Goal: Task Accomplishment & Management: Manage account settings

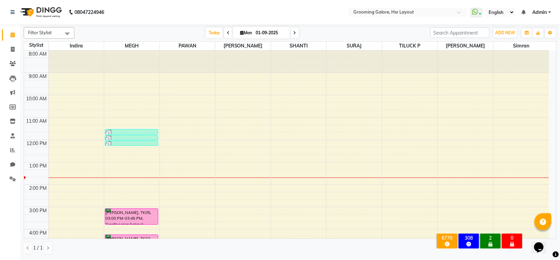
scroll to position [105, 0]
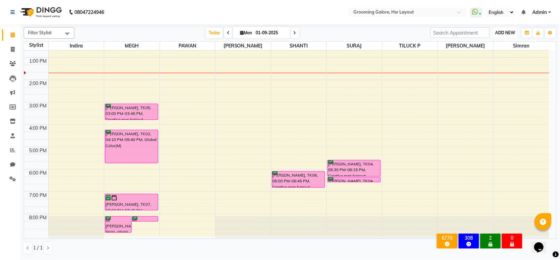
click at [508, 32] on span "ADD NEW" at bounding box center [506, 32] width 20 height 5
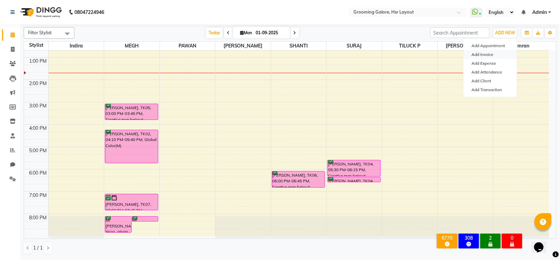
click at [486, 54] on link "Add Invoice" at bounding box center [490, 54] width 53 height 9
select select "service"
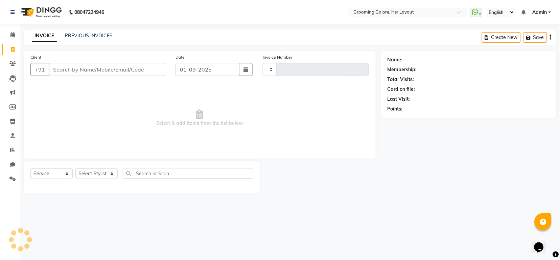
type input "2164"
select select "6168"
select select "P"
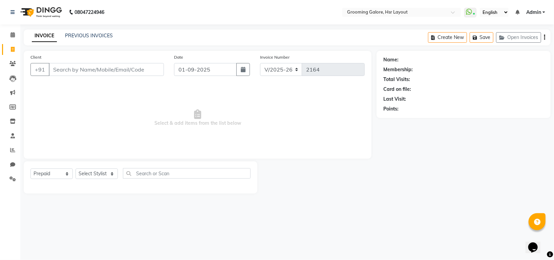
select select "45583"
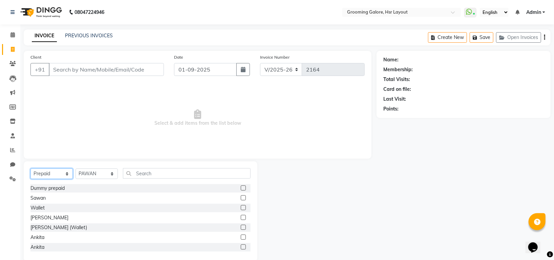
click at [59, 176] on select "Select Service Product Membership Package Voucher Prepaid Gift Card" at bounding box center [51, 173] width 42 height 10
select select "service"
click at [30, 169] on select "Select Service Product Membership Package Voucher Prepaid Gift Card" at bounding box center [51, 173] width 42 height 10
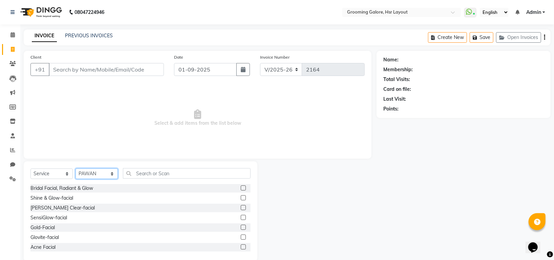
click at [90, 174] on select "Select Stylist Indira MEGH PAWAN RESHMI SABITRI SHANTI Simran SURAJ TILUCK P" at bounding box center [96, 173] width 42 height 10
select select "59257"
click at [75, 169] on select "Select Stylist Indira MEGH PAWAN RESHMI SABITRI SHANTI Simran SURAJ TILUCK P" at bounding box center [96, 173] width 42 height 10
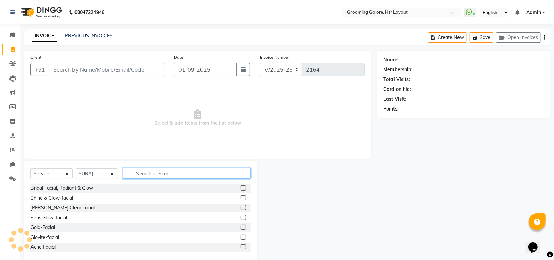
click at [159, 173] on input "text" at bounding box center [187, 173] width 128 height 10
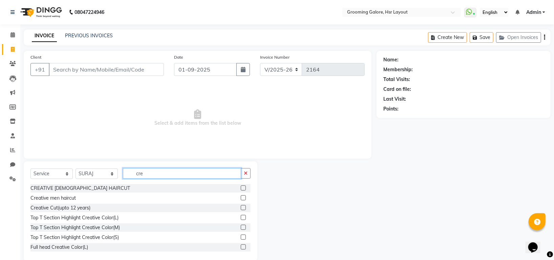
type input "cre"
click at [241, 196] on label at bounding box center [243, 197] width 5 height 5
click at [241, 196] on input "checkbox" at bounding box center [243, 198] width 4 height 4
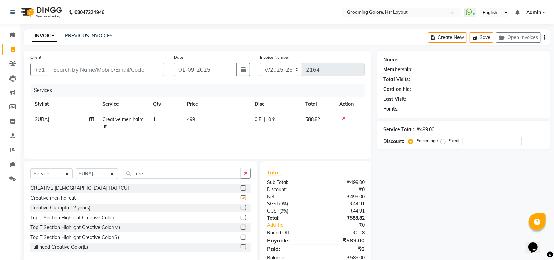
checkbox input "false"
click at [154, 173] on input "cre" at bounding box center [182, 173] width 118 height 10
type input "c"
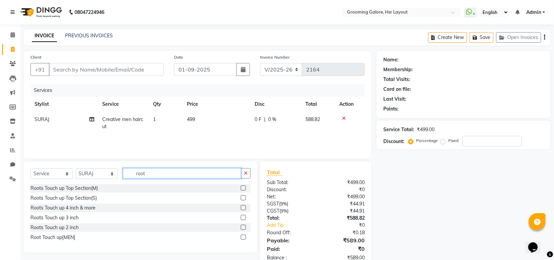
type input "root"
click at [243, 236] on label at bounding box center [243, 236] width 5 height 5
click at [243, 236] on input "checkbox" at bounding box center [243, 237] width 4 height 4
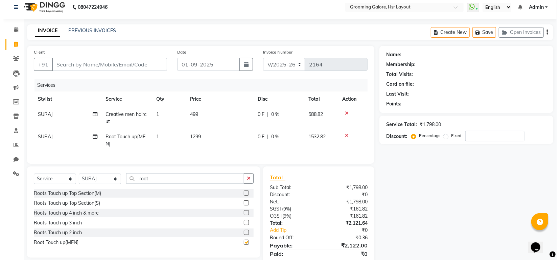
scroll to position [36, 0]
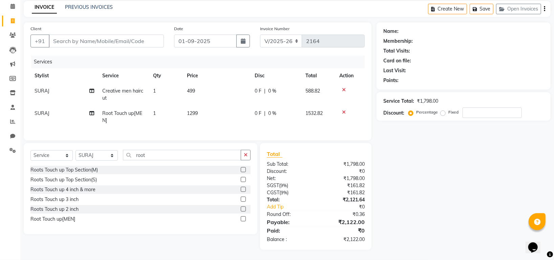
checkbox input "false"
click at [510, 107] on input "number" at bounding box center [491, 112] width 59 height 10
type input "4"
type input "50"
click at [118, 35] on input "Client" at bounding box center [106, 41] width 115 height 13
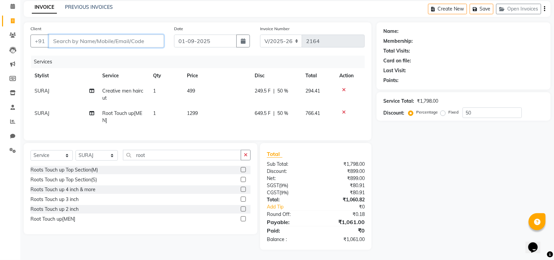
type input "8"
type input "0"
type input "8197008035"
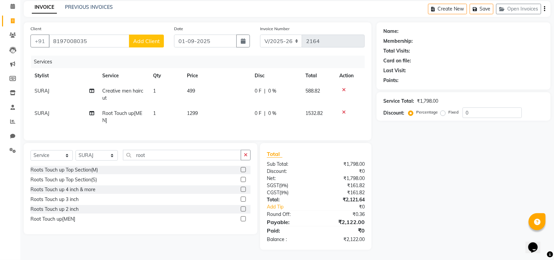
click at [146, 38] on span "Add Client" at bounding box center [146, 41] width 27 height 7
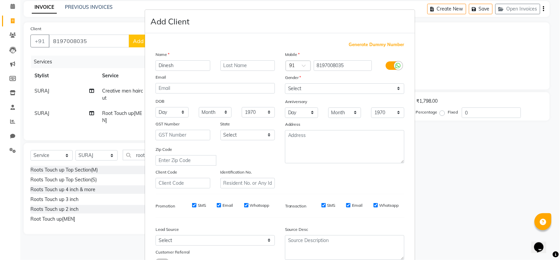
type input "Dinesh"
click at [341, 87] on select "Select Male Female Other Prefer Not To Say" at bounding box center [344, 88] width 119 height 10
select select "male"
click at [285, 84] on select "Select Male Female Other Prefer Not To Say" at bounding box center [344, 88] width 119 height 10
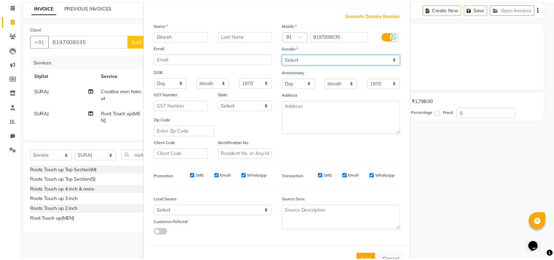
scroll to position [54, 0]
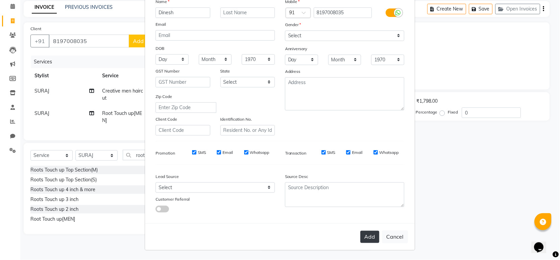
click at [373, 235] on button "Add" at bounding box center [370, 236] width 19 height 12
select select
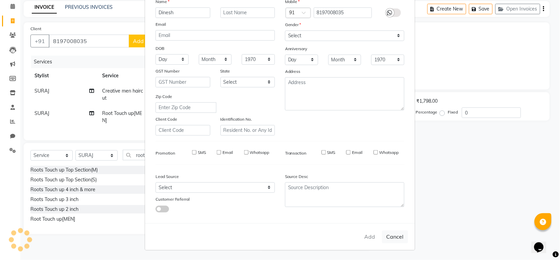
select select
checkbox input "false"
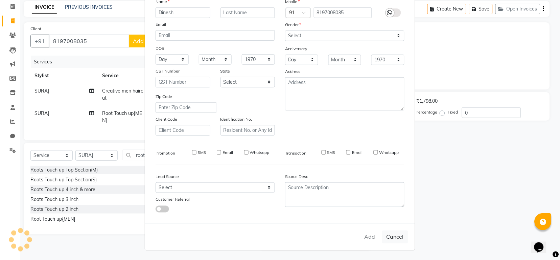
checkbox input "false"
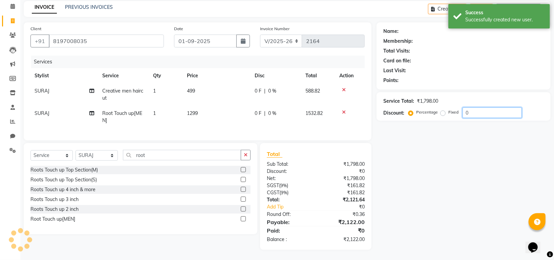
click at [488, 107] on input "0" at bounding box center [491, 112] width 59 height 10
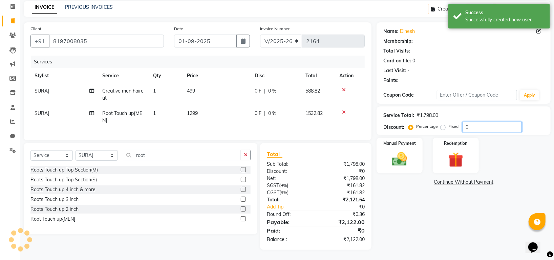
select select "1: Object"
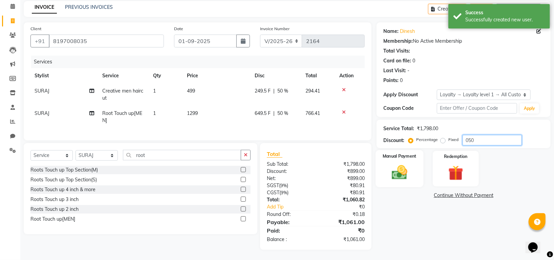
type input "050"
click at [403, 169] on img at bounding box center [399, 172] width 25 height 18
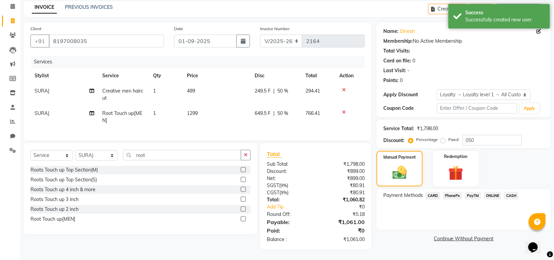
click at [448, 192] on span "PhonePe" at bounding box center [452, 196] width 19 height 8
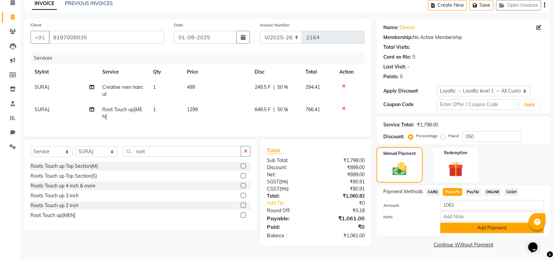
click at [482, 229] on button "Add Payment" at bounding box center [492, 227] width 104 height 10
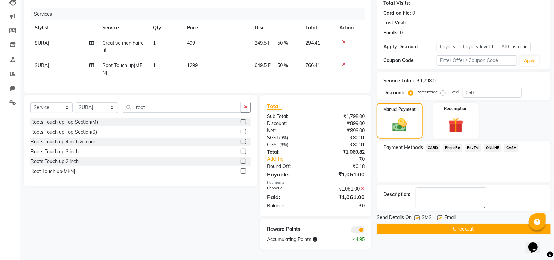
scroll to position [83, 0]
click at [473, 223] on button "Checkout" at bounding box center [463, 228] width 174 height 10
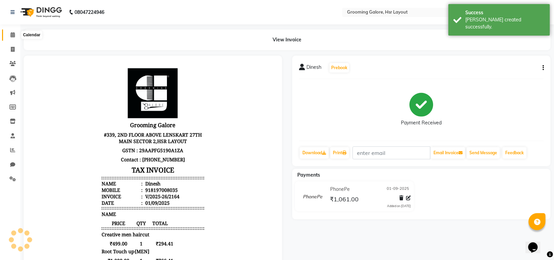
click at [11, 33] on icon at bounding box center [12, 34] width 4 height 5
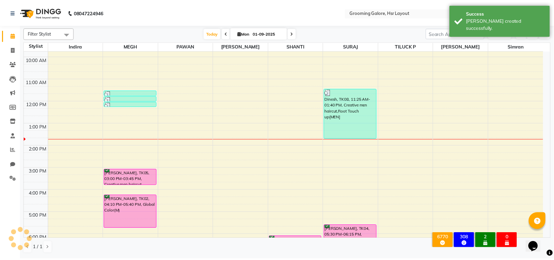
scroll to position [105, 0]
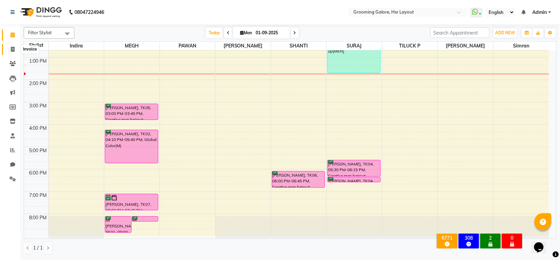
click at [14, 47] on icon at bounding box center [13, 49] width 4 height 5
select select "6168"
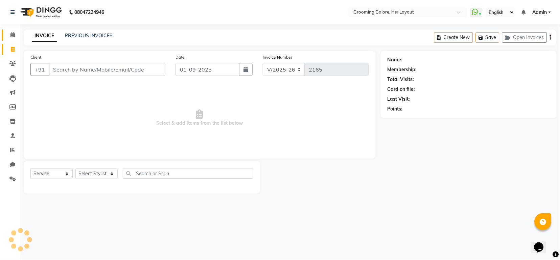
select select "P"
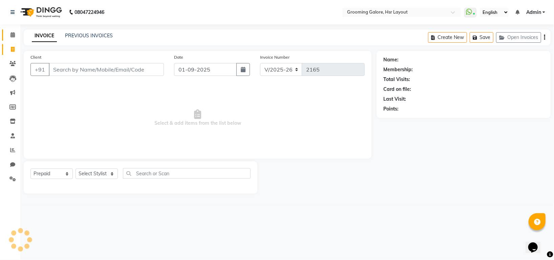
select select "45583"
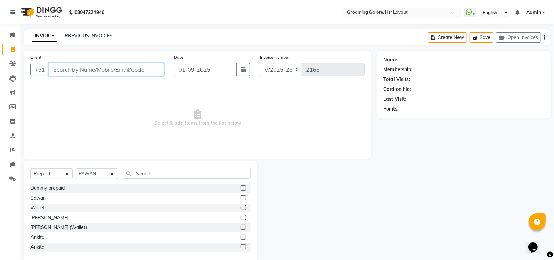
click at [89, 68] on input "Client" at bounding box center [106, 69] width 115 height 13
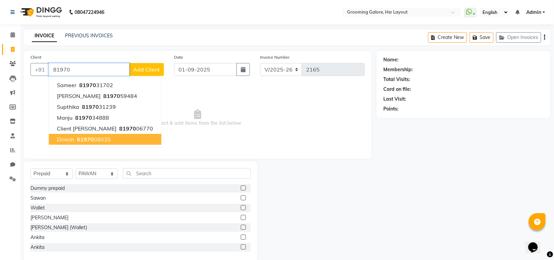
click at [110, 140] on button "Dinesh 81970 08035" at bounding box center [105, 139] width 112 height 11
type input "8197008035"
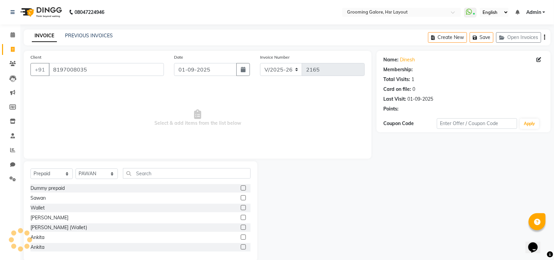
select select "1: Object"
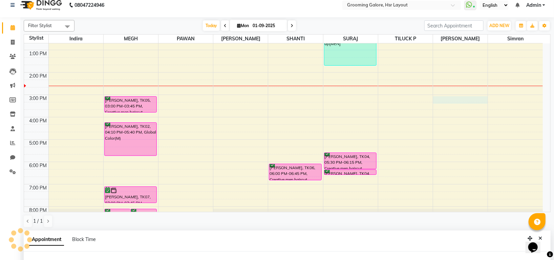
select select "87770"
select select "900"
select select "tentative"
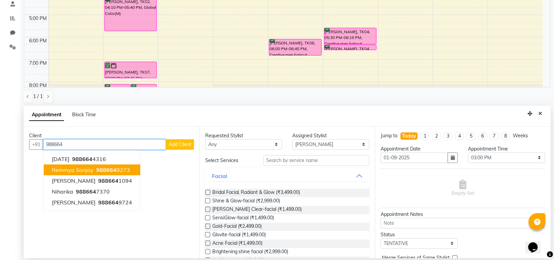
click at [122, 169] on ngb-highlight "988664 9273" at bounding box center [112, 169] width 35 height 7
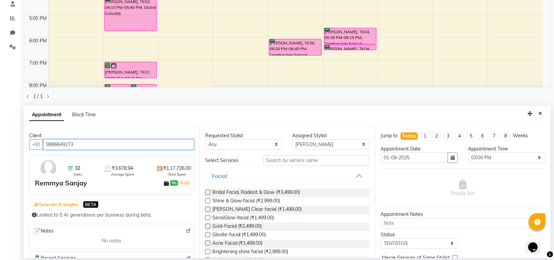
type input "9886649273"
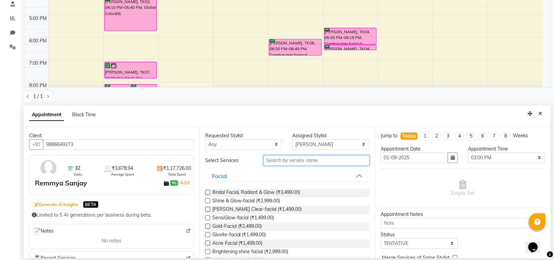
click at [291, 161] on input "text" at bounding box center [316, 160] width 106 height 10
type input "e"
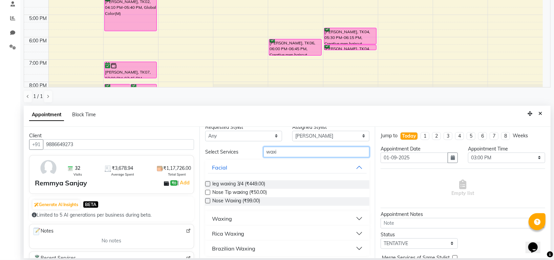
scroll to position [11, 0]
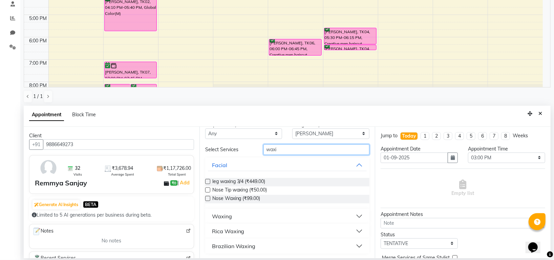
type input "waxi"
click at [225, 227] on div "Rica Waxing" at bounding box center [228, 231] width 32 height 8
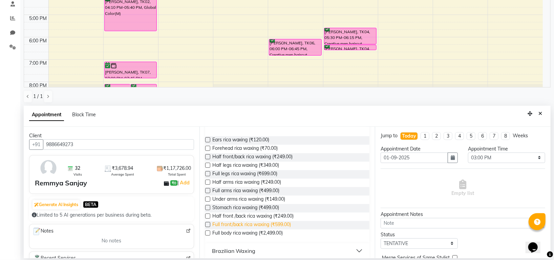
scroll to position [123, 0]
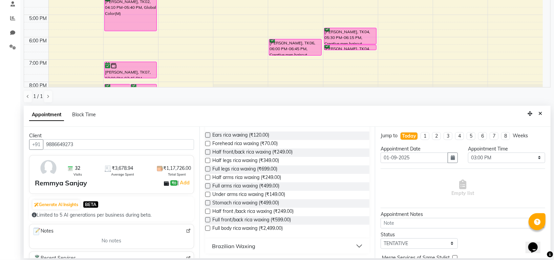
click at [206, 167] on label at bounding box center [207, 168] width 5 height 5
click at [206, 167] on input "checkbox" at bounding box center [207, 169] width 4 height 4
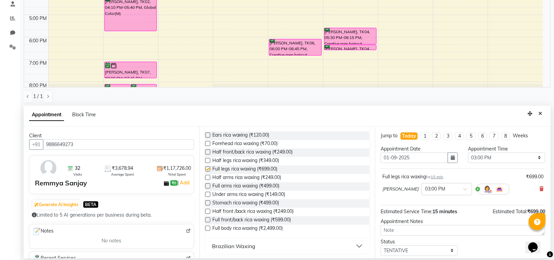
checkbox input "false"
click at [207, 185] on label at bounding box center [207, 185] width 5 height 5
click at [207, 185] on input "checkbox" at bounding box center [207, 186] width 4 height 4
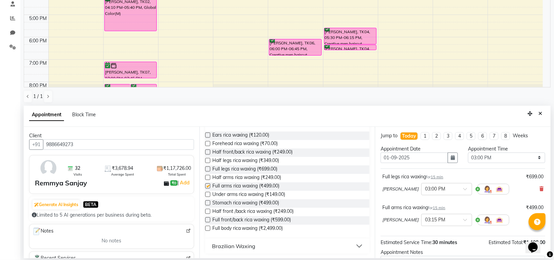
checkbox input "false"
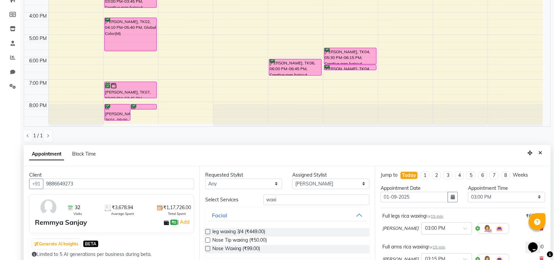
scroll to position [132, 0]
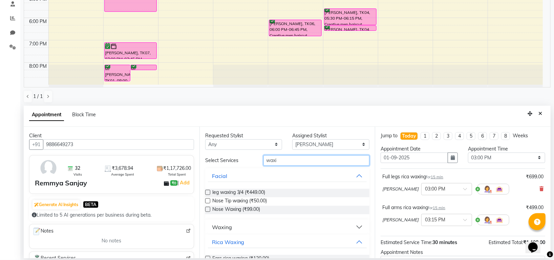
click at [291, 160] on input "waxi" at bounding box center [316, 160] width 106 height 10
type input "w"
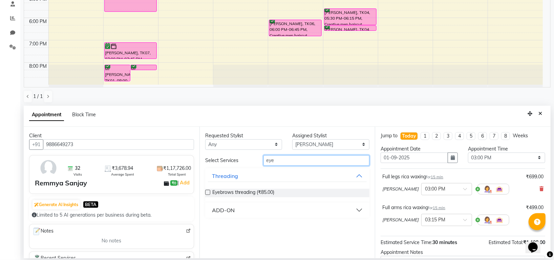
type input "eye"
click at [207, 193] on label at bounding box center [207, 191] width 5 height 5
click at [207, 193] on input "checkbox" at bounding box center [207, 193] width 4 height 4
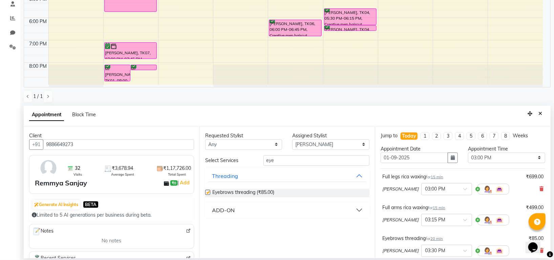
scroll to position [102, 0]
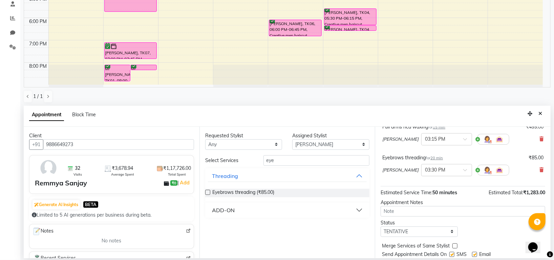
checkbox input "false"
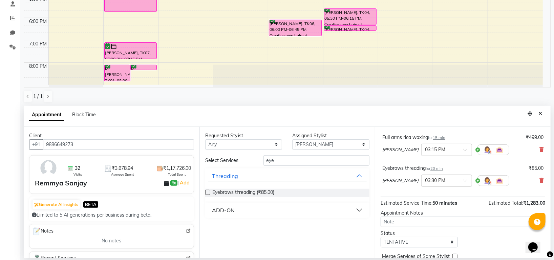
scroll to position [12, 0]
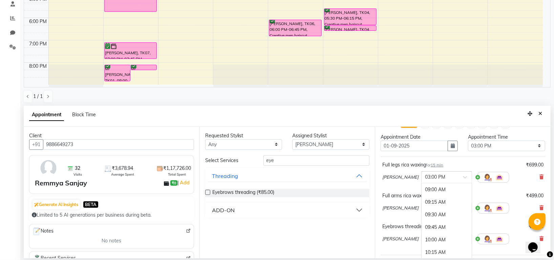
click at [438, 174] on div at bounding box center [446, 176] width 50 height 7
click at [421, 211] on div "03:30 PM" at bounding box center [446, 214] width 50 height 13
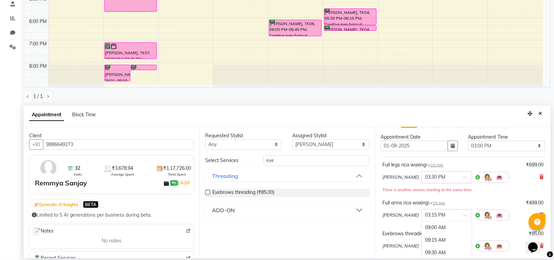
click at [442, 209] on div "× 03:15 PM" at bounding box center [446, 215] width 51 height 12
click at [421, 248] on div "03:45 PM" at bounding box center [446, 253] width 50 height 13
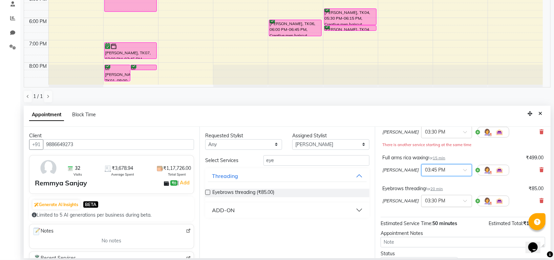
click at [442, 199] on div at bounding box center [446, 200] width 50 height 7
click at [421, 236] on div "04:00 PM" at bounding box center [446, 238] width 50 height 13
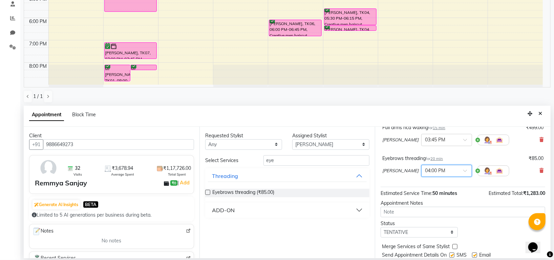
scroll to position [102, 0]
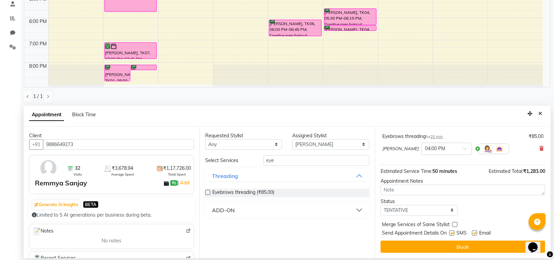
drag, startPoint x: 429, startPoint y: 244, endPoint x: 427, endPoint y: 215, distance: 29.6
click at [427, 215] on div "Jump to Today 1 2 3 4 5 6 7 8 Weeks Appointment Date 01-09-2025 Appointment Tim…" at bounding box center [463, 192] width 176 height 131
click at [427, 213] on select "Select TENTATIVE CONFIRM CHECK-IN UPCOMING" at bounding box center [418, 210] width 77 height 10
select select "confirm booking"
click at [380, 205] on select "Select TENTATIVE CONFIRM CHECK-IN UPCOMING" at bounding box center [418, 210] width 77 height 10
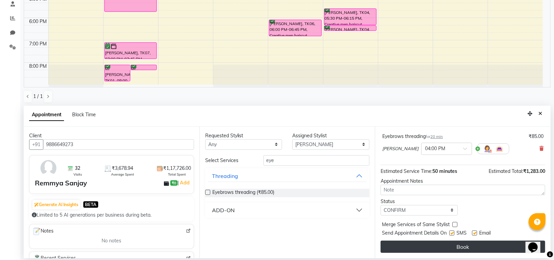
click at [453, 244] on button "Book" at bounding box center [462, 246] width 164 height 12
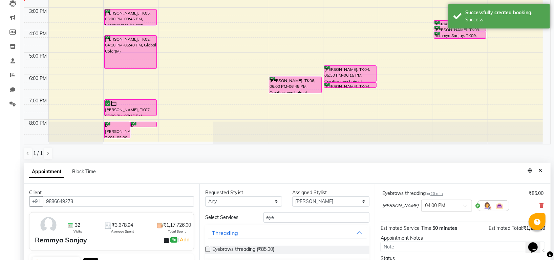
scroll to position [132, 0]
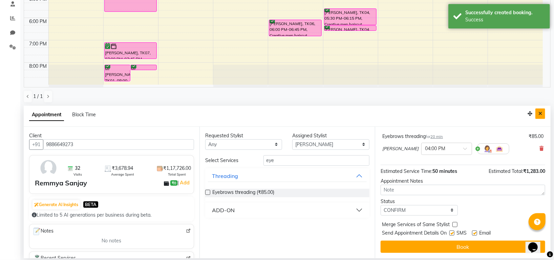
click at [541, 111] on icon "Close" at bounding box center [540, 113] width 4 height 5
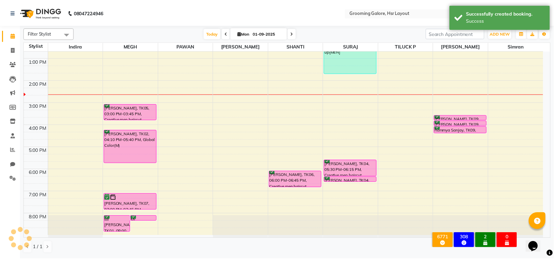
scroll to position [105, 0]
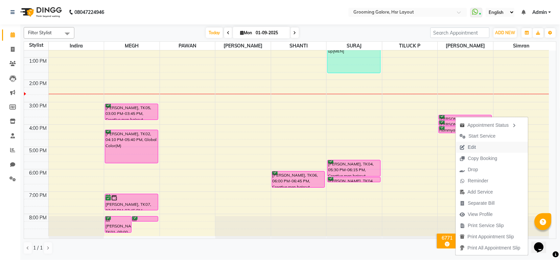
click at [478, 149] on span "Edit" at bounding box center [468, 146] width 24 height 11
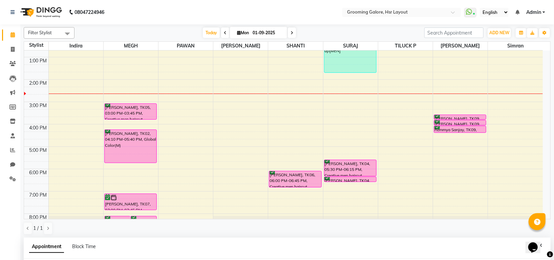
scroll to position [3, 0]
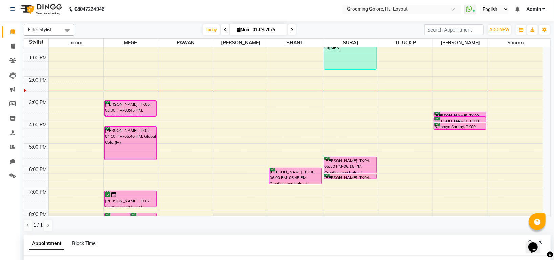
select select "tentative"
type input "01-09-2025"
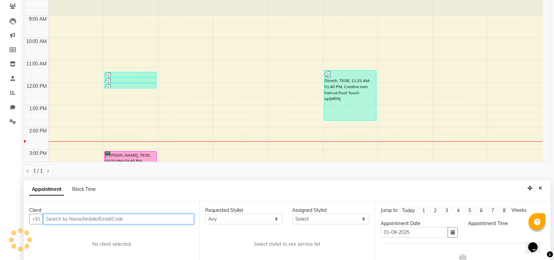
select select "87770"
select select "confirm booking"
select select "930"
select select "3047"
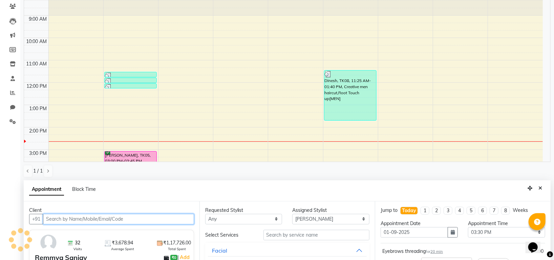
scroll to position [132, 0]
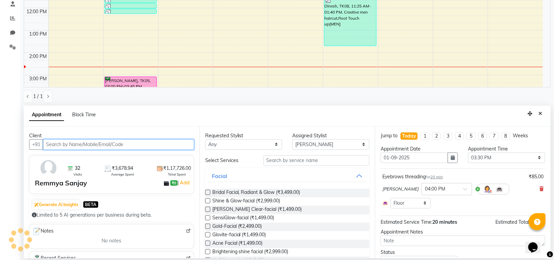
select select "3047"
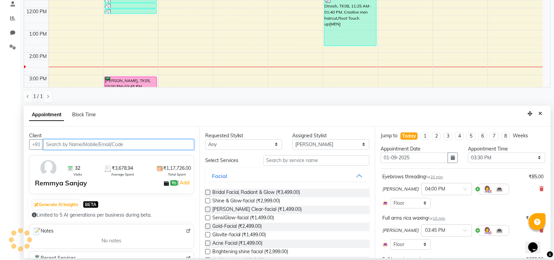
scroll to position [14, 0]
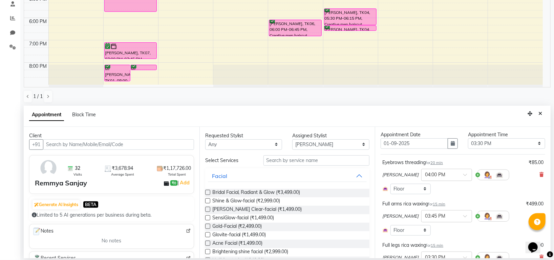
click at [440, 202] on span "15 min" at bounding box center [438, 203] width 13 height 5
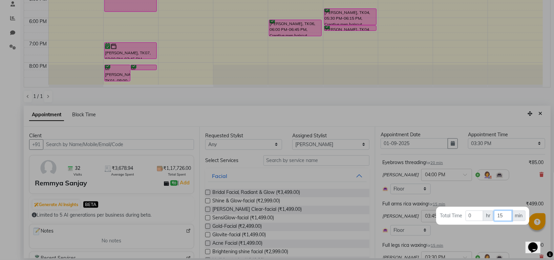
click at [500, 216] on input "15" at bounding box center [503, 215] width 18 height 10
click at [507, 216] on input "15" at bounding box center [503, 215] width 18 height 10
type input "1"
type input "30"
click at [498, 191] on div at bounding box center [277, 130] width 554 height 260
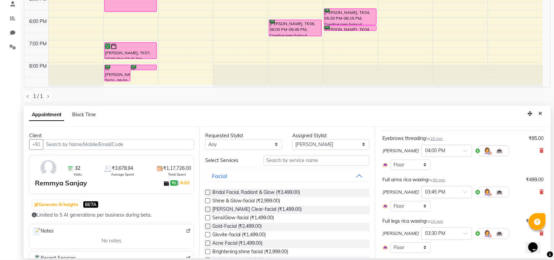
scroll to position [59, 0]
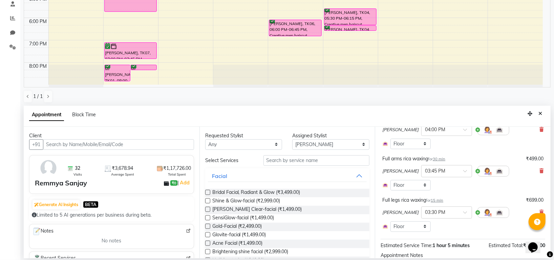
click at [438, 199] on span "15 min" at bounding box center [436, 200] width 13 height 5
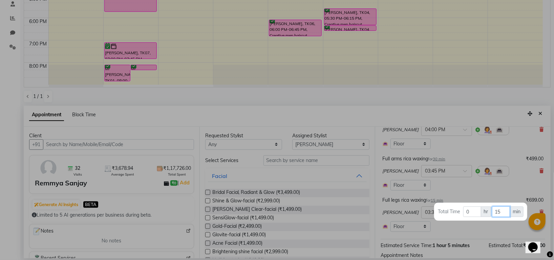
click at [500, 212] on input "15" at bounding box center [501, 211] width 18 height 10
type input "1"
type input "30"
click at [500, 196] on div at bounding box center [277, 130] width 554 height 260
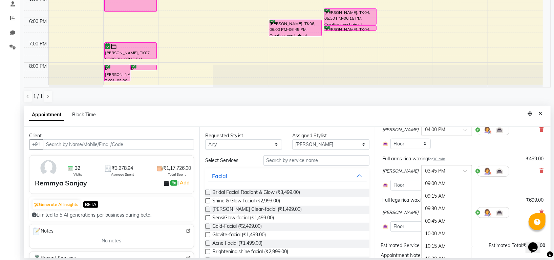
click at [463, 170] on span at bounding box center [467, 172] width 8 height 7
click at [421, 198] on div "04:00 PM" at bounding box center [446, 196] width 50 height 13
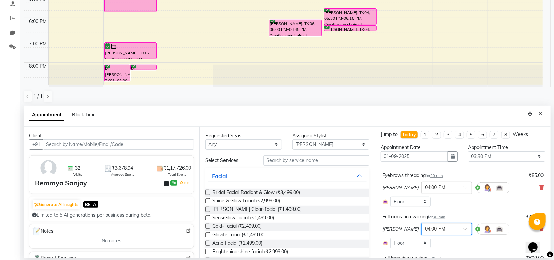
scroll to position [0, 0]
click at [426, 188] on input "text" at bounding box center [440, 188] width 30 height 7
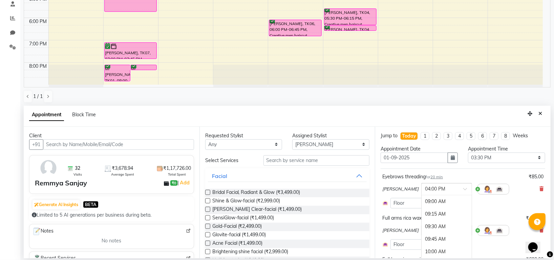
scroll to position [350, 0]
click at [421, 224] on div "04:30 PM" at bounding box center [446, 226] width 50 height 13
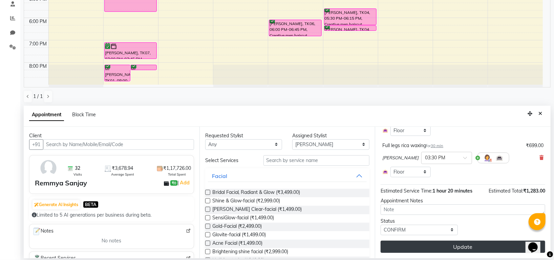
click at [451, 243] on button "Update" at bounding box center [462, 246] width 164 height 12
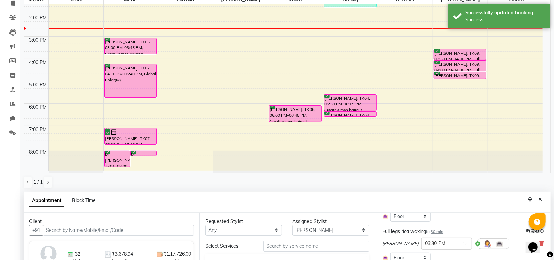
scroll to position [132, 0]
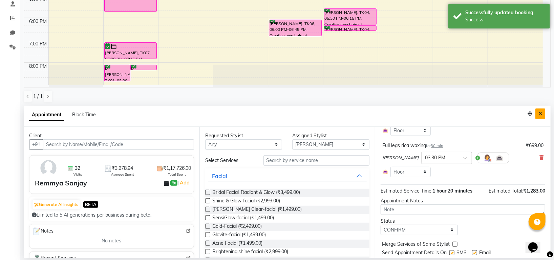
click at [539, 116] on icon "Close" at bounding box center [540, 113] width 4 height 5
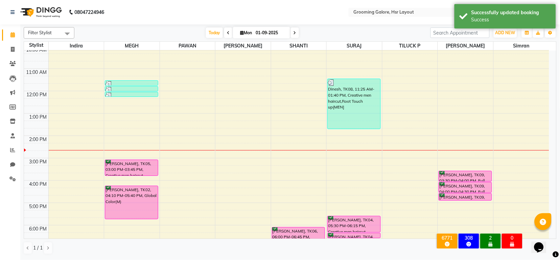
scroll to position [0, 0]
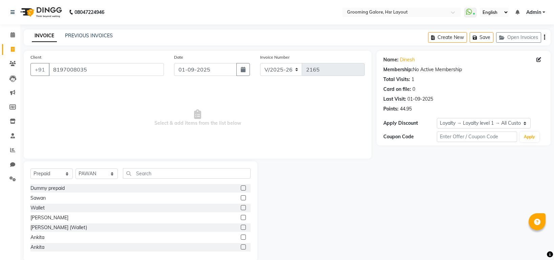
select select "6168"
select select "P"
select select "45583"
select select "1: Object"
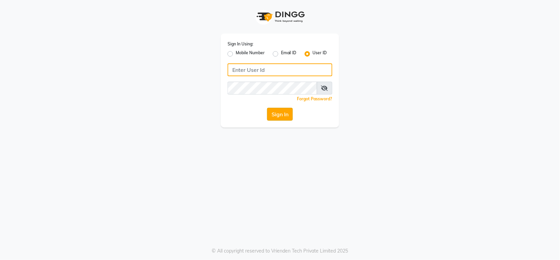
type input "groominggalore"
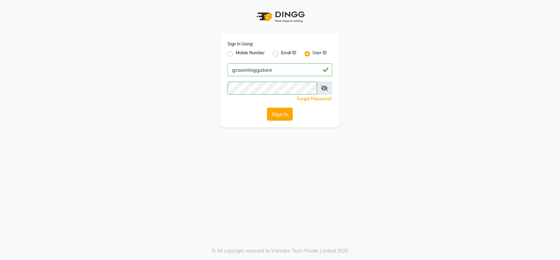
click at [282, 120] on button "Sign In" at bounding box center [280, 114] width 26 height 13
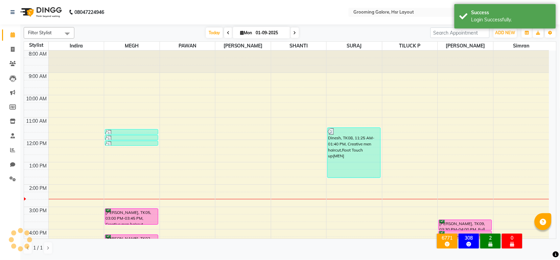
scroll to position [92, 0]
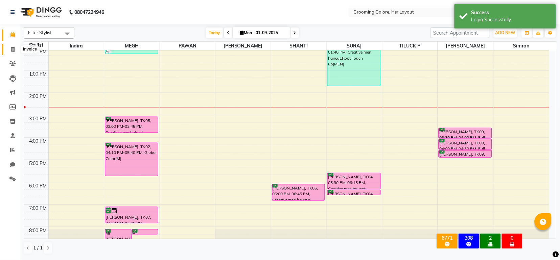
click at [15, 48] on span at bounding box center [13, 50] width 12 height 8
select select "6168"
select select "service"
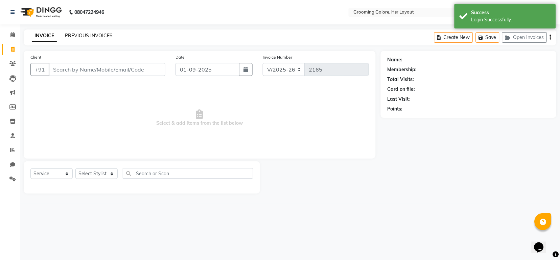
click at [76, 33] on link "PREVIOUS INVOICES" at bounding box center [89, 35] width 48 height 6
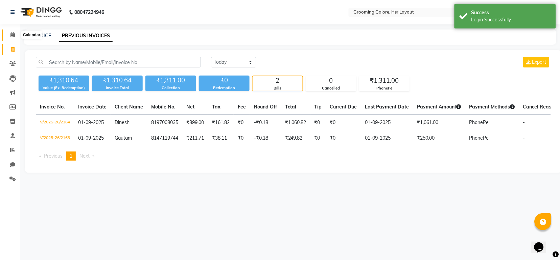
click at [8, 33] on span at bounding box center [13, 35] width 12 height 8
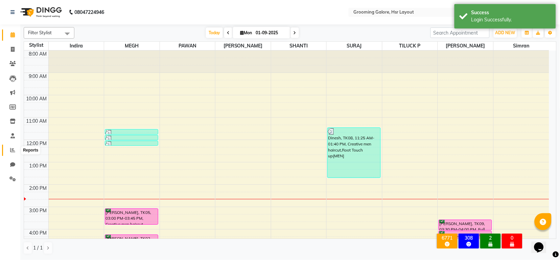
click at [10, 148] on icon at bounding box center [12, 149] width 5 height 5
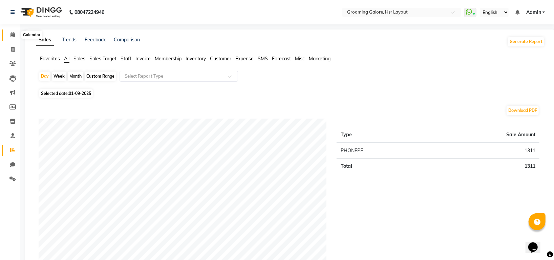
click at [10, 35] on icon at bounding box center [12, 34] width 4 height 5
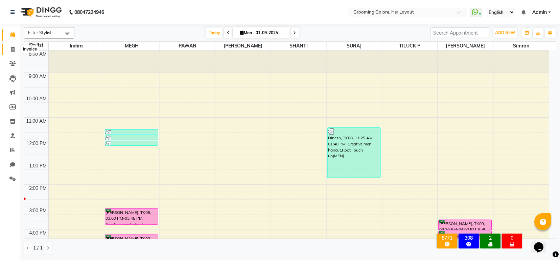
click at [12, 51] on icon at bounding box center [13, 49] width 4 height 5
select select "6168"
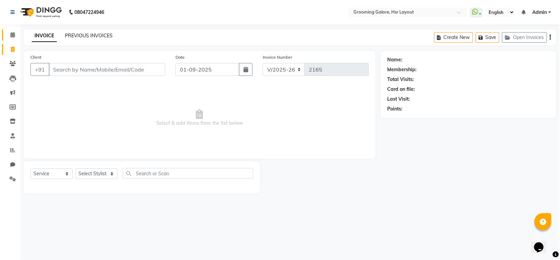
select select "P"
select select "45583"
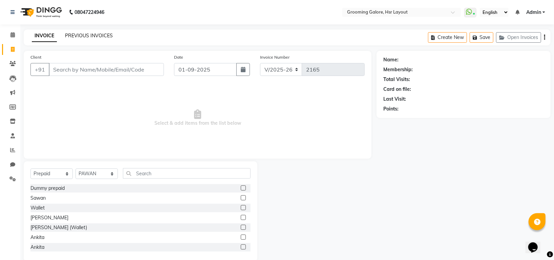
click at [82, 33] on link "PREVIOUS INVOICES" at bounding box center [89, 35] width 48 height 6
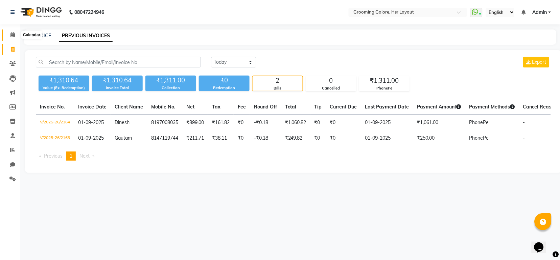
click at [12, 33] on icon at bounding box center [12, 34] width 4 height 5
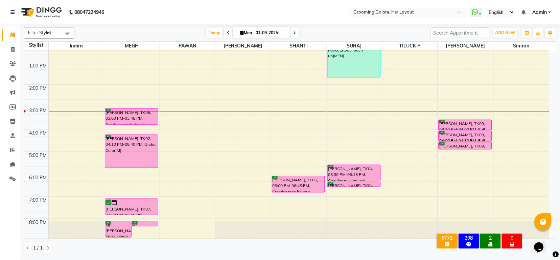
scroll to position [105, 0]
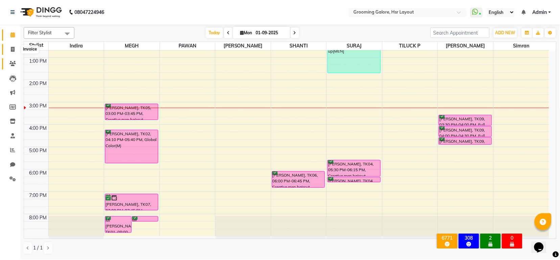
drag, startPoint x: 10, startPoint y: 51, endPoint x: 14, endPoint y: 61, distance: 10.8
click at [9, 51] on span at bounding box center [13, 50] width 12 height 8
select select "service"
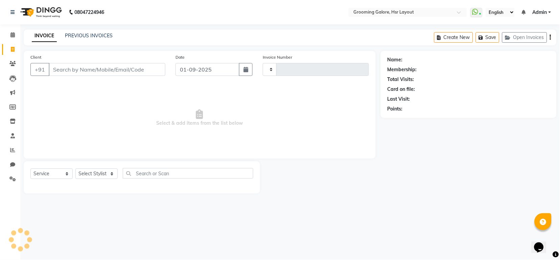
type input "2165"
select select "6168"
click at [71, 72] on input "Client" at bounding box center [107, 69] width 117 height 13
select select "P"
select select "45583"
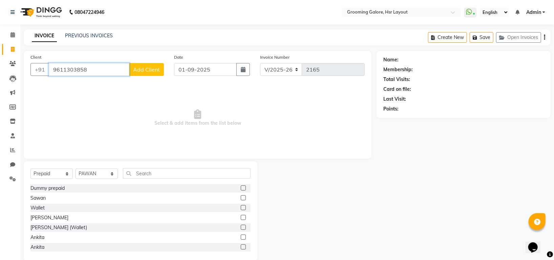
type input "9611303858"
click at [147, 66] on span "Add Client" at bounding box center [146, 69] width 27 height 7
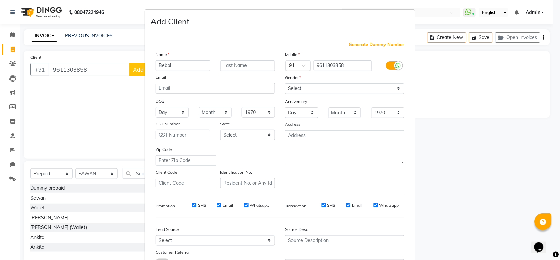
type input "Bebbi"
click at [358, 83] on div "Gender" at bounding box center [345, 78] width 130 height 9
click at [349, 87] on select "Select Male Female Other Prefer Not To Say" at bounding box center [344, 88] width 119 height 10
select select "female"
click at [285, 84] on select "Select Male Female Other Prefer Not To Say" at bounding box center [344, 88] width 119 height 10
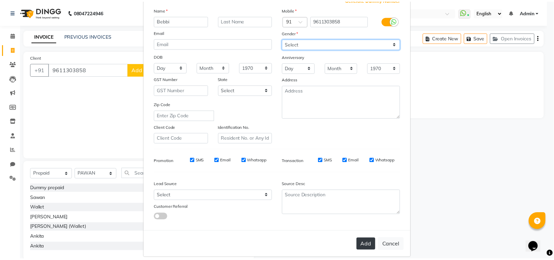
scroll to position [54, 0]
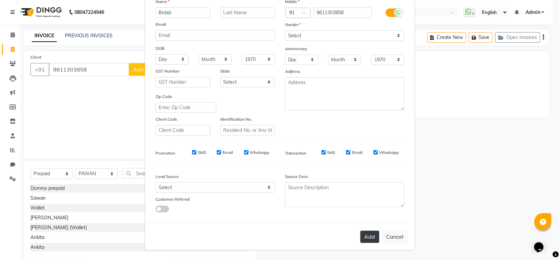
drag, startPoint x: 370, startPoint y: 238, endPoint x: 173, endPoint y: 240, distance: 196.9
click at [369, 239] on button "Add" at bounding box center [370, 236] width 19 height 12
select select
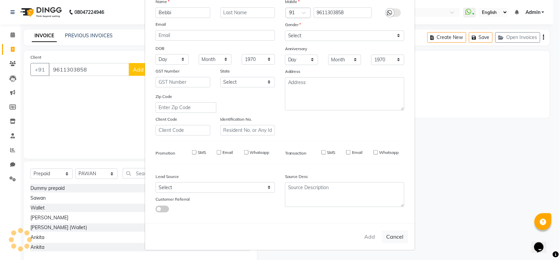
select select
checkbox input "false"
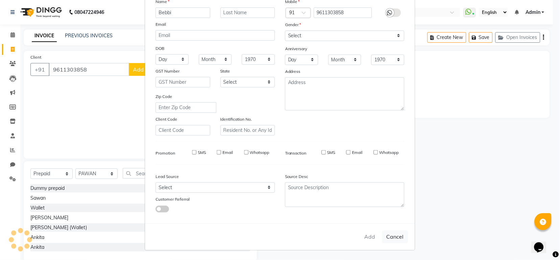
checkbox input "false"
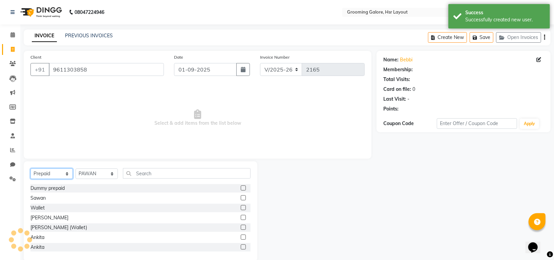
click at [62, 172] on select "Select Service Product Membership Package Voucher Prepaid Gift Card" at bounding box center [51, 173] width 42 height 10
select select "1: Object"
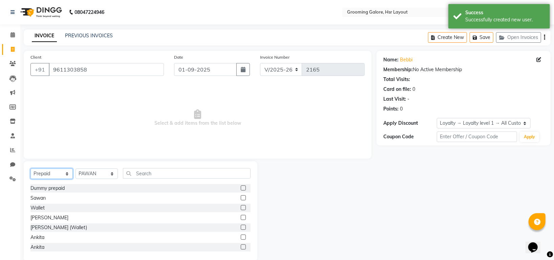
select select "service"
click at [30, 169] on select "Select Service Product Membership Package Voucher Prepaid Gift Card" at bounding box center [51, 173] width 42 height 10
drag, startPoint x: 146, startPoint y: 179, endPoint x: 152, endPoint y: 173, distance: 8.9
click at [151, 175] on div "Select Service Product Membership Package Voucher Prepaid Gift Card Select Styl…" at bounding box center [140, 176] width 220 height 16
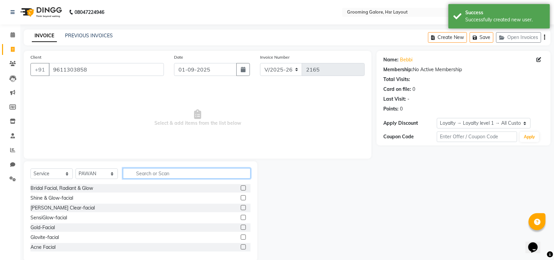
click at [152, 173] on input "text" at bounding box center [187, 173] width 128 height 10
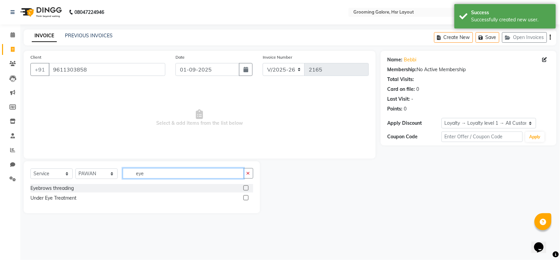
type input "eye"
click at [245, 188] on label at bounding box center [246, 187] width 5 height 5
click at [245, 188] on input "checkbox" at bounding box center [246, 188] width 4 height 4
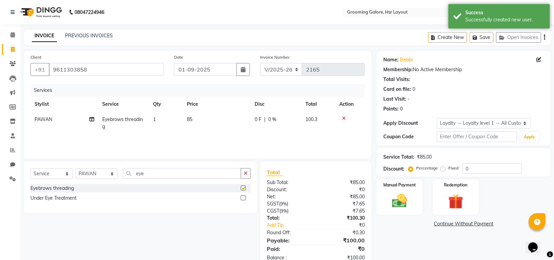
checkbox input "false"
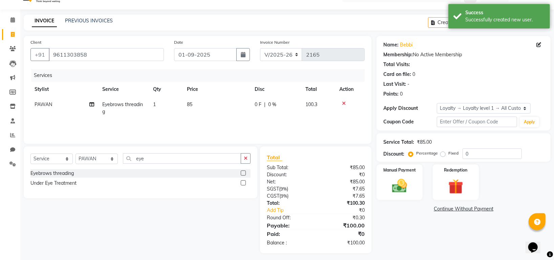
scroll to position [18, 0]
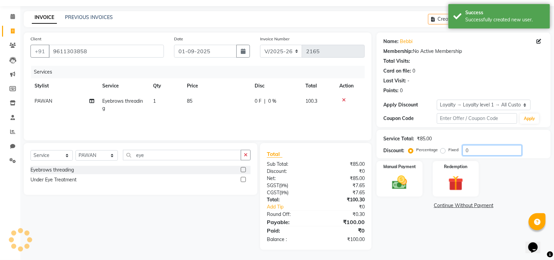
click at [479, 147] on input "0" at bounding box center [491, 150] width 59 height 10
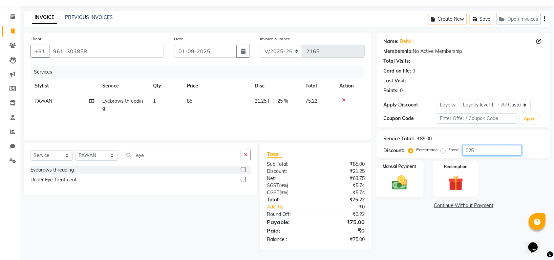
type input "025"
click at [401, 173] on img at bounding box center [399, 182] width 25 height 18
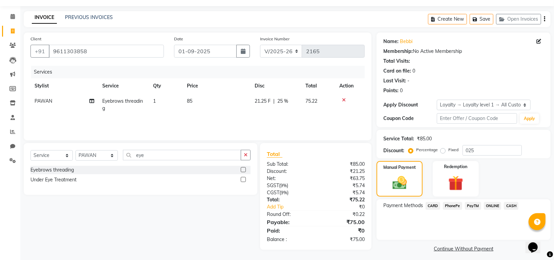
click at [453, 205] on span "PhonePe" at bounding box center [452, 206] width 19 height 8
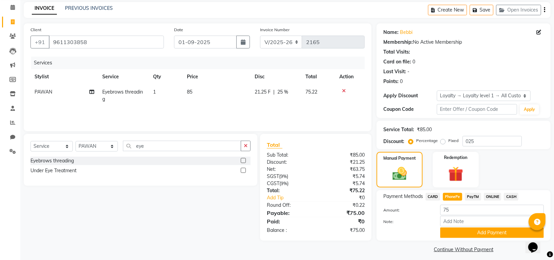
scroll to position [32, 0]
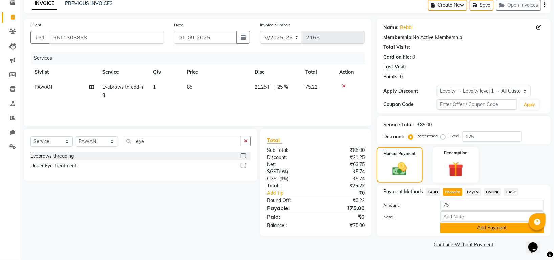
click at [479, 225] on button "Add Payment" at bounding box center [492, 227] width 104 height 10
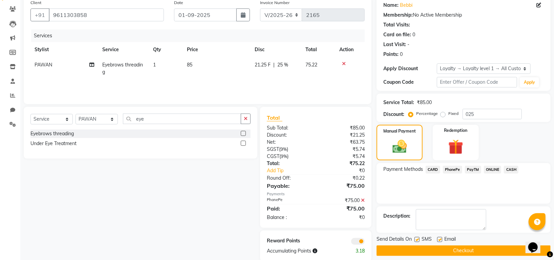
scroll to position [66, 0]
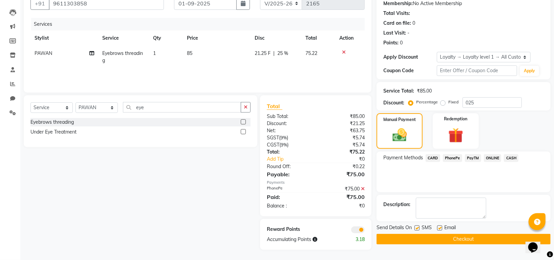
click at [49, 54] on span "PAWAN" at bounding box center [44, 53] width 18 height 6
select select "45583"
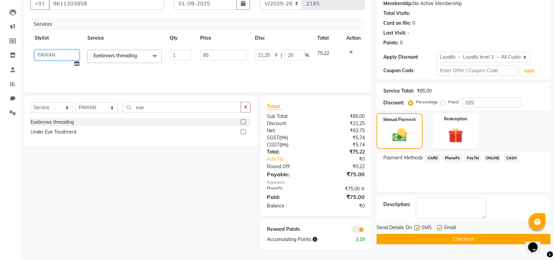
click at [58, 54] on select "Indira MEGH PAWAN RESHMI SABITRI SHANTI Simran SURAJ TILUCK P" at bounding box center [57, 55] width 45 height 10
select select "87770"
click at [430, 237] on button "Checkout" at bounding box center [463, 238] width 174 height 10
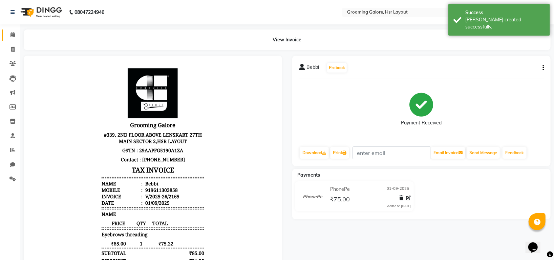
click at [10, 29] on link "Calendar" at bounding box center [10, 34] width 16 height 11
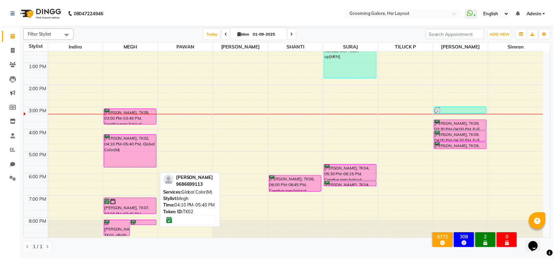
scroll to position [105, 0]
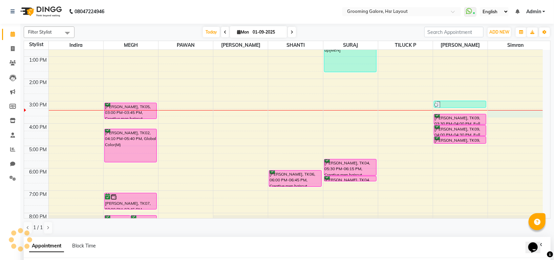
select select "84298"
select select "tentative"
select select "915"
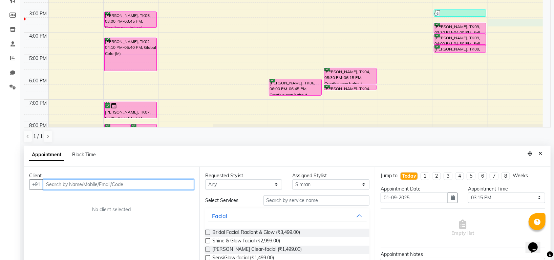
scroll to position [132, 0]
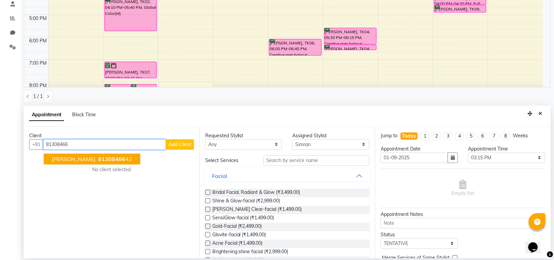
click at [119, 160] on ngb-highlight "81308466 42" at bounding box center [114, 158] width 35 height 7
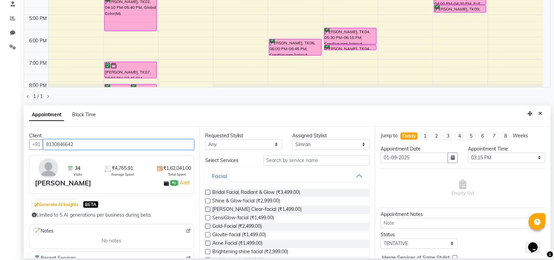
type input "8130846642"
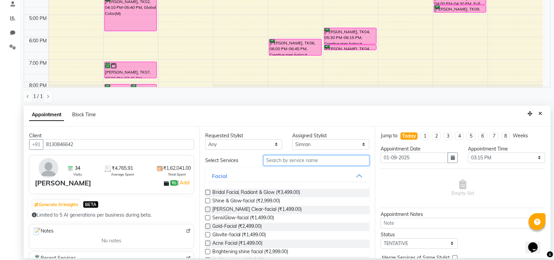
click at [305, 157] on input "text" at bounding box center [316, 160] width 106 height 10
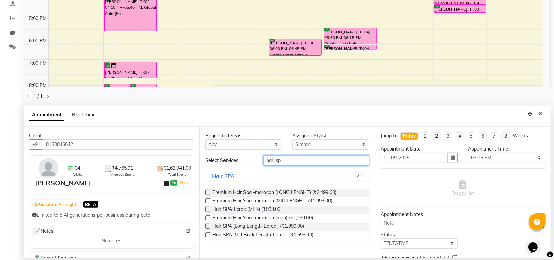
type input "hair sp"
click at [208, 225] on label at bounding box center [207, 225] width 5 height 5
click at [208, 225] on input "checkbox" at bounding box center [207, 226] width 4 height 4
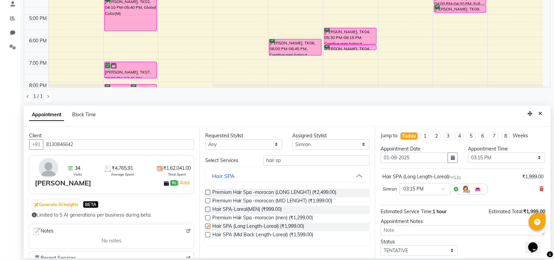
checkbox input "false"
click at [417, 191] on input "text" at bounding box center [418, 188] width 30 height 7
click at [409, 213] on div "03:30 PM" at bounding box center [425, 214] width 50 height 13
click at [318, 163] on input "hair sp" at bounding box center [316, 160] width 106 height 10
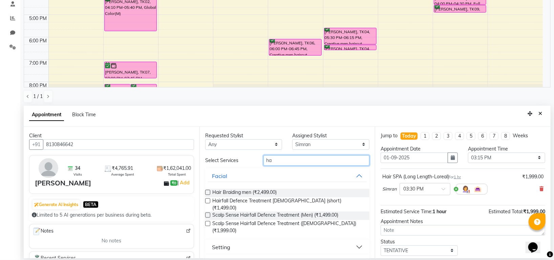
type input "h"
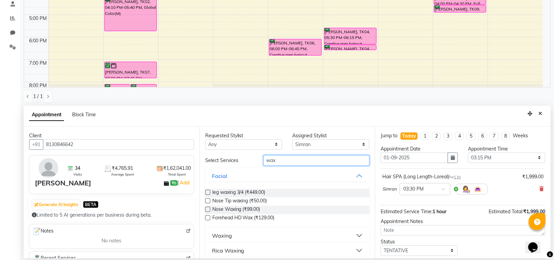
type input "wax"
drag, startPoint x: 351, startPoint y: 234, endPoint x: 340, endPoint y: 230, distance: 11.8
click at [351, 234] on button "Waxing" at bounding box center [287, 235] width 159 height 12
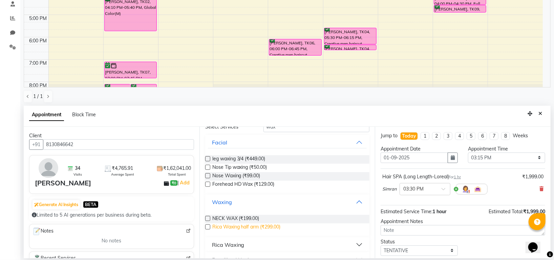
scroll to position [46, 0]
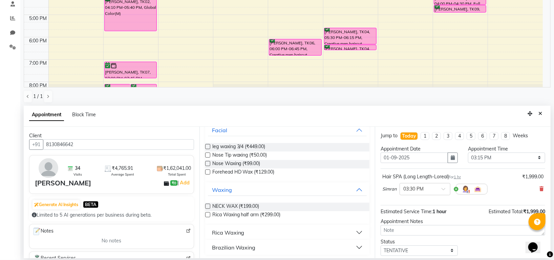
click at [218, 233] on div "Rica Waxing" at bounding box center [228, 232] width 32 height 8
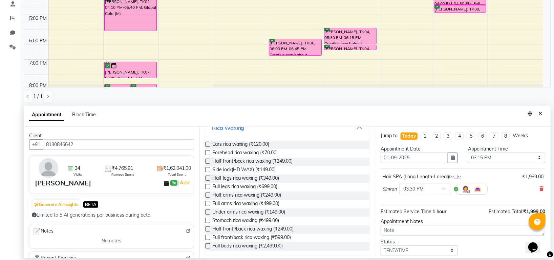
scroll to position [152, 0]
click at [207, 182] on label at bounding box center [207, 184] width 5 height 5
click at [207, 183] on input "checkbox" at bounding box center [207, 185] width 4 height 4
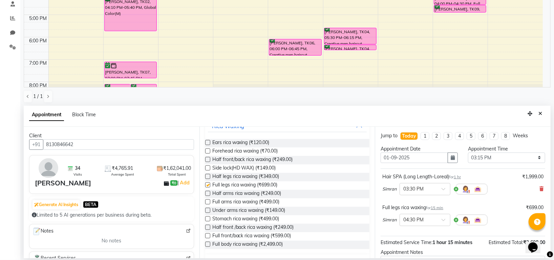
checkbox input "false"
click at [208, 199] on label at bounding box center [207, 201] width 5 height 5
click at [208, 200] on input "checkbox" at bounding box center [207, 202] width 4 height 4
checkbox input "false"
click at [207, 207] on label at bounding box center [207, 209] width 5 height 5
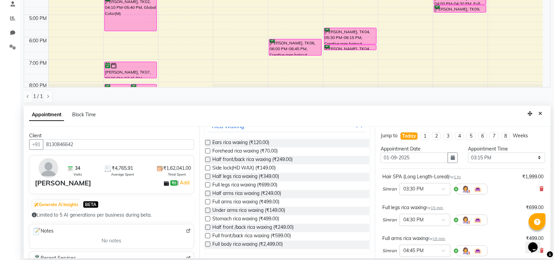
click at [207, 208] on input "checkbox" at bounding box center [207, 210] width 4 height 4
checkbox input "false"
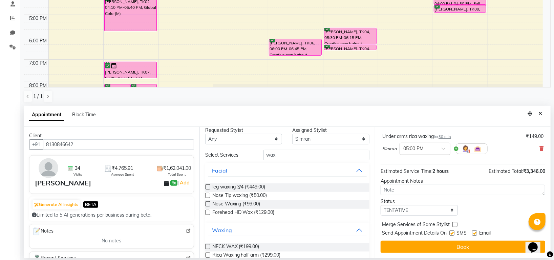
scroll to position [0, 0]
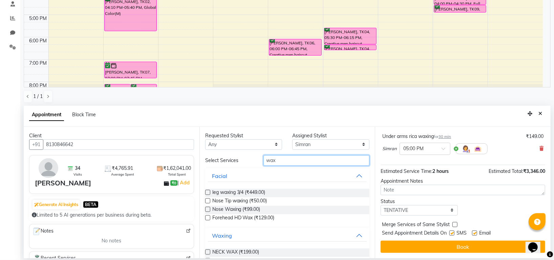
click at [304, 155] on input "wax" at bounding box center [316, 160] width 106 height 10
type input "w"
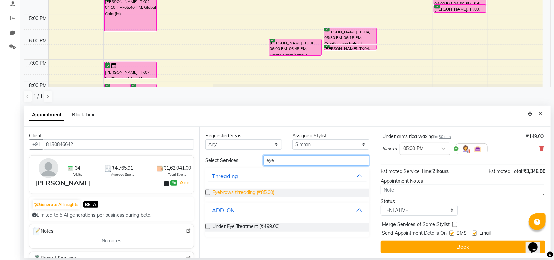
type input "eye"
click at [256, 192] on span "Eyebrows threading (₹85.00)" at bounding box center [243, 192] width 62 height 8
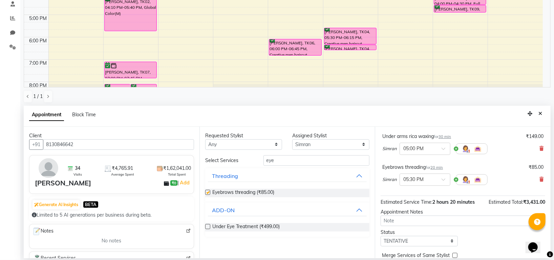
checkbox input "false"
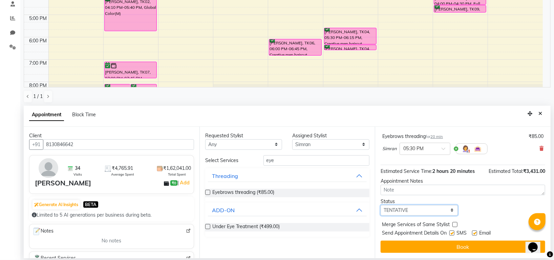
click at [418, 209] on select "Select TENTATIVE CONFIRM CHECK-IN UPCOMING" at bounding box center [418, 210] width 77 height 10
select select "confirm booking"
click at [380, 205] on select "Select TENTATIVE CONFIRM CHECK-IN UPCOMING" at bounding box center [418, 210] width 77 height 10
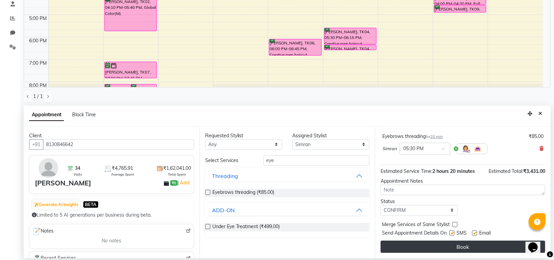
click at [426, 243] on button "Book" at bounding box center [462, 246] width 164 height 12
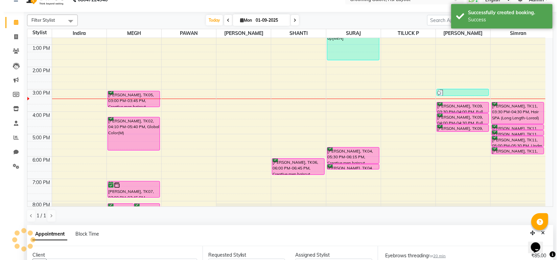
scroll to position [0, 0]
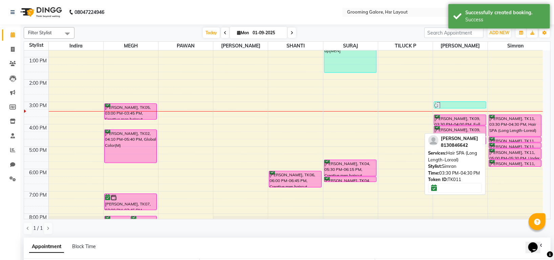
click at [517, 122] on div "vandana Singh, TK11, 03:30 PM-04:30 PM, Hair SPA (Long Length-Loreal)" at bounding box center [515, 125] width 52 height 21
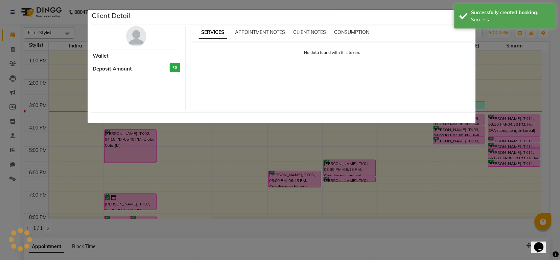
select select "6"
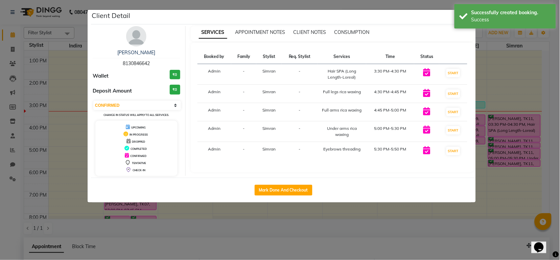
click at [136, 40] on img at bounding box center [136, 36] width 20 height 20
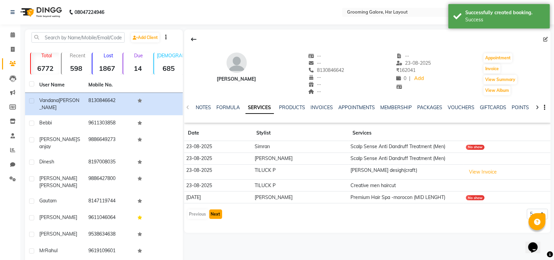
click at [217, 215] on button "Next" at bounding box center [215, 213] width 13 height 9
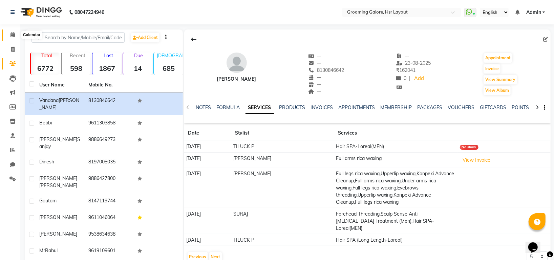
click at [13, 38] on span at bounding box center [13, 35] width 12 height 8
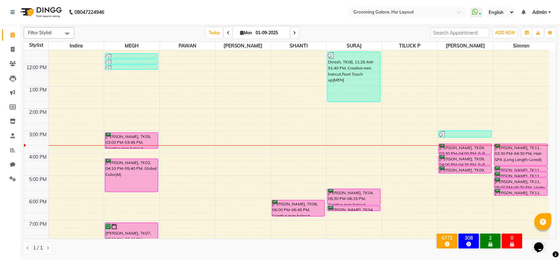
scroll to position [60, 0]
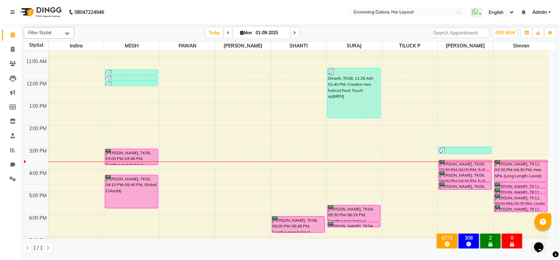
click at [295, 32] on icon at bounding box center [295, 33] width 3 height 4
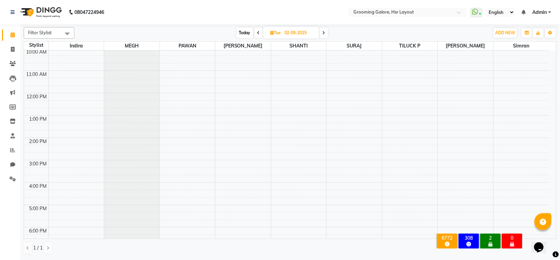
scroll to position [105, 0]
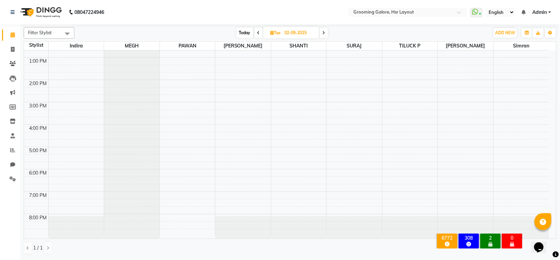
click at [255, 33] on span at bounding box center [259, 32] width 8 height 10
type input "01-09-2025"
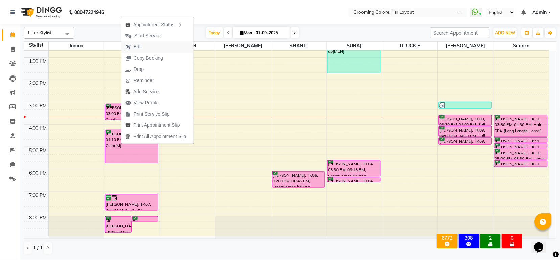
click at [142, 46] on span "Edit" at bounding box center [133, 46] width 24 height 11
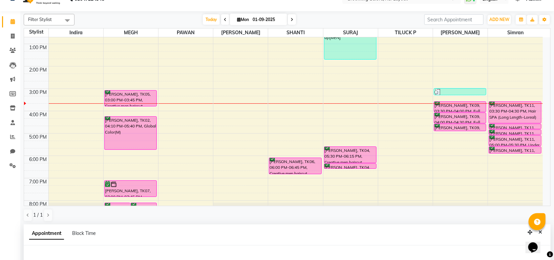
select select "tentative"
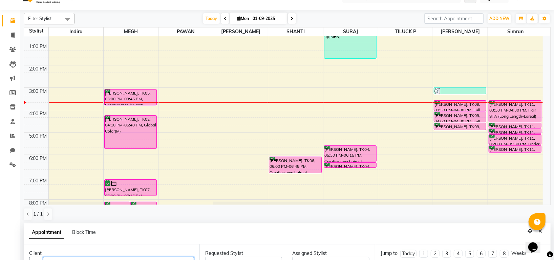
scroll to position [19, 0]
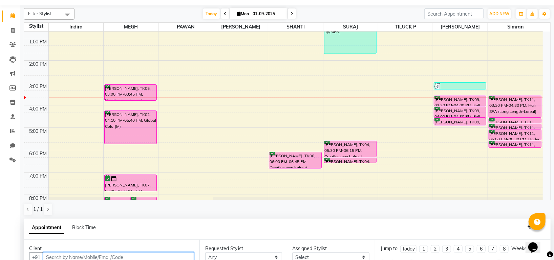
type input "01-09-2025"
select select "confirm booking"
select select "45579"
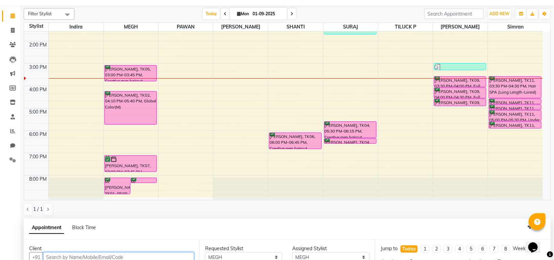
select select "3047"
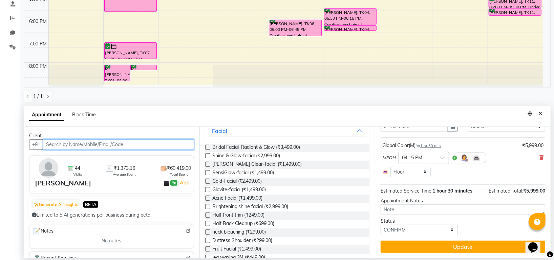
scroll to position [0, 0]
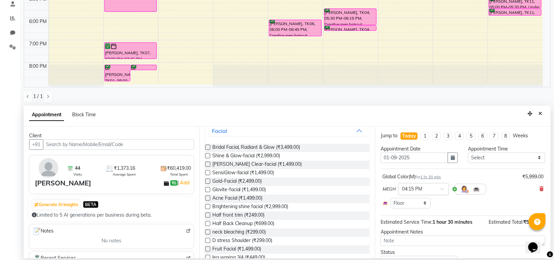
click at [442, 189] on span at bounding box center [444, 190] width 8 height 7
click at [417, 220] on div "02:00 PM" at bounding box center [423, 221] width 50 height 13
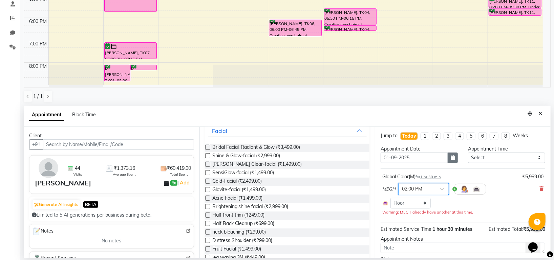
click at [450, 159] on icon "button" at bounding box center [452, 157] width 4 height 5
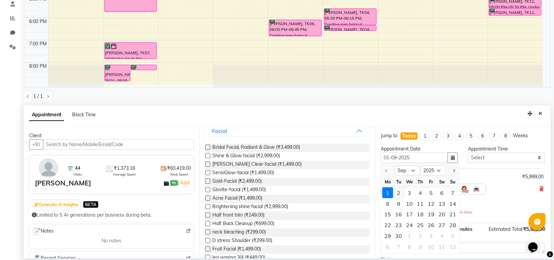
click at [400, 192] on div "2" at bounding box center [398, 192] width 11 height 11
type input "02-09-2025"
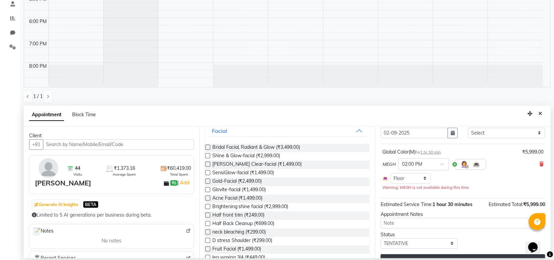
scroll to position [38, 0]
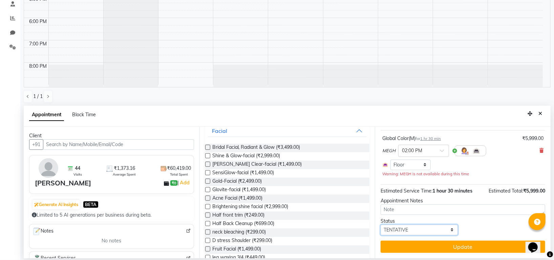
click at [443, 227] on select "Select TENTATIVE CONFIRM UPCOMING" at bounding box center [418, 229] width 77 height 10
select select "confirm booking"
click at [380, 224] on select "Select TENTATIVE CONFIRM UPCOMING" at bounding box center [418, 229] width 77 height 10
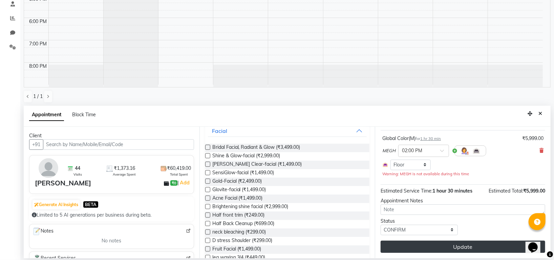
click at [436, 244] on button "Update" at bounding box center [462, 246] width 164 height 12
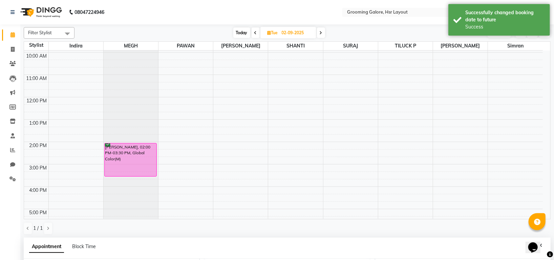
scroll to position [0, 0]
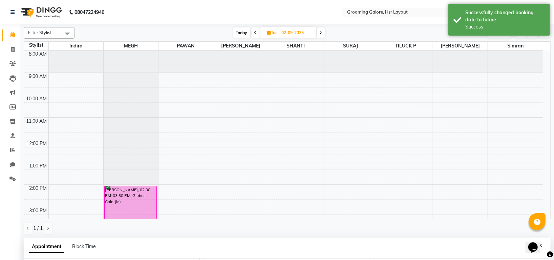
click at [256, 32] on icon at bounding box center [255, 33] width 3 height 4
type input "01-09-2025"
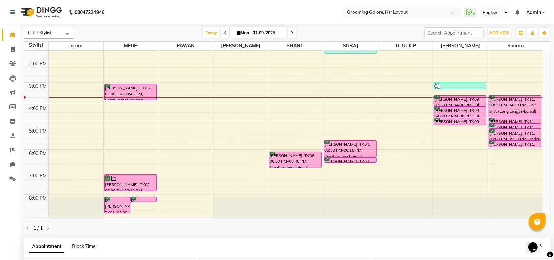
scroll to position [45, 0]
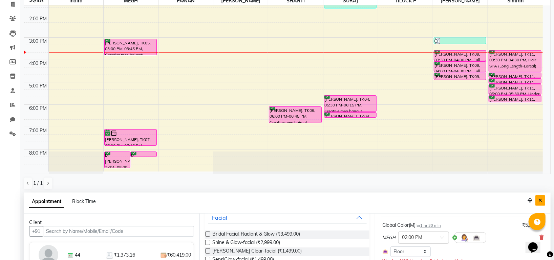
click at [540, 199] on icon "Close" at bounding box center [540, 200] width 4 height 5
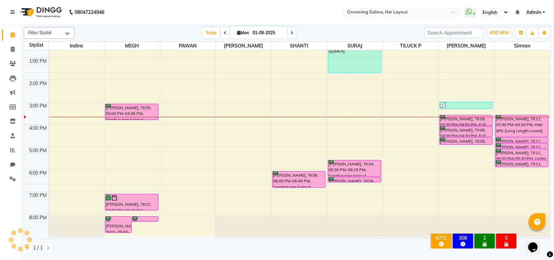
scroll to position [105, 0]
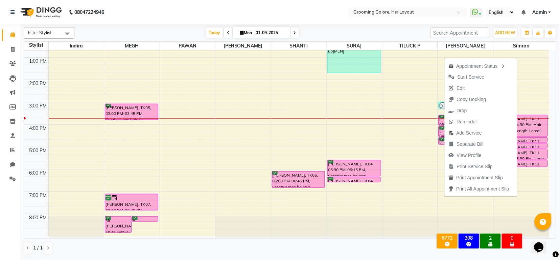
click at [560, 173] on div "Filter Stylist Select All Indira MEGH PAWAN RESHMI SHANTI SURAJ TILUCK P SABITR…" at bounding box center [290, 141] width 540 height 234
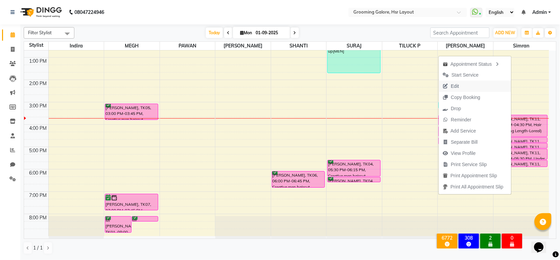
click at [451, 85] on span "Edit" at bounding box center [455, 86] width 8 height 7
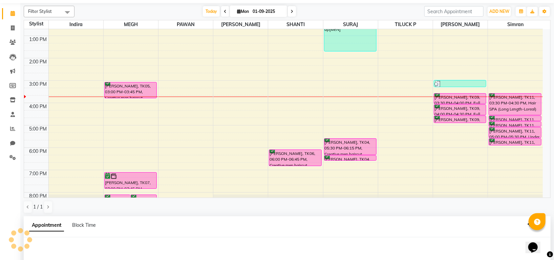
scroll to position [132, 0]
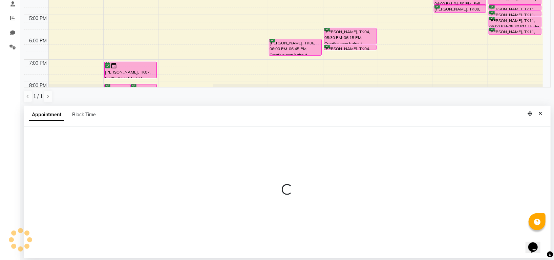
select select "tentative"
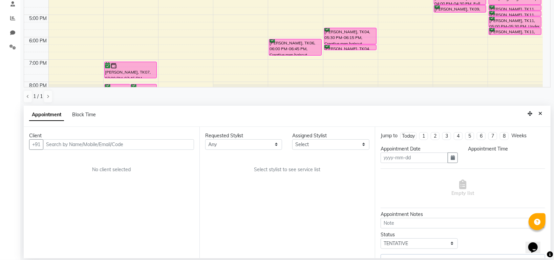
type input "01-09-2025"
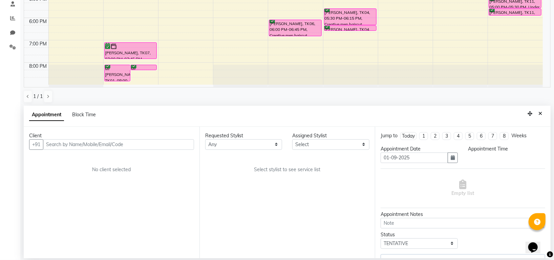
select select "confirm booking"
select select "930"
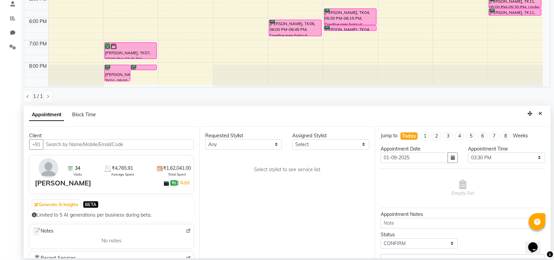
select select "84298"
select select "3047"
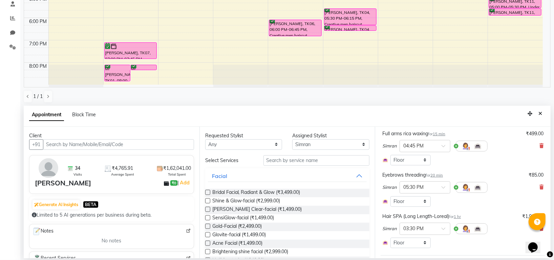
select select "3047"
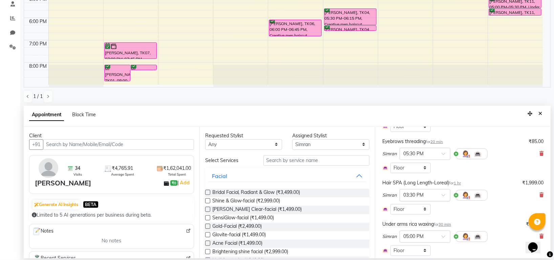
scroll to position [121, 0]
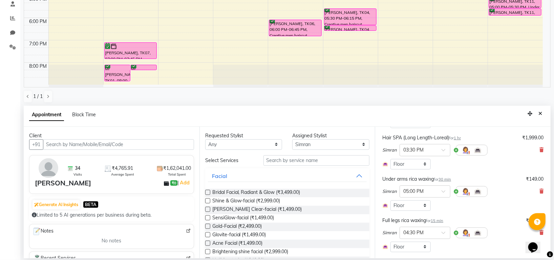
click at [444, 179] on span "30 min" at bounding box center [444, 179] width 13 height 5
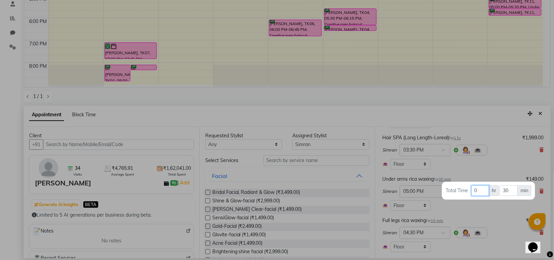
click at [481, 194] on input "0" at bounding box center [480, 190] width 18 height 10
type input "01"
click at [504, 192] on input "30" at bounding box center [508, 190] width 18 height 10
type input "0"
click at [494, 214] on div at bounding box center [277, 130] width 554 height 260
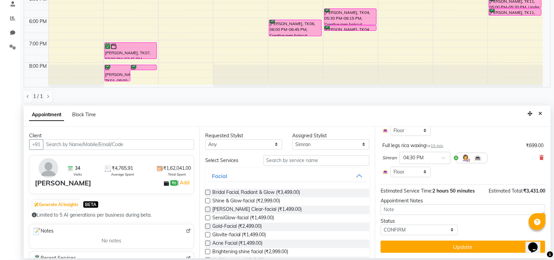
scroll to position [86, 0]
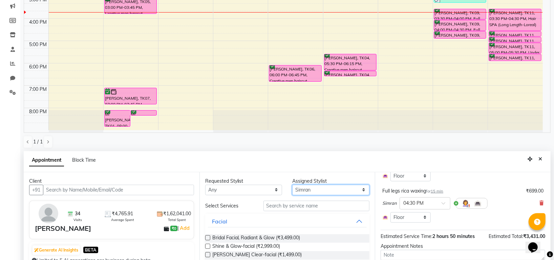
click at [318, 192] on select "Select Indira MEGH PAWAN RESHMI SABITRI SHANTI Simran SURAJ TILUCK P" at bounding box center [330, 189] width 77 height 10
select select "45583"
click at [292, 184] on select "Select Indira MEGH PAWAN RESHMI SABITRI SHANTI Simran SURAJ TILUCK P" at bounding box center [330, 189] width 77 height 10
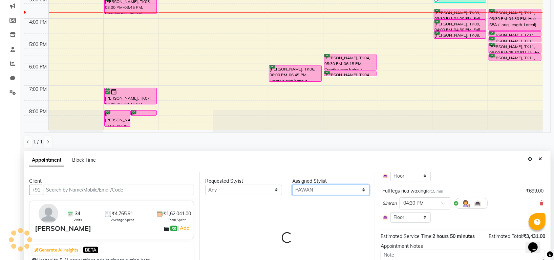
scroll to position [132, 0]
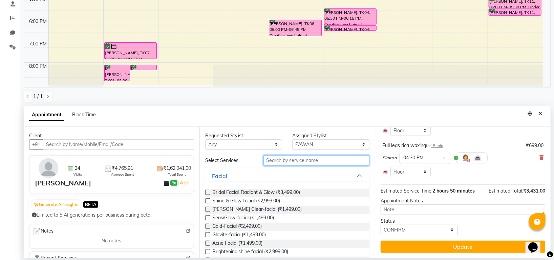
click at [303, 160] on input "text" at bounding box center [316, 160] width 106 height 10
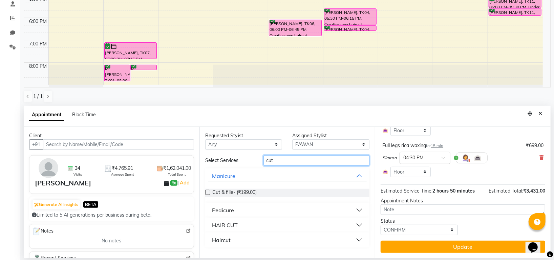
type input "cut"
click at [230, 221] on div "HAIR CUT" at bounding box center [225, 225] width 26 height 8
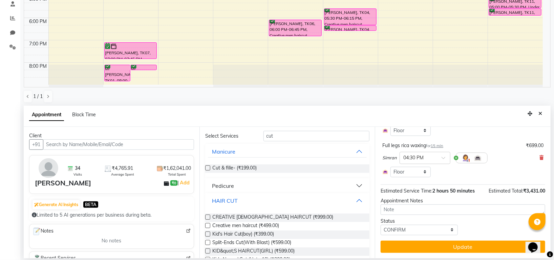
scroll to position [52, 0]
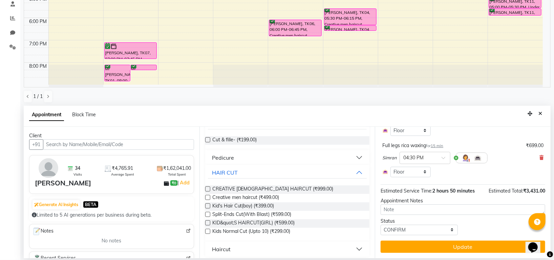
click at [206, 187] on label at bounding box center [207, 188] width 5 height 5
click at [206, 187] on input "checkbox" at bounding box center [207, 189] width 4 height 4
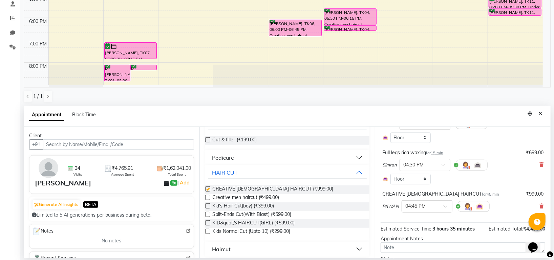
scroll to position [203, 0]
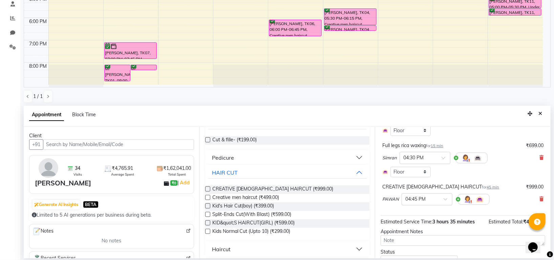
checkbox input "false"
click at [445, 198] on span at bounding box center [447, 200] width 8 height 7
click at [417, 230] on div "06:00 PM" at bounding box center [427, 229] width 50 height 13
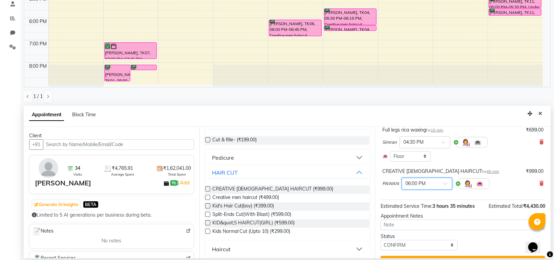
scroll to position [227, 0]
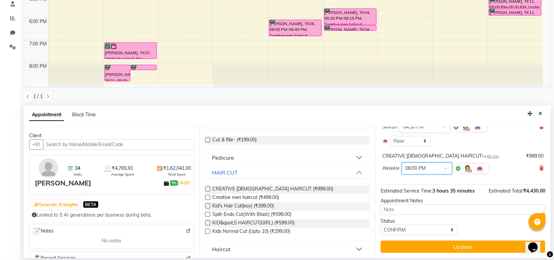
click at [432, 239] on div "Jump to Today 1 2 3 4 5 6 7 8 Weeks Appointment Date 01-09-2025 Appointment Tim…" at bounding box center [463, 192] width 176 height 131
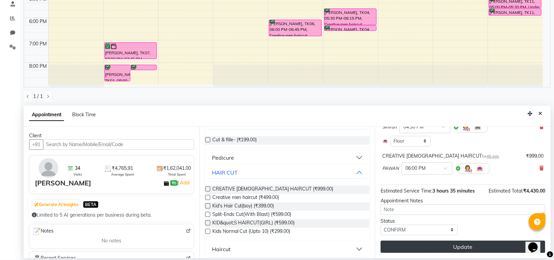
click at [432, 244] on button "Update" at bounding box center [462, 246] width 164 height 12
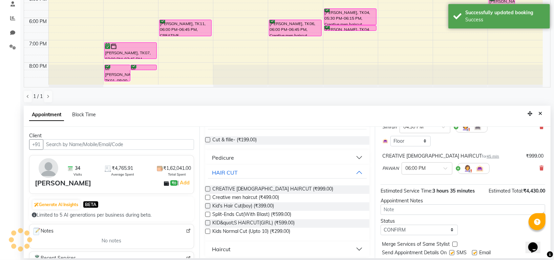
scroll to position [0, 0]
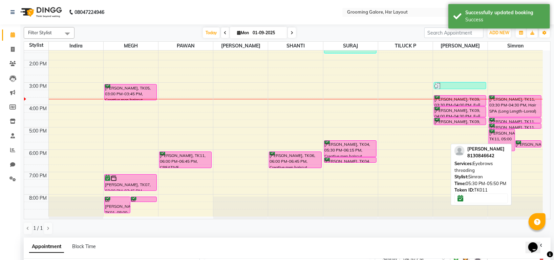
click at [523, 143] on div "vandana Singh, TK11, 05:30 PM-05:50 PM, Eyebrows threading" at bounding box center [528, 143] width 26 height 6
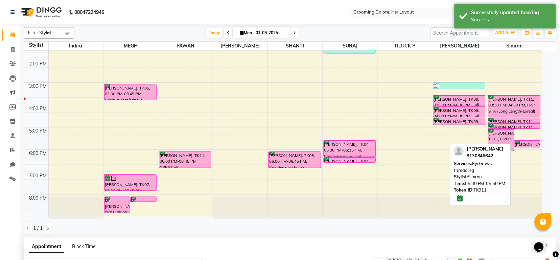
select select "6"
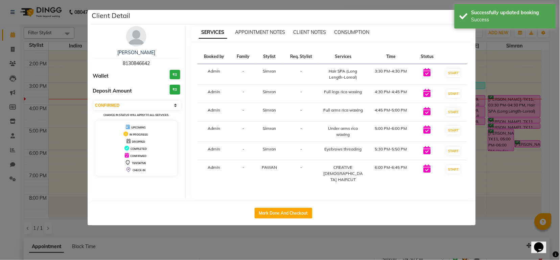
click at [560, 66] on ngb-modal-window "Client Detail vandana Singh 8130846642 Wallet ₹0 Deposit Amount ₹0 Select IN SE…" at bounding box center [280, 130] width 560 height 260
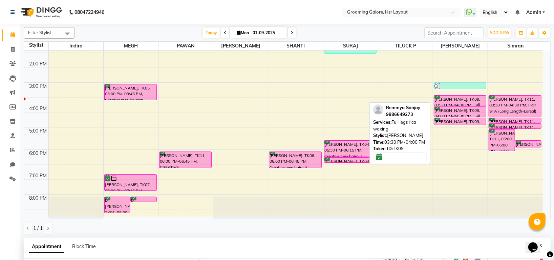
click at [465, 97] on div "Remmya Sanjay, TK09, 03:30 PM-04:00 PM, Full legs rica waxing" at bounding box center [460, 100] width 52 height 10
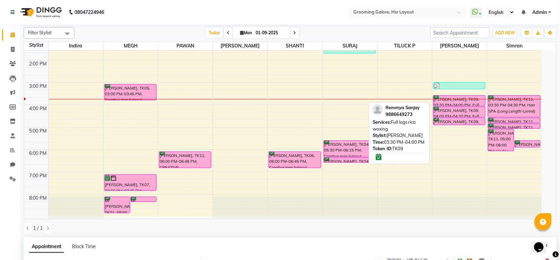
select select "6"
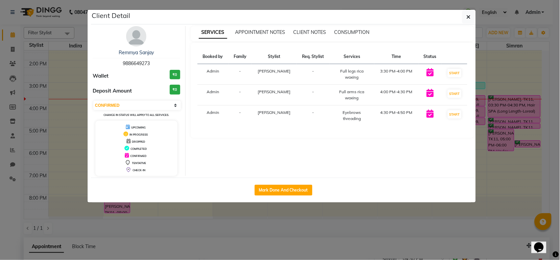
click at [140, 39] on img at bounding box center [136, 36] width 20 height 20
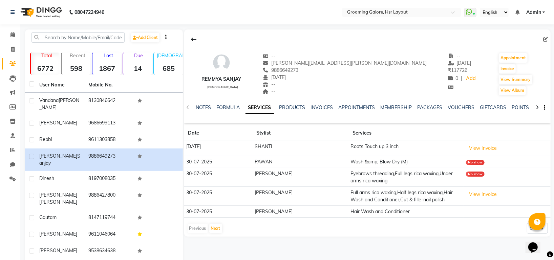
scroll to position [28, 0]
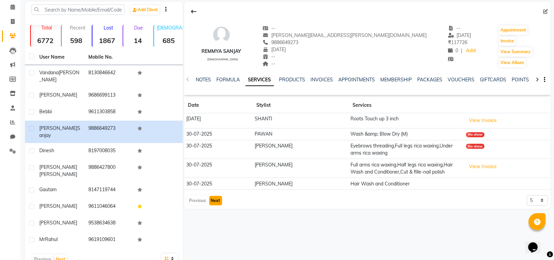
click at [214, 199] on button "Next" at bounding box center [215, 200] width 13 height 9
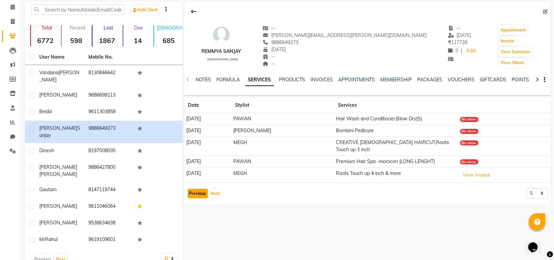
click at [196, 188] on button "Previous" at bounding box center [197, 192] width 20 height 9
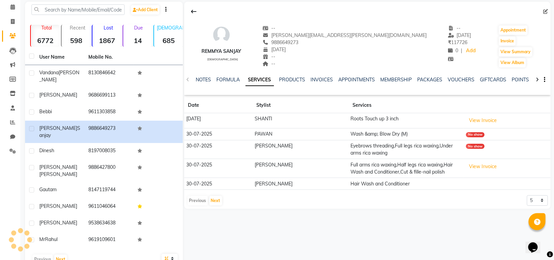
click at [196, 183] on td "30-07-2025" at bounding box center [218, 184] width 68 height 12
click at [13, 8] on icon at bounding box center [12, 6] width 4 height 5
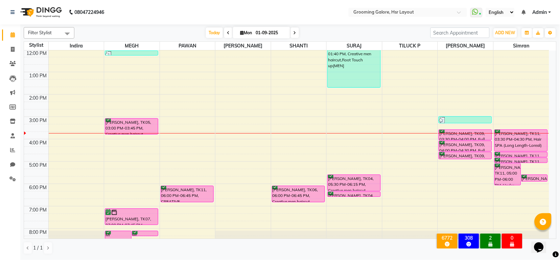
scroll to position [105, 0]
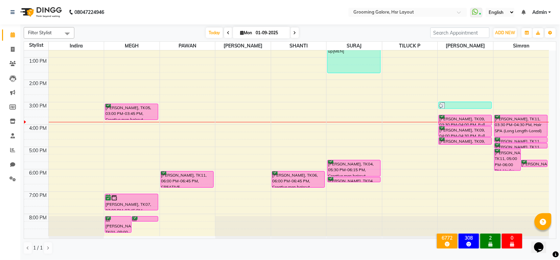
click at [294, 33] on icon at bounding box center [295, 33] width 3 height 4
type input "02-09-2025"
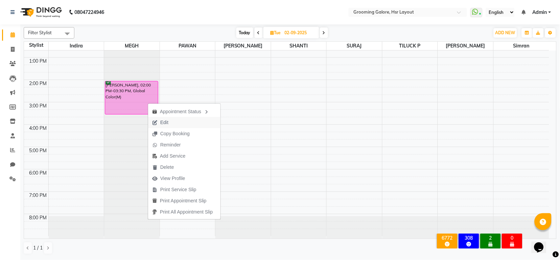
click at [168, 123] on span "Edit" at bounding box center [164, 122] width 8 height 7
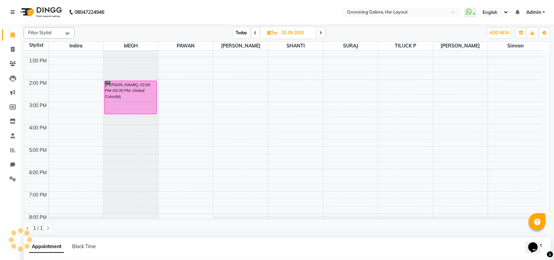
scroll to position [42, 0]
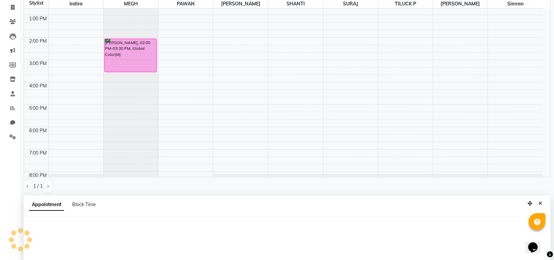
select select "tentative"
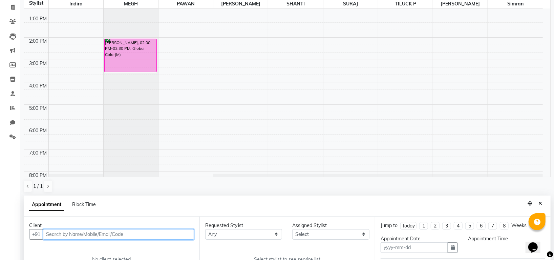
type input "02-09-2025"
select select "confirm booking"
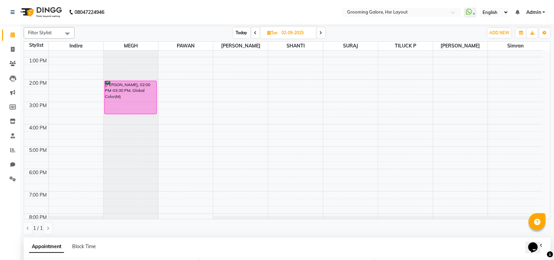
select select "45579"
select select "840"
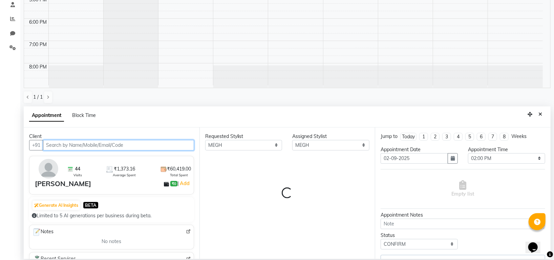
select select "3047"
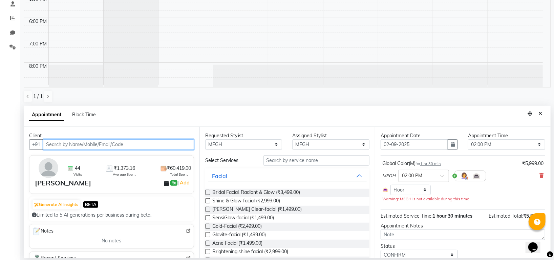
scroll to position [0, 0]
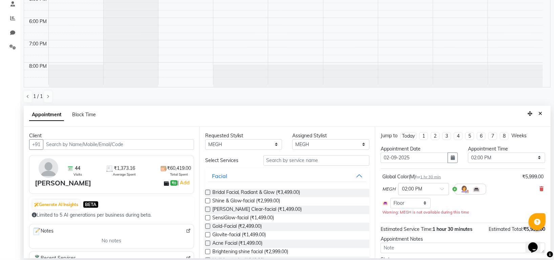
click at [430, 177] on span "1 hr 30 min" at bounding box center [430, 176] width 21 height 5
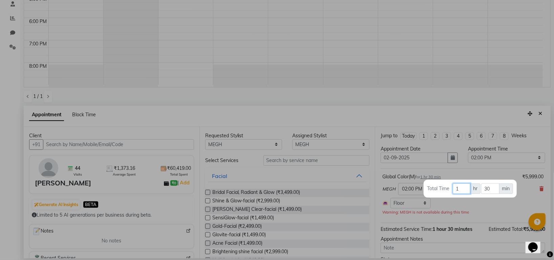
click at [463, 191] on input "1" at bounding box center [461, 188] width 18 height 10
type input "3"
click at [493, 201] on div at bounding box center [277, 130] width 554 height 260
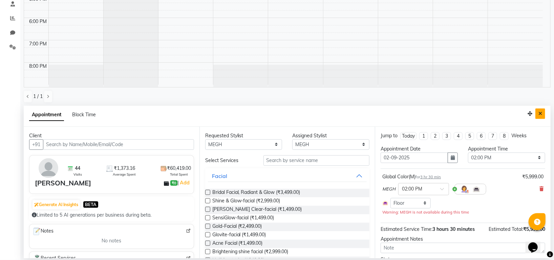
click at [540, 114] on icon "Close" at bounding box center [540, 113] width 4 height 5
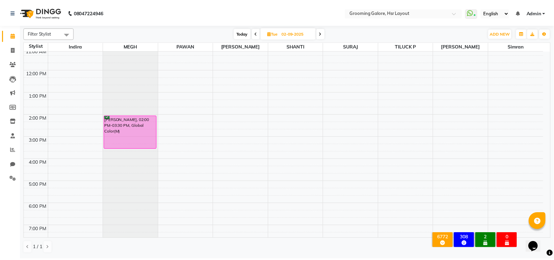
scroll to position [105, 0]
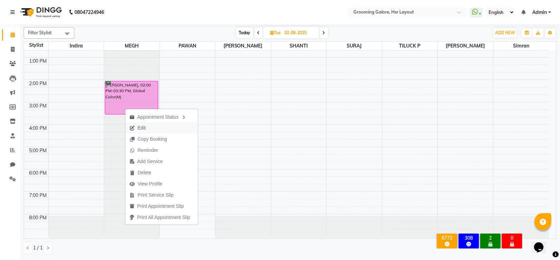
click at [148, 125] on span "Edit" at bounding box center [138, 127] width 24 height 11
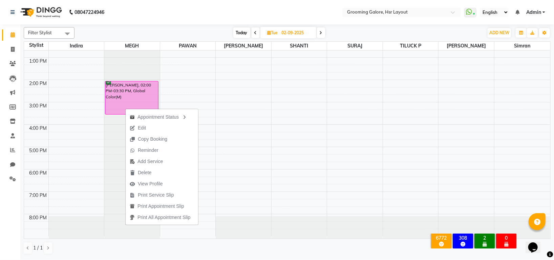
select select "confirm booking"
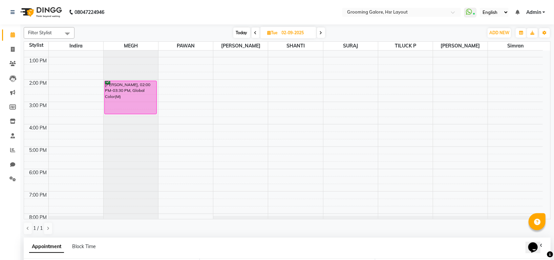
select select "45579"
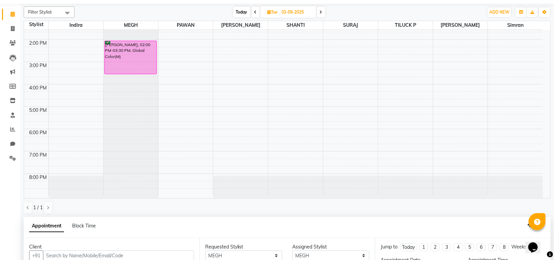
select select "840"
select select "3047"
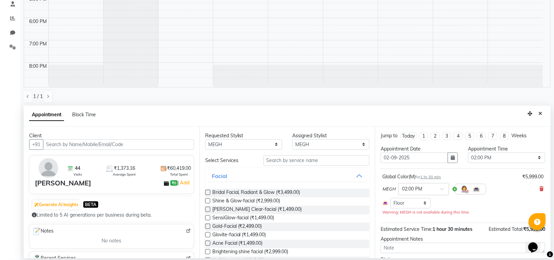
click at [428, 177] on span "1 hr 30 min" at bounding box center [430, 176] width 21 height 5
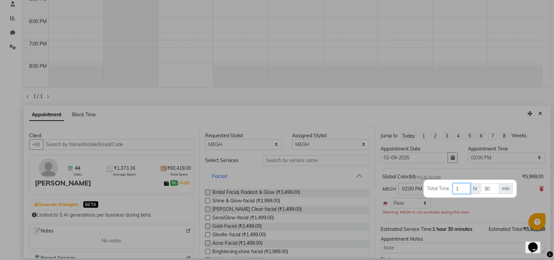
click at [461, 189] on input "1" at bounding box center [461, 188] width 18 height 10
type input "3"
click at [480, 205] on div at bounding box center [277, 130] width 554 height 260
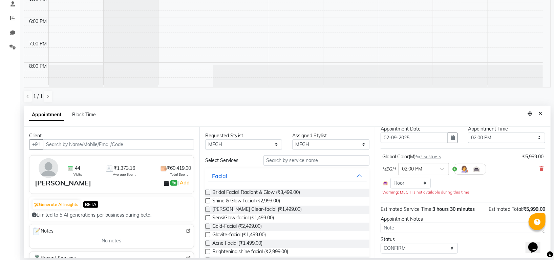
scroll to position [38, 0]
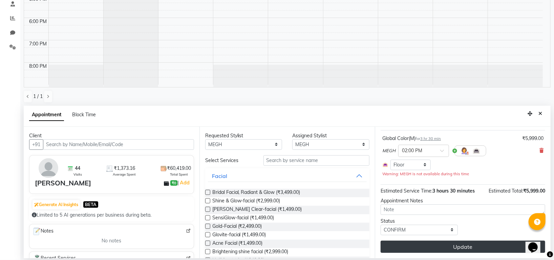
click at [462, 249] on button "Update" at bounding box center [462, 246] width 164 height 12
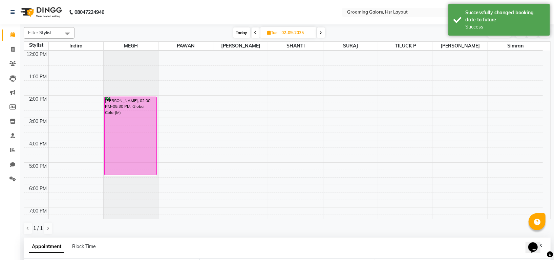
scroll to position [34, 0]
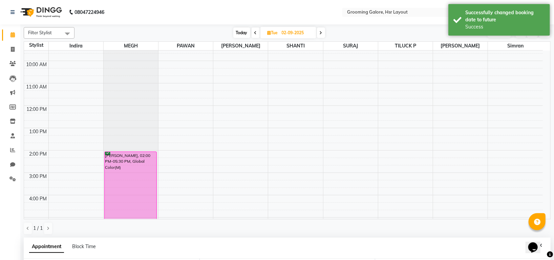
click at [253, 35] on span at bounding box center [255, 32] width 8 height 10
type input "01-09-2025"
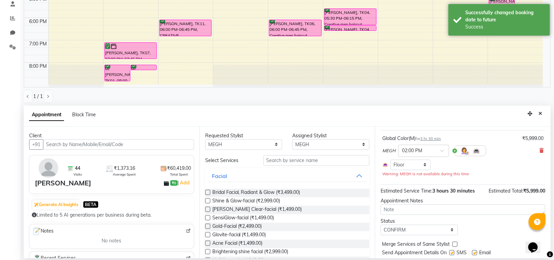
scroll to position [41, 0]
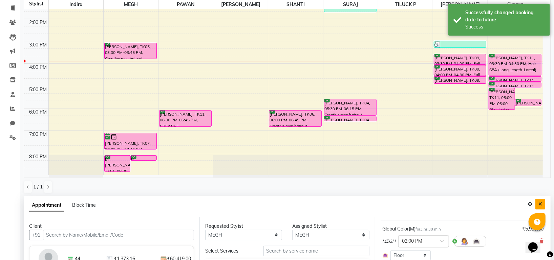
click at [539, 204] on icon "Close" at bounding box center [540, 203] width 4 height 5
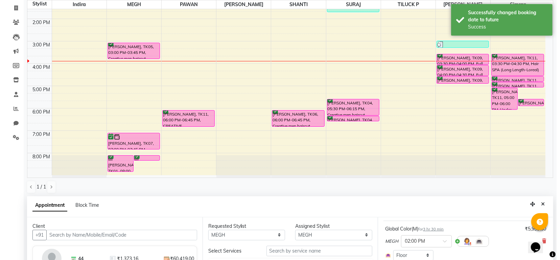
scroll to position [105, 0]
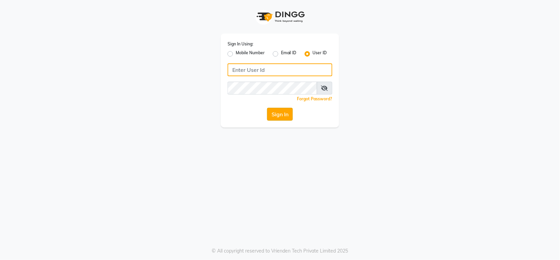
type input "groominggalore"
click at [287, 114] on button "Sign In" at bounding box center [280, 114] width 26 height 13
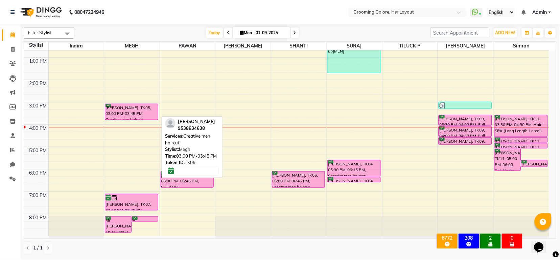
click at [122, 114] on div "[PERSON_NAME], TK05, 03:00 PM-03:45 PM, Creative men haircut" at bounding box center [131, 112] width 52 height 16
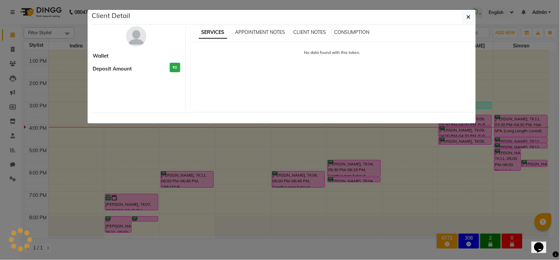
select select "6"
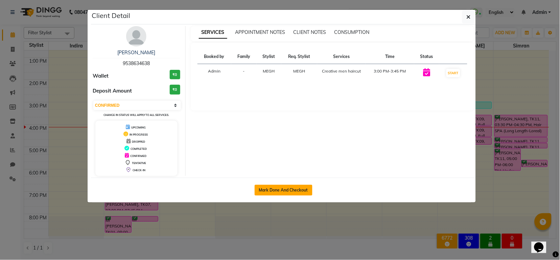
click at [283, 184] on button "Mark Done And Checkout" at bounding box center [284, 189] width 58 height 11
select select "6168"
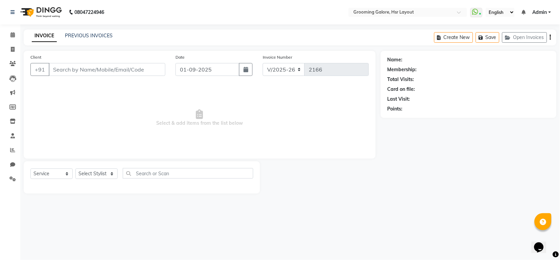
select select "P"
select select "45583"
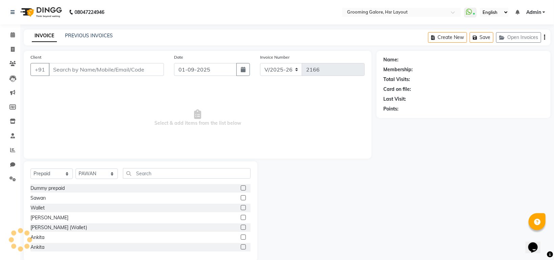
type input "9538634638"
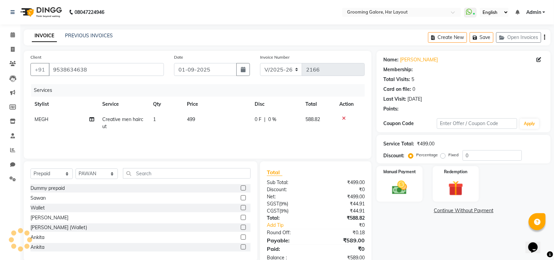
select select "1: Object"
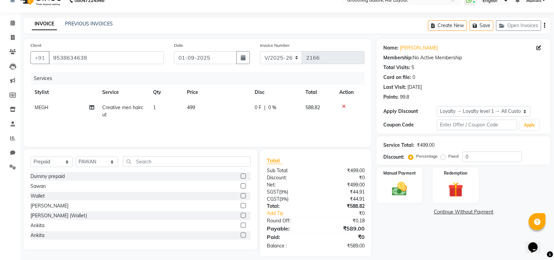
scroll to position [18, 0]
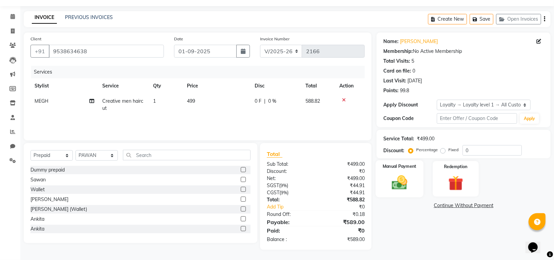
click at [394, 183] on img at bounding box center [399, 182] width 25 height 18
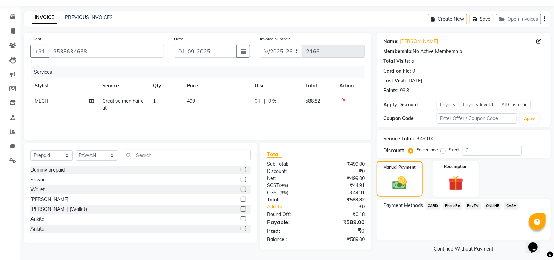
click at [454, 205] on span "PhonePe" at bounding box center [452, 206] width 19 height 8
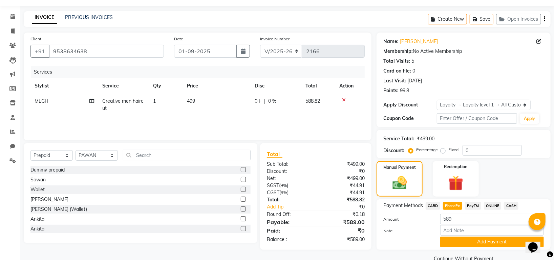
scroll to position [32, 0]
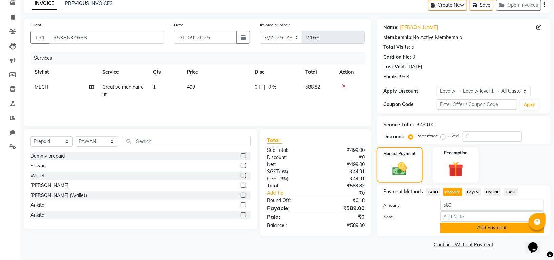
click at [485, 228] on button "Add Payment" at bounding box center [492, 227] width 104 height 10
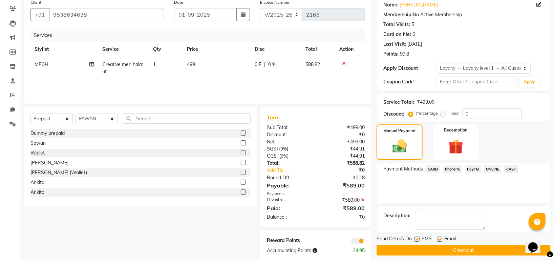
scroll to position [66, 0]
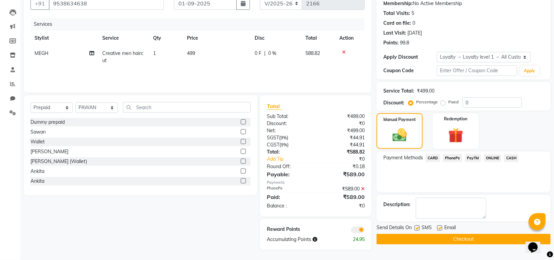
click at [478, 238] on button "Checkout" at bounding box center [463, 238] width 174 height 10
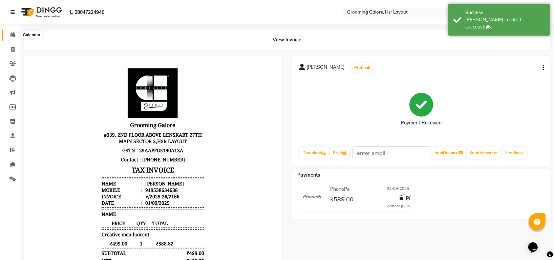
click at [13, 35] on icon at bounding box center [12, 34] width 4 height 5
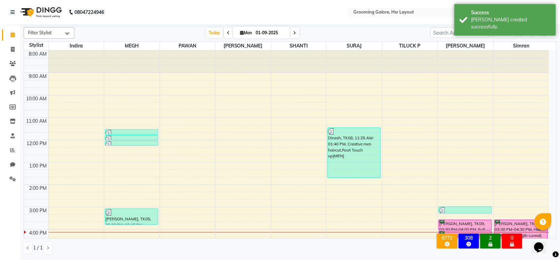
scroll to position [92, 0]
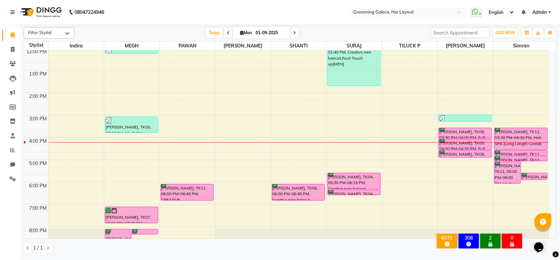
click at [292, 31] on span at bounding box center [295, 32] width 8 height 10
type input "02-09-2025"
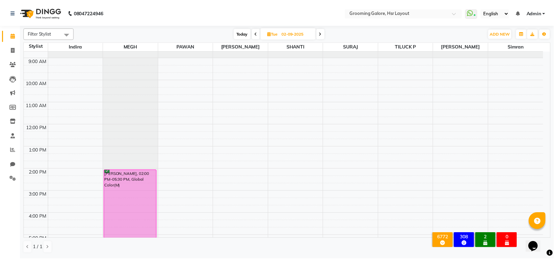
scroll to position [15, 0]
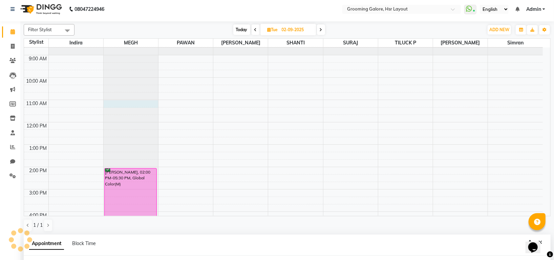
select select "45579"
select select "tentative"
select select "660"
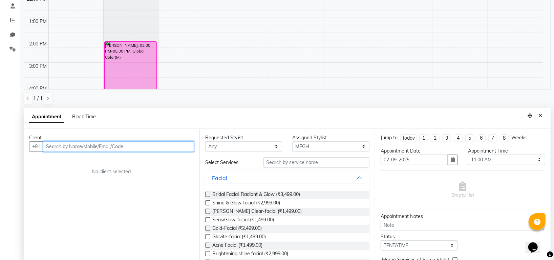
scroll to position [132, 0]
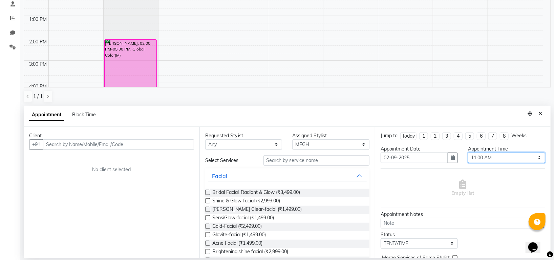
click at [489, 157] on select "Select 09:00 AM 09:15 AM 09:30 AM 09:45 AM 10:00 AM 10:15 AM 10:30 AM 10:45 AM …" at bounding box center [506, 157] width 77 height 10
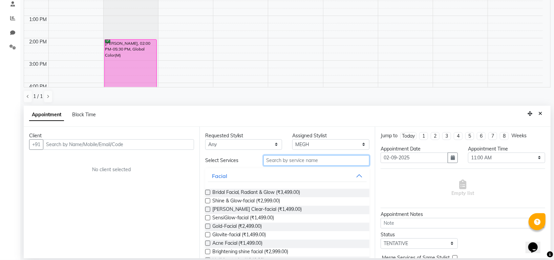
click at [288, 159] on input "text" at bounding box center [316, 160] width 106 height 10
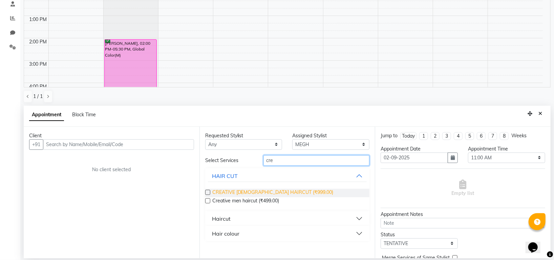
type input "cre"
click at [263, 191] on span "CREATIVE FEMALE HAIRCUT (₹999.00)" at bounding box center [272, 192] width 121 height 8
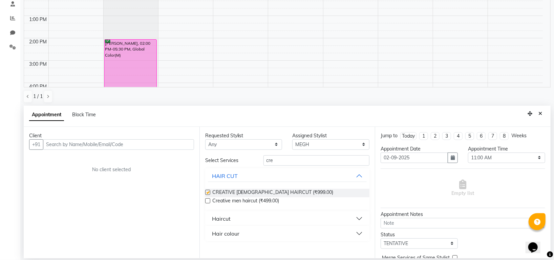
checkbox input "false"
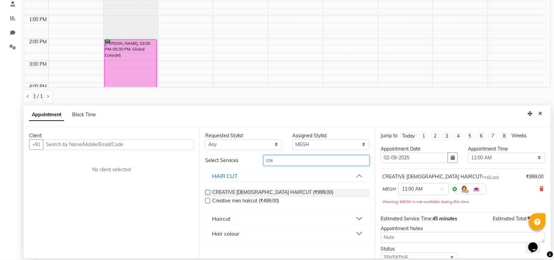
click at [281, 163] on input "cre" at bounding box center [316, 160] width 106 height 10
type input "c"
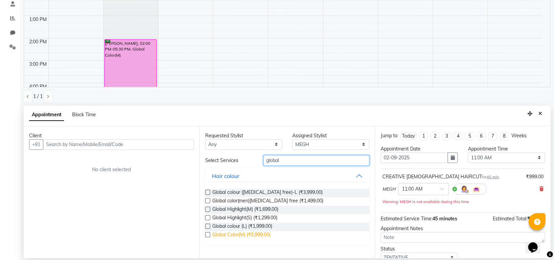
type input "global"
click at [258, 233] on span "Global Color(M) (₹5,999.00)" at bounding box center [241, 235] width 59 height 8
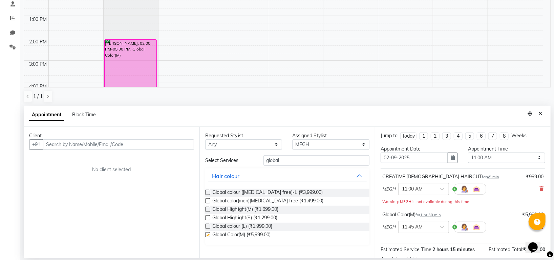
checkbox input "false"
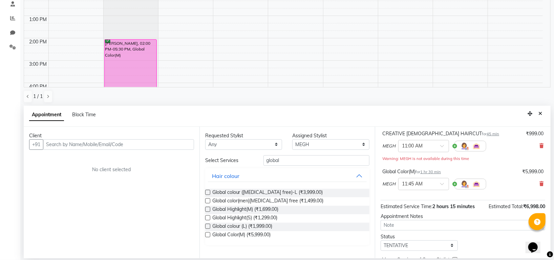
scroll to position [79, 0]
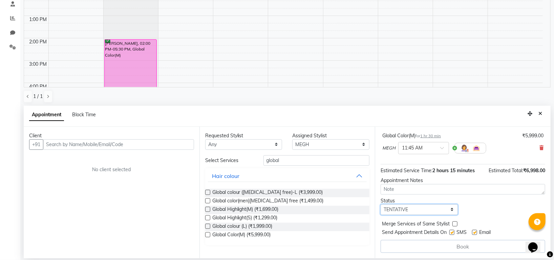
click at [405, 207] on select "Select TENTATIVE CONFIRM UPCOMING" at bounding box center [418, 209] width 77 height 10
select select "confirm booking"
click at [380, 204] on select "Select TENTATIVE CONFIRM UPCOMING" at bounding box center [418, 209] width 77 height 10
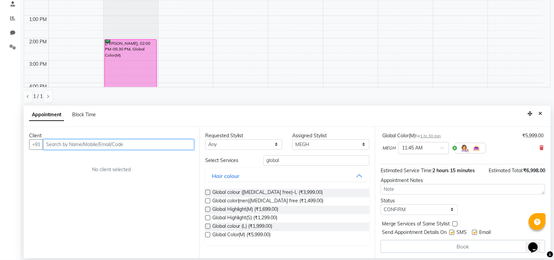
click at [155, 143] on input "text" at bounding box center [118, 144] width 151 height 10
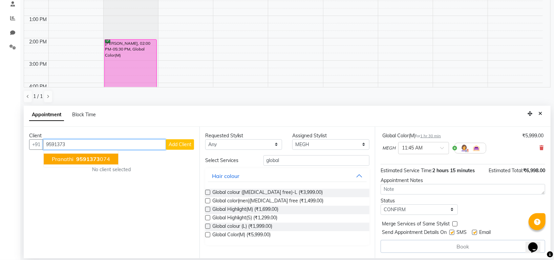
click at [109, 161] on button "Pranathi 9591373 074" at bounding box center [81, 158] width 74 height 11
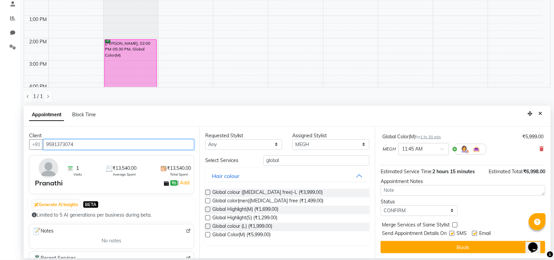
scroll to position [78, 0]
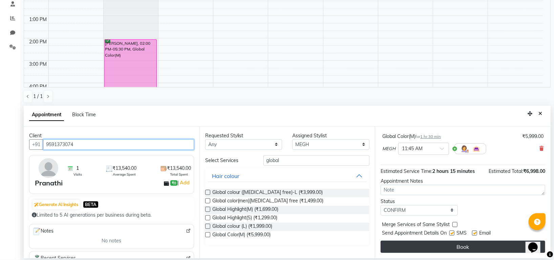
type input "9591373074"
click at [434, 246] on button "Book" at bounding box center [462, 246] width 164 height 12
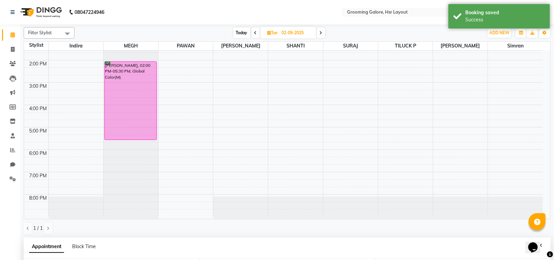
scroll to position [132, 0]
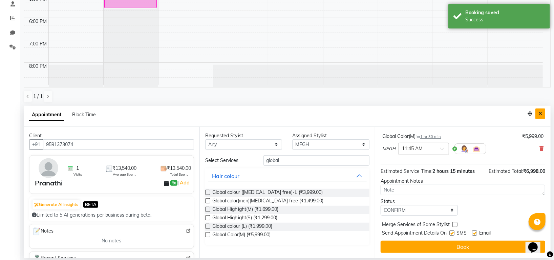
click at [538, 116] on icon "Close" at bounding box center [540, 113] width 4 height 5
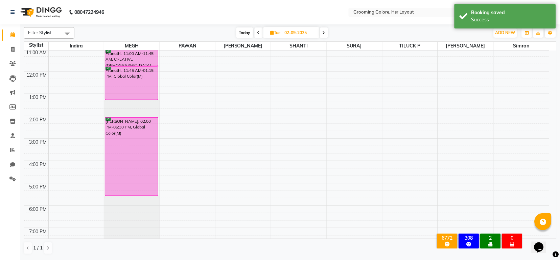
scroll to position [0, 0]
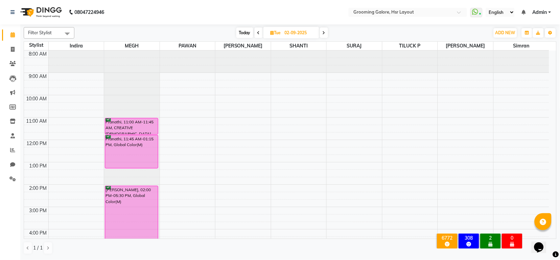
click at [326, 32] on icon at bounding box center [324, 33] width 3 height 4
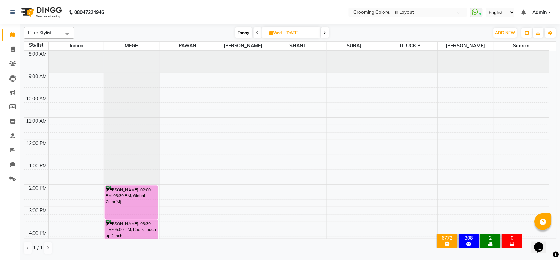
click at [258, 34] on icon at bounding box center [257, 33] width 3 height 4
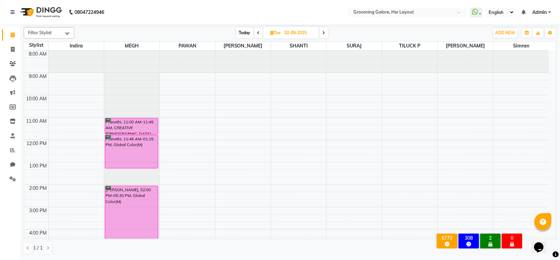
click at [256, 30] on span at bounding box center [259, 32] width 8 height 10
type input "01-09-2025"
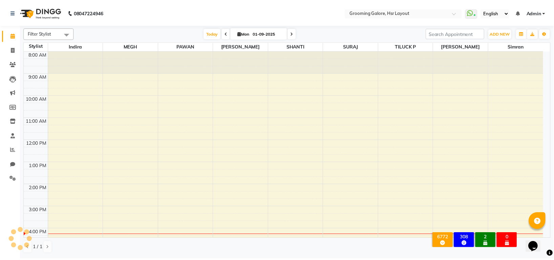
scroll to position [105, 0]
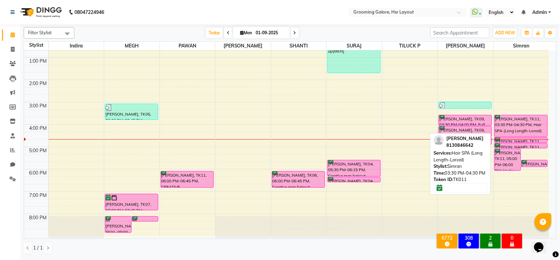
click at [522, 134] on div "vandana Singh, TK11, 03:30 PM-04:30 PM, Hair SPA (Long Length-Loreal)" at bounding box center [521, 125] width 53 height 21
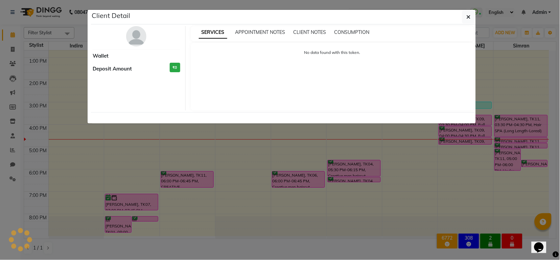
select select "6"
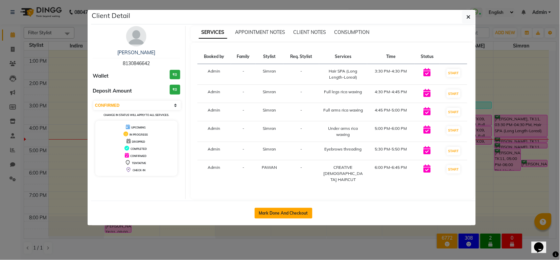
click at [290, 213] on button "Mark Done And Checkout" at bounding box center [284, 212] width 58 height 11
select select "service"
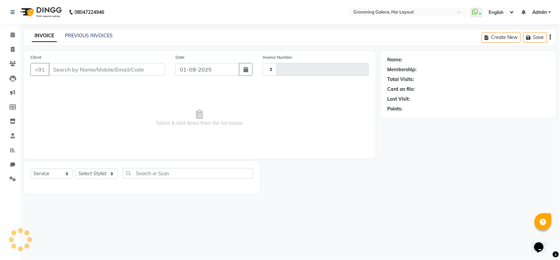
type input "2167"
select select "6168"
select select "P"
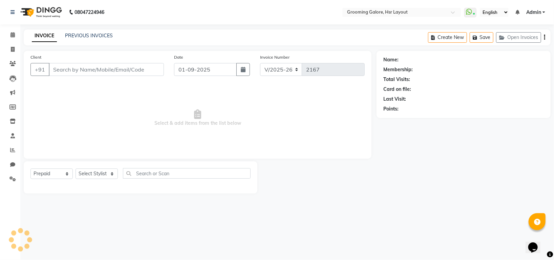
type input "8130846642"
select select "45583"
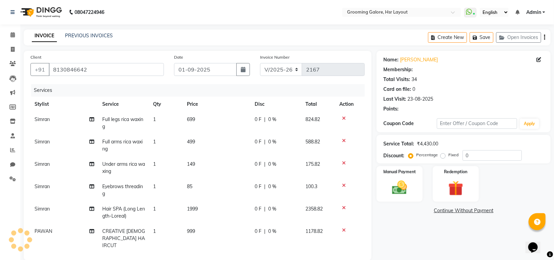
select select "1: Object"
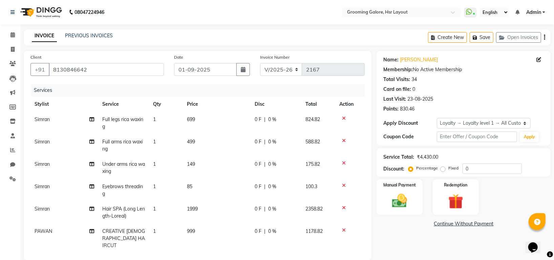
click at [47, 120] on span "Simran" at bounding box center [42, 119] width 15 height 6
select select "84298"
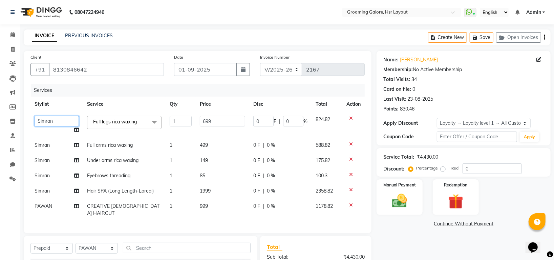
click at [47, 120] on select "Indira MEGH PAWAN RESHMI SABITRI SHANTI Simran SURAJ TILUCK P" at bounding box center [57, 121] width 44 height 10
select select "87770"
click at [47, 144] on span "Simran" at bounding box center [42, 145] width 15 height 6
select select "84298"
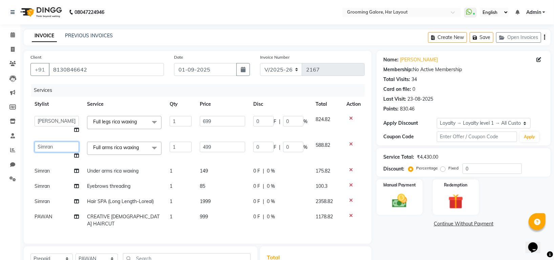
click at [47, 144] on select "Indira MEGH PAWAN RESHMI SABITRI SHANTI Simran SURAJ TILUCK P" at bounding box center [57, 146] width 44 height 10
select select "87770"
click at [49, 171] on span "Simran" at bounding box center [42, 170] width 15 height 6
select select "84298"
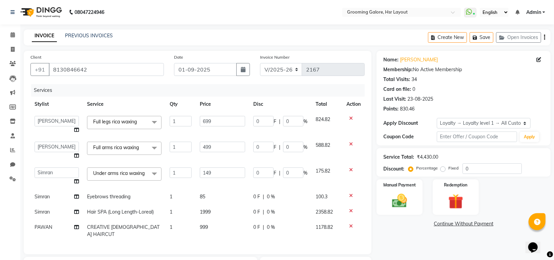
click at [351, 169] on icon at bounding box center [351, 169] width 4 height 5
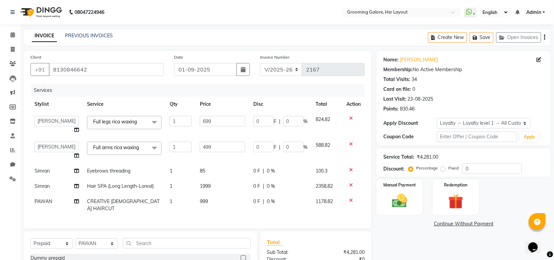
click at [51, 172] on td "Simran" at bounding box center [56, 170] width 52 height 15
select select "84298"
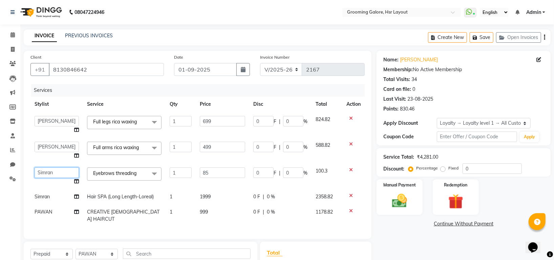
click at [51, 172] on select "Indira MEGH PAWAN RESHMI SABITRI SHANTI Simran SURAJ TILUCK P" at bounding box center [57, 172] width 44 height 10
click at [242, 29] on div "INVOICE PREVIOUS INVOICES Create New Save Open Invoices" at bounding box center [287, 37] width 527 height 16
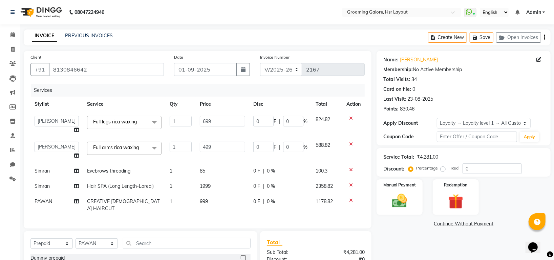
scroll to position [88, 0]
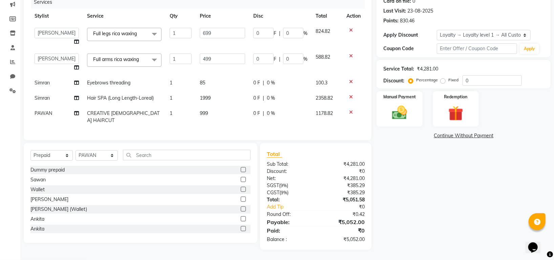
click at [47, 86] on td "Simran" at bounding box center [56, 82] width 52 height 15
select select "84298"
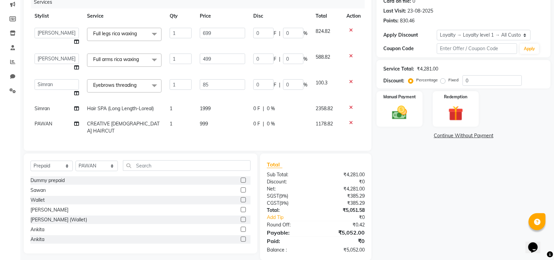
click at [47, 85] on select "Indira MEGH PAWAN RESHMI SABITRI SHANTI Simran SURAJ TILUCK P" at bounding box center [57, 84] width 44 height 10
select select "87770"
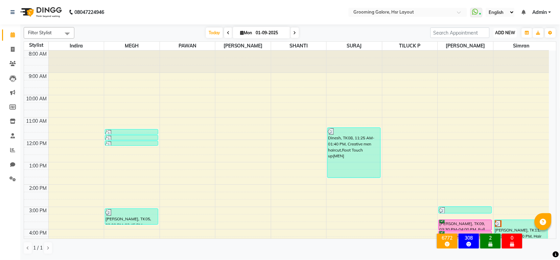
click at [506, 35] on span "ADD NEW" at bounding box center [506, 32] width 20 height 5
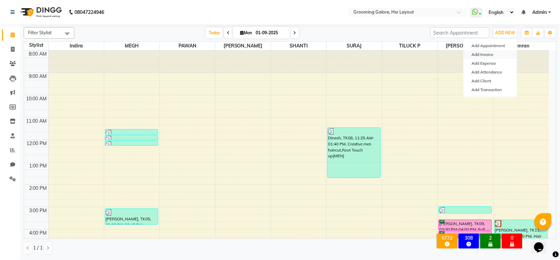
click at [486, 53] on link "Add Invoice" at bounding box center [490, 54] width 53 height 9
select select "service"
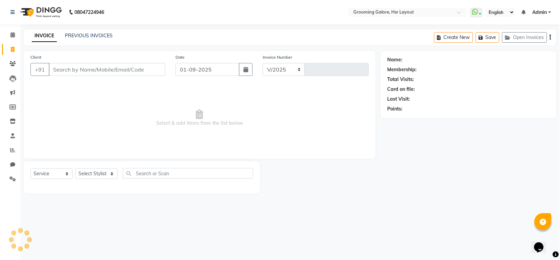
select select "6168"
type input "2167"
select select "P"
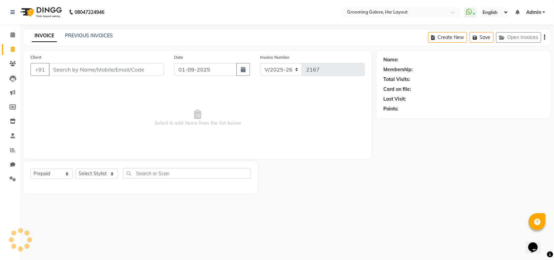
select select "45583"
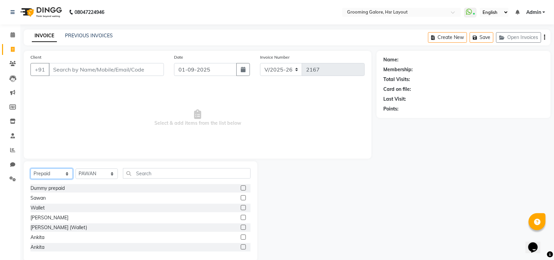
click at [42, 177] on select "Select Service Product Membership Package Voucher Prepaid Gift Card" at bounding box center [51, 173] width 42 height 10
select select "service"
click at [30, 169] on select "Select Service Product Membership Package Voucher Prepaid Gift Card" at bounding box center [51, 173] width 42 height 10
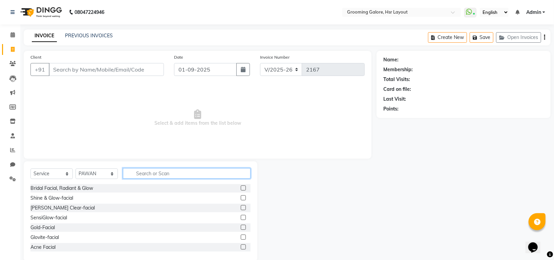
click at [150, 174] on input "text" at bounding box center [187, 173] width 128 height 10
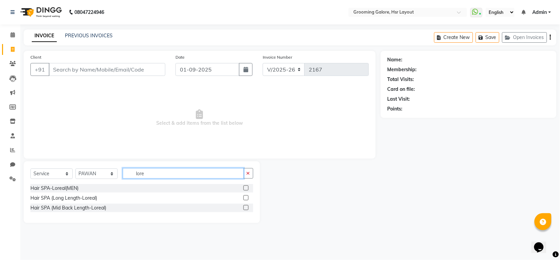
type input "lore"
click at [246, 197] on label at bounding box center [246, 197] width 5 height 5
click at [246, 197] on input "checkbox" at bounding box center [246, 198] width 4 height 4
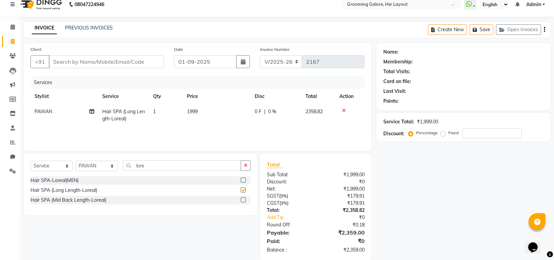
checkbox input "false"
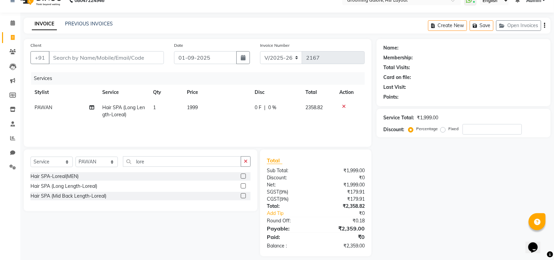
scroll to position [18, 0]
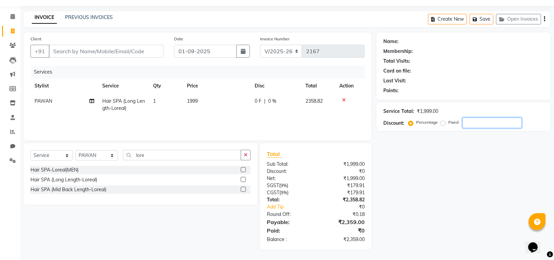
click at [471, 124] on input "number" at bounding box center [491, 122] width 59 height 10
type input "25"
click at [13, 15] on icon at bounding box center [12, 16] width 4 height 5
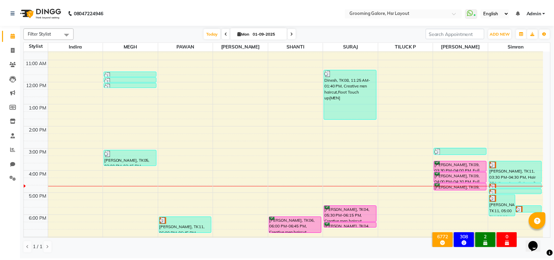
scroll to position [105, 0]
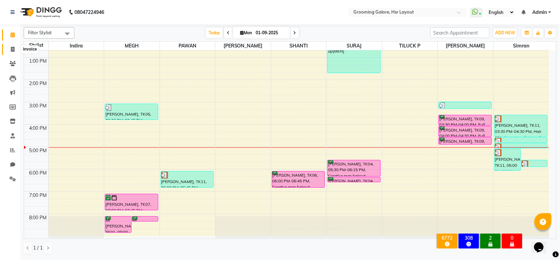
click at [7, 50] on span at bounding box center [13, 50] width 12 height 8
select select "service"
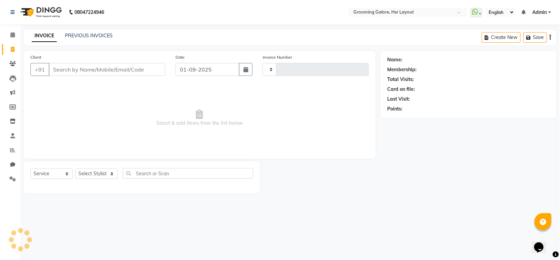
type input "2167"
select select "6168"
select select "P"
select select "45583"
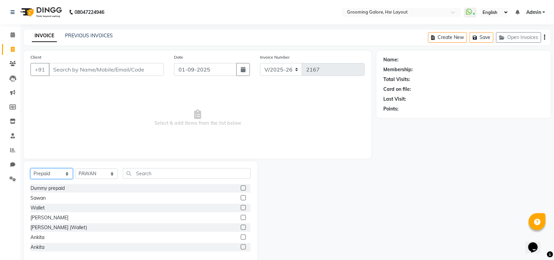
click at [46, 169] on select "Select Service Product Membership Package Voucher Prepaid Gift Card" at bounding box center [51, 173] width 42 height 10
select select "service"
click at [30, 169] on select "Select Service Product Membership Package Voucher Prepaid Gift Card" at bounding box center [51, 173] width 42 height 10
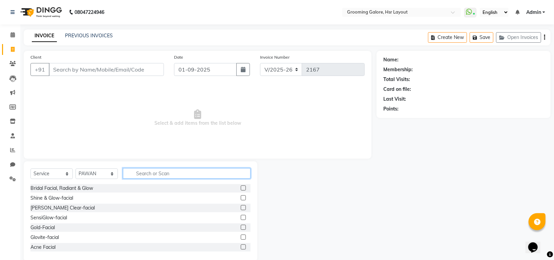
click at [163, 170] on input "text" at bounding box center [187, 173] width 128 height 10
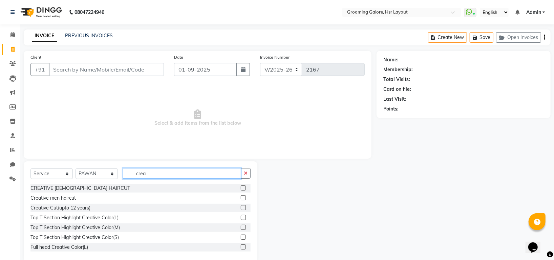
type input "crea"
click at [241, 196] on label at bounding box center [243, 197] width 5 height 5
click at [241, 196] on input "checkbox" at bounding box center [243, 198] width 4 height 4
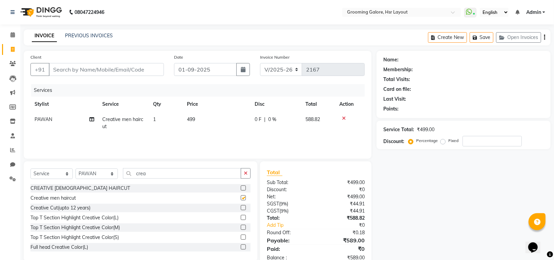
checkbox input "false"
click at [176, 175] on input "crea" at bounding box center [182, 173] width 118 height 10
type input "c"
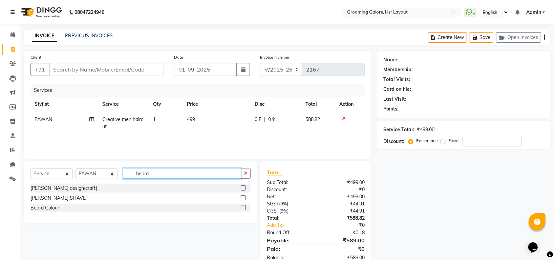
type input "beard"
click at [243, 187] on label at bounding box center [243, 187] width 5 height 5
click at [243, 187] on input "checkbox" at bounding box center [243, 188] width 4 height 4
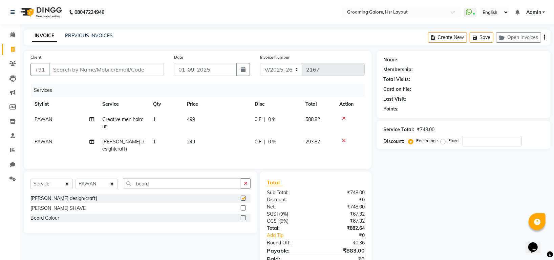
scroll to position [28, 0]
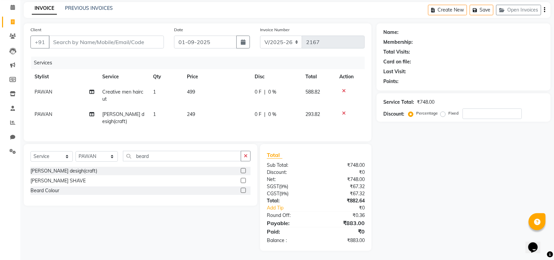
checkbox input "false"
click at [171, 148] on div "Select Service Product Membership Package Voucher Prepaid Gift Card Select Styl…" at bounding box center [140, 174] width 233 height 62
click at [173, 155] on input "beard" at bounding box center [182, 155] width 118 height 10
type input "b"
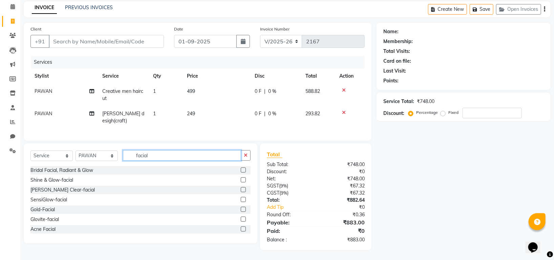
type input "facial"
click at [241, 187] on label at bounding box center [243, 189] width 5 height 5
click at [241, 187] on input "checkbox" at bounding box center [243, 189] width 4 height 4
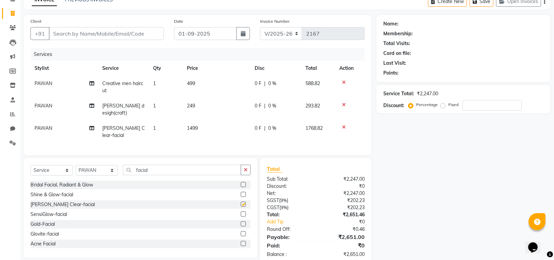
checkbox input "false"
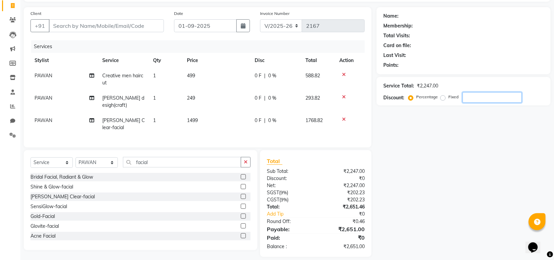
click at [497, 96] on input "number" at bounding box center [491, 97] width 59 height 10
type input "1"
click at [343, 113] on td at bounding box center [349, 124] width 29 height 22
click at [241, 184] on label at bounding box center [243, 186] width 5 height 5
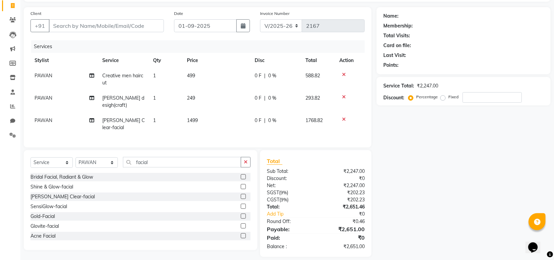
click at [241, 184] on input "checkbox" at bounding box center [243, 186] width 4 height 4
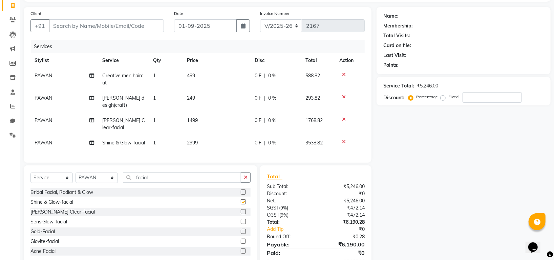
checkbox input "false"
click at [344, 117] on icon at bounding box center [344, 119] width 4 height 5
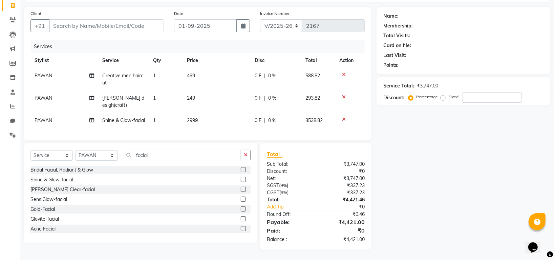
scroll to position [51, 0]
click at [470, 92] on input "number" at bounding box center [491, 97] width 59 height 10
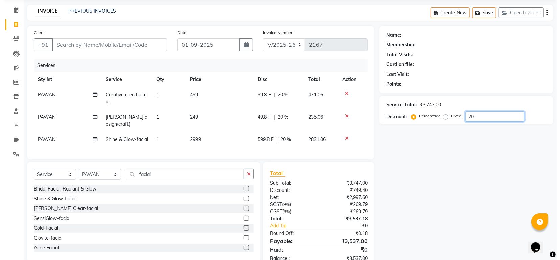
scroll to position [0, 0]
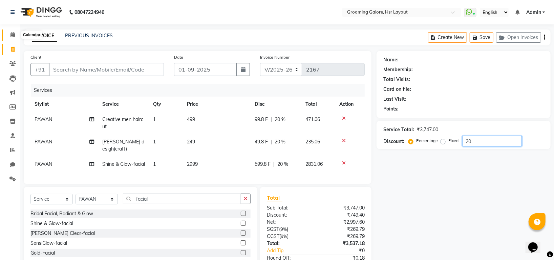
type input "20"
click at [12, 32] on icon at bounding box center [12, 34] width 4 height 5
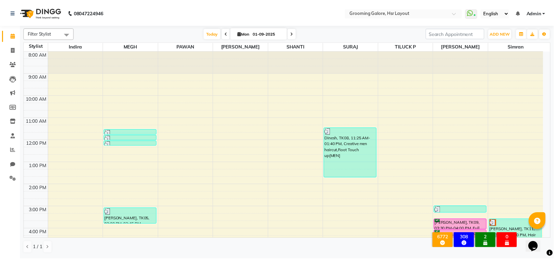
scroll to position [105, 0]
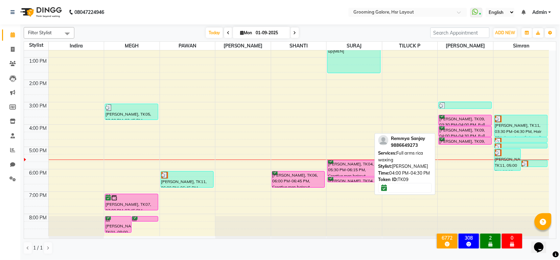
click at [462, 130] on div "Remmya Sanjay, TK09, 04:00 PM-04:30 PM, Full arms rica waxing" at bounding box center [465, 131] width 52 height 10
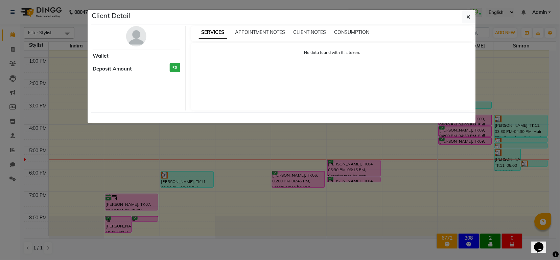
select select "6"
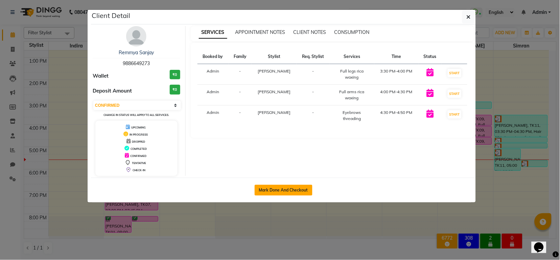
click at [292, 191] on button "Mark Done And Checkout" at bounding box center [284, 189] width 58 height 11
select select "service"
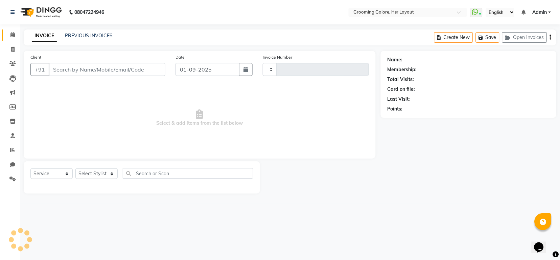
type input "2167"
select select "6168"
select select "P"
type input "9886649273"
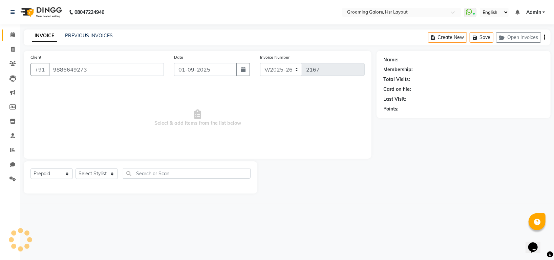
select select "45583"
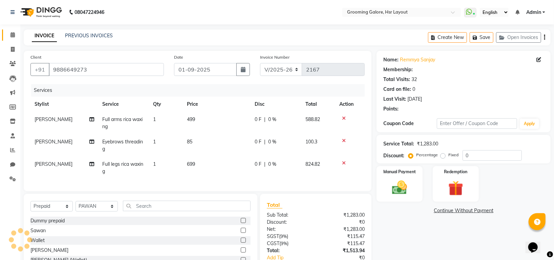
select select "1: Object"
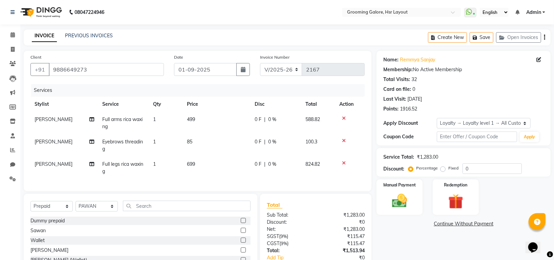
click at [343, 116] on icon at bounding box center [344, 118] width 4 height 5
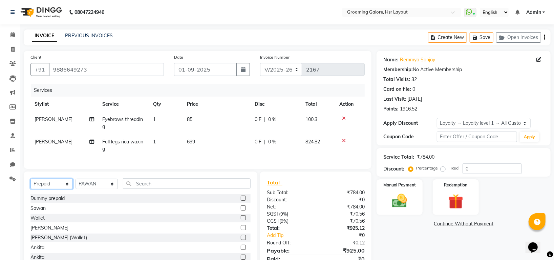
click at [62, 187] on select "Select Service Product Membership Package Voucher Prepaid Gift Card" at bounding box center [51, 183] width 42 height 10
select select "service"
click at [30, 186] on select "Select Service Product Membership Package Voucher Prepaid Gift Card" at bounding box center [51, 183] width 42 height 10
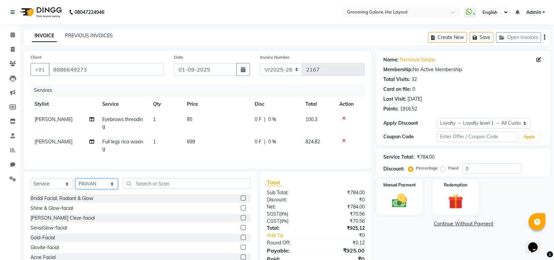
click at [90, 189] on select "Select Stylist Indira MEGH PAWAN RESHMI SABITRI SHANTI Simran SURAJ TILUCK P" at bounding box center [96, 183] width 42 height 10
select select "84298"
click at [75, 186] on select "Select Stylist Indira MEGH PAWAN RESHMI SABITRI SHANTI Simran SURAJ TILUCK P" at bounding box center [96, 183] width 42 height 10
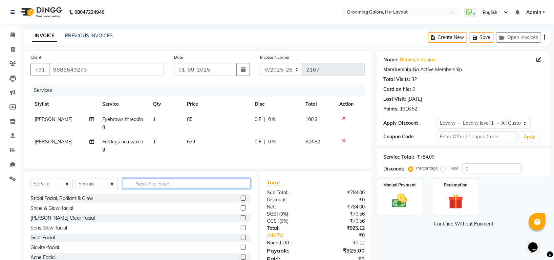
click at [158, 188] on input "text" at bounding box center [187, 183] width 128 height 10
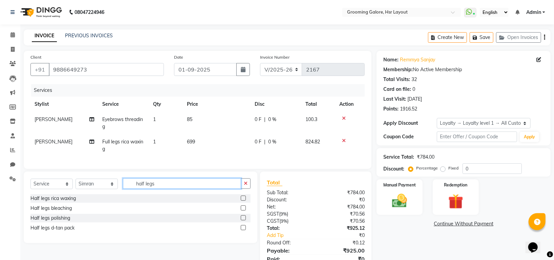
type input "half legs"
click at [242, 200] on label at bounding box center [243, 197] width 5 height 5
click at [242, 200] on input "checkbox" at bounding box center [243, 198] width 4 height 4
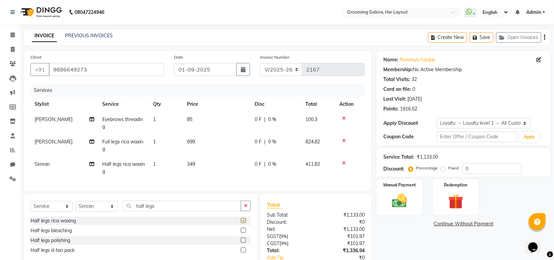
checkbox input "false"
click at [345, 139] on icon at bounding box center [344, 140] width 4 height 5
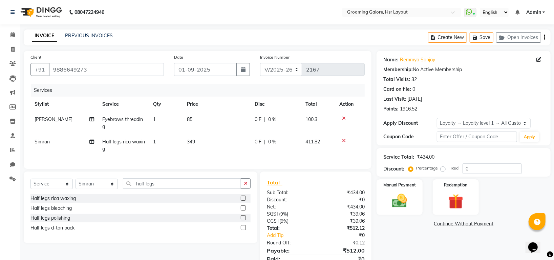
click at [344, 116] on icon at bounding box center [344, 118] width 4 height 5
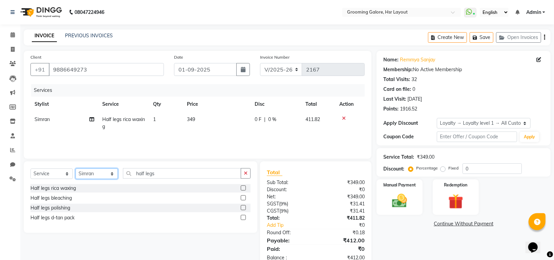
click at [98, 175] on select "Select Stylist Indira MEGH PAWAN RESHMI SABITRI SHANTI Simran SURAJ TILUCK P" at bounding box center [96, 173] width 42 height 10
select select "87770"
click at [75, 169] on select "Select Stylist Indira MEGH PAWAN RESHMI SABITRI SHANTI Simran SURAJ TILUCK P" at bounding box center [96, 173] width 42 height 10
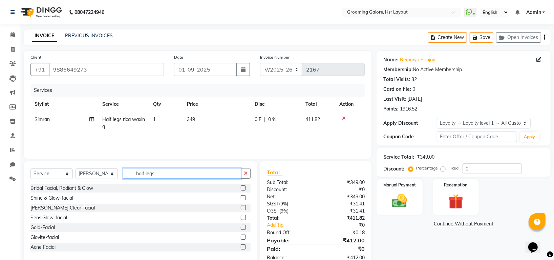
click at [162, 169] on input "half legs" at bounding box center [182, 173] width 118 height 10
type input "h"
type input "full"
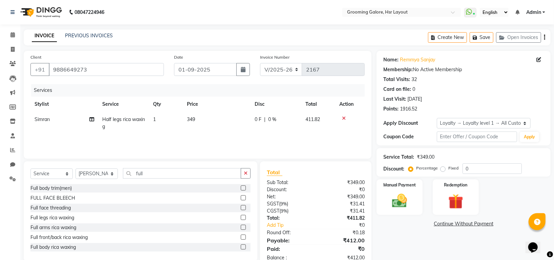
click at [241, 227] on label at bounding box center [243, 226] width 5 height 5
click at [241, 227] on input "checkbox" at bounding box center [243, 227] width 4 height 4
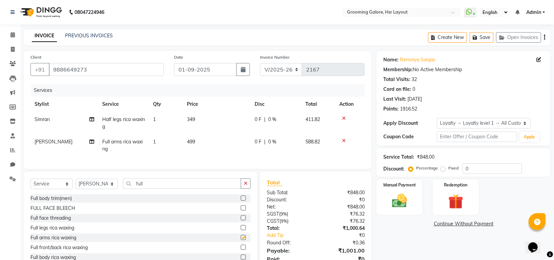
checkbox input "false"
click at [92, 143] on icon at bounding box center [91, 141] width 5 height 5
select select "87770"
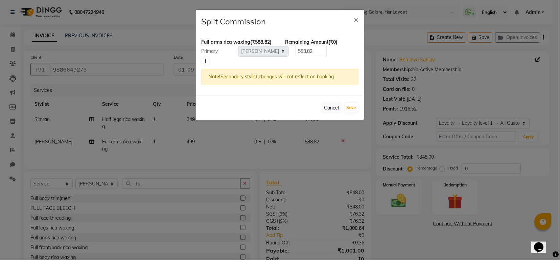
click at [207, 60] on icon at bounding box center [206, 61] width 4 height 4
type input "294.41"
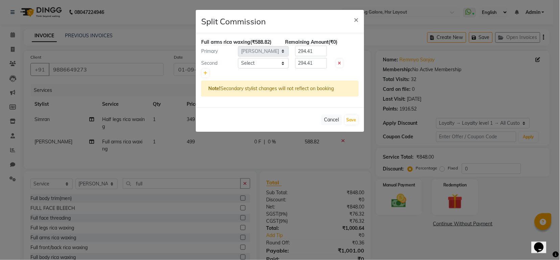
click at [251, 68] on div at bounding box center [280, 72] width 158 height 9
click at [255, 60] on select "Select Indira MEGH PAWAN RESHMI SABITRI SHANTI Simran SURAJ TILUCK P" at bounding box center [263, 63] width 51 height 10
select select "84298"
click at [238, 58] on select "Select Indira MEGH PAWAN RESHMI SABITRI SHANTI Simran SURAJ TILUCK P" at bounding box center [263, 63] width 51 height 10
click at [349, 120] on button "Save" at bounding box center [351, 119] width 13 height 9
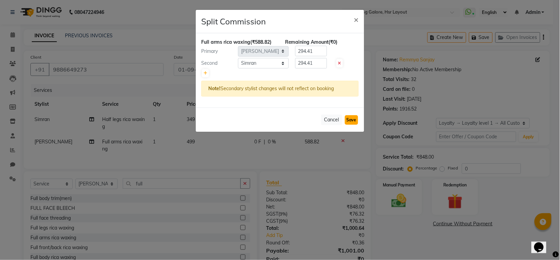
select select "Select"
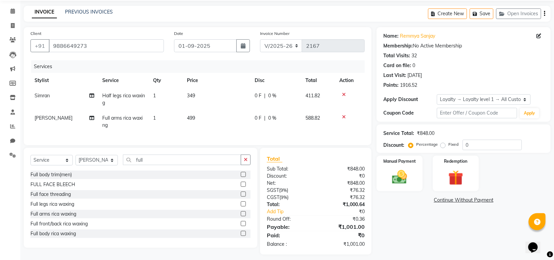
scroll to position [36, 0]
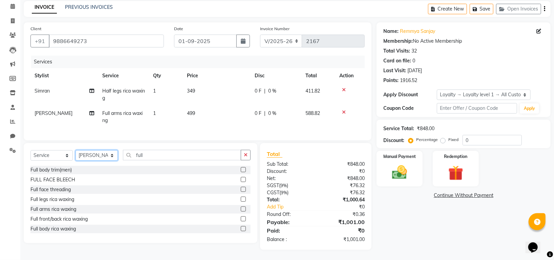
click at [99, 157] on select "Select Stylist Indira MEGH PAWAN RESHMI SABITRI SHANTI Simran SURAJ TILUCK P" at bounding box center [96, 155] width 42 height 10
click at [160, 155] on input "full" at bounding box center [182, 155] width 118 height 10
type input "f"
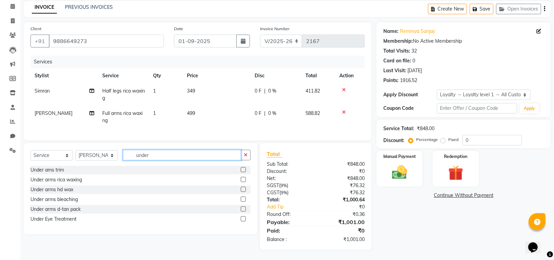
type input "under"
click at [242, 189] on label at bounding box center [243, 188] width 5 height 5
click at [242, 189] on input "checkbox" at bounding box center [243, 189] width 4 height 4
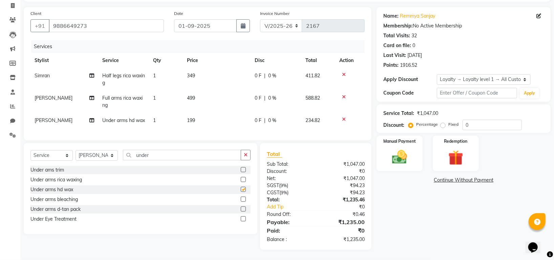
checkbox input "false"
click at [159, 153] on input "under" at bounding box center [182, 155] width 118 height 10
type input "u"
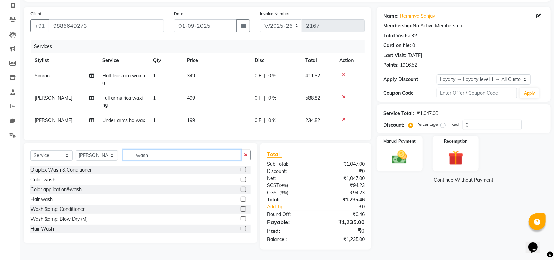
type input "wash"
click at [241, 209] on label at bounding box center [243, 208] width 5 height 5
click at [241, 209] on input "checkbox" at bounding box center [243, 209] width 4 height 4
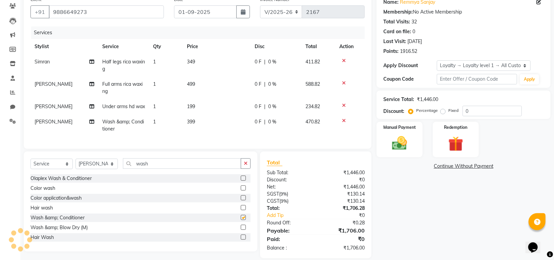
checkbox input "false"
click at [188, 125] on span "399" at bounding box center [191, 121] width 8 height 6
select select "87770"
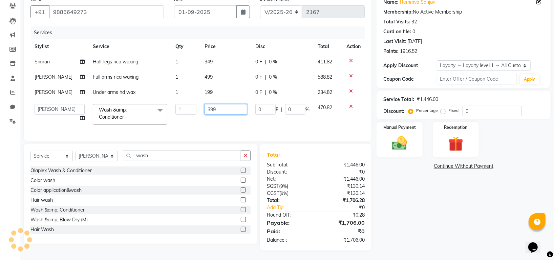
click at [205, 109] on input "399" at bounding box center [225, 109] width 42 height 10
type input "499"
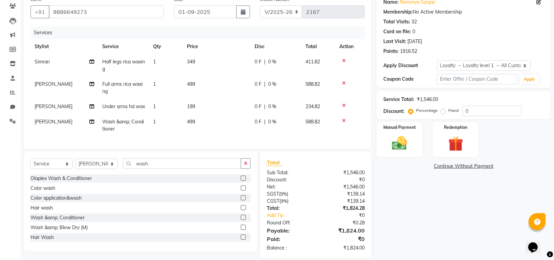
click at [276, 129] on div "Services Stylist Service Qty Price Disc Total Action Simran Half legs rica waxi…" at bounding box center [197, 83] width 334 height 115
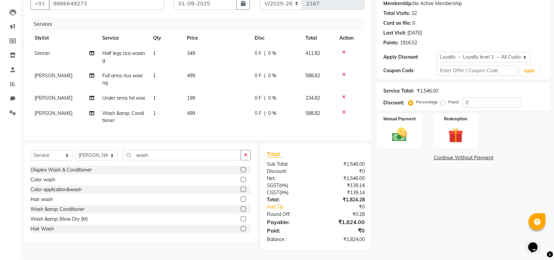
scroll to position [80, 0]
click at [473, 97] on input "0" at bounding box center [491, 102] width 59 height 10
type input "010"
click at [397, 126] on img at bounding box center [399, 135] width 25 height 18
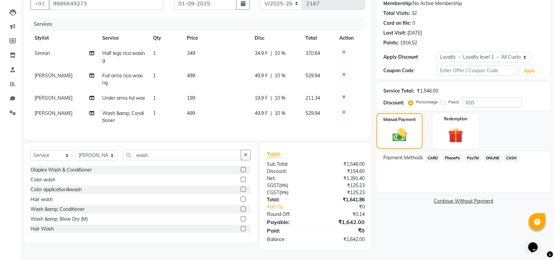
click at [456, 154] on span "PhonePe" at bounding box center [452, 158] width 19 height 8
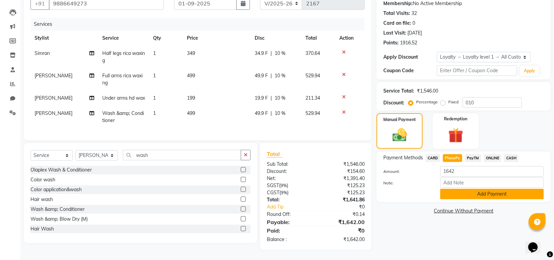
click at [458, 188] on button "Add Payment" at bounding box center [492, 193] width 104 height 10
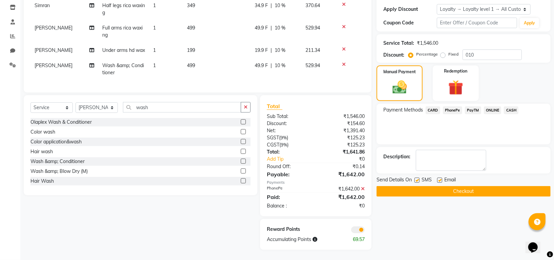
scroll to position [128, 0]
click at [470, 186] on button "Checkout" at bounding box center [463, 191] width 174 height 10
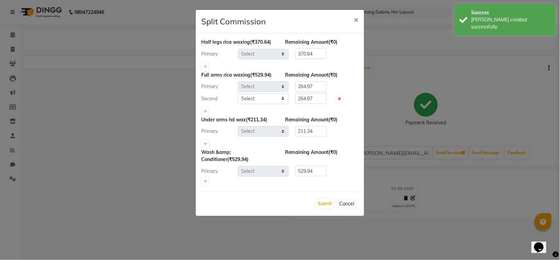
select select "84298"
select select "87770"
select select "84298"
select select "87770"
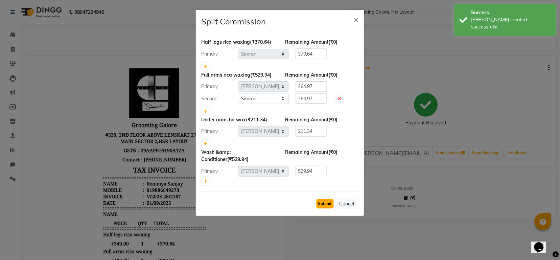
click at [324, 202] on button "Submit" at bounding box center [325, 203] width 17 height 9
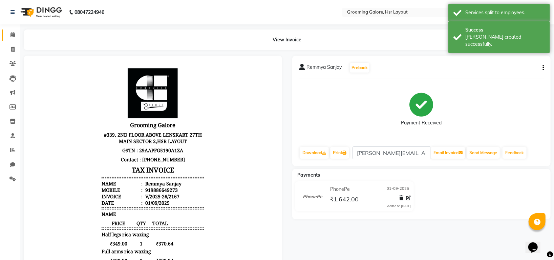
click at [10, 39] on link "Calendar" at bounding box center [10, 34] width 16 height 11
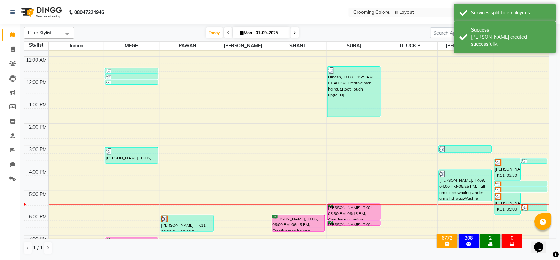
scroll to position [105, 0]
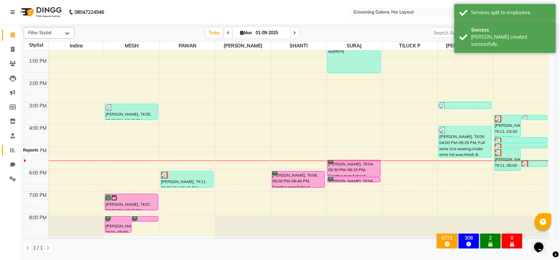
click at [8, 148] on span at bounding box center [13, 150] width 12 height 8
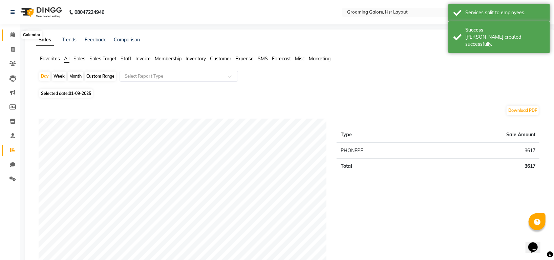
click at [11, 32] on icon at bounding box center [12, 34] width 4 height 5
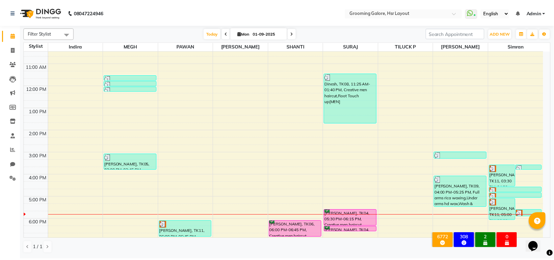
scroll to position [105, 0]
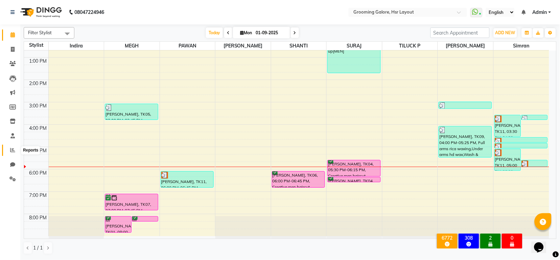
click at [11, 148] on icon at bounding box center [12, 149] width 5 height 5
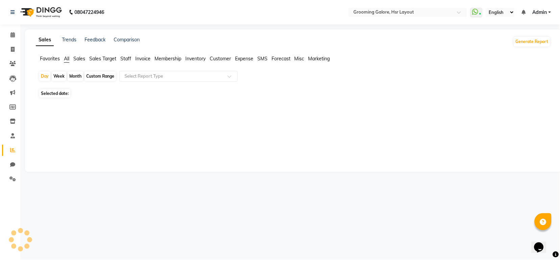
click at [74, 76] on div "Month" at bounding box center [76, 75] width 16 height 9
select select "9"
select select "2025"
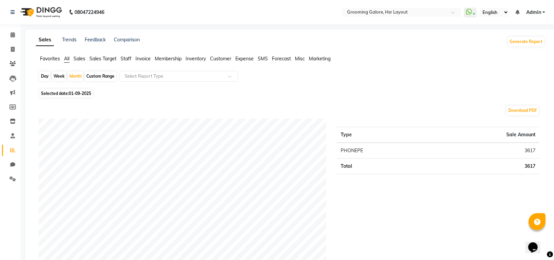
click at [75, 92] on span "01-09-2025" at bounding box center [80, 93] width 22 height 5
select select "9"
select select "2025"
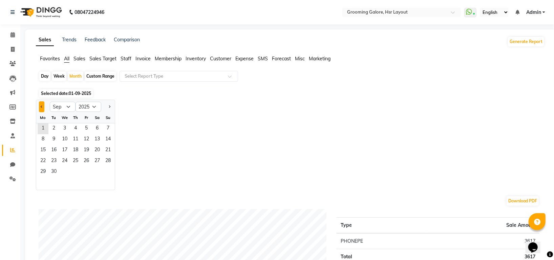
click at [40, 104] on button "Previous month" at bounding box center [41, 106] width 5 height 11
select select "8"
click at [54, 139] on span "5" at bounding box center [53, 139] width 11 height 11
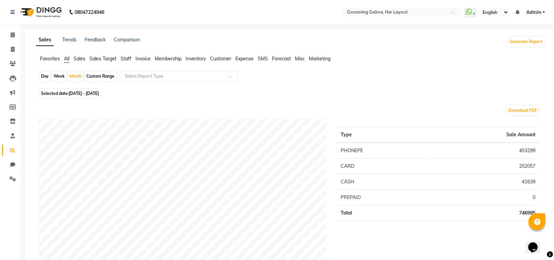
click at [84, 94] on span "01-08-2025 - 31-08-2025" at bounding box center [84, 93] width 30 height 5
select select "8"
select select "2025"
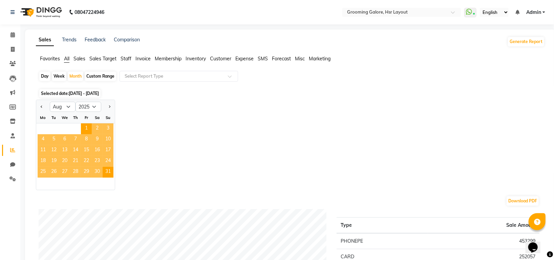
click at [67, 128] on div "1 2 3" at bounding box center [75, 128] width 79 height 11
click at [140, 139] on div "Jan Feb Mar Apr May Jun Jul Aug Sep Oct Nov Dec 2015 2016 2017 2018 2019 2020 2…" at bounding box center [290, 144] width 509 height 90
click at [80, 175] on span "28" at bounding box center [75, 171] width 11 height 11
drag, startPoint x: 163, startPoint y: 143, endPoint x: 80, endPoint y: 96, distance: 95.6
click at [156, 143] on div "Jan Feb Mar Apr May Jun Jul Aug Sep Oct Nov Dec 2015 2016 2017 2018 2019 2020 2…" at bounding box center [290, 144] width 509 height 90
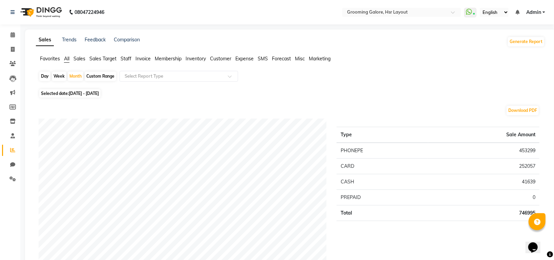
click at [81, 91] on span "01-08-2025 - 31-08-2025" at bounding box center [84, 93] width 30 height 5
select select "8"
select select "2025"
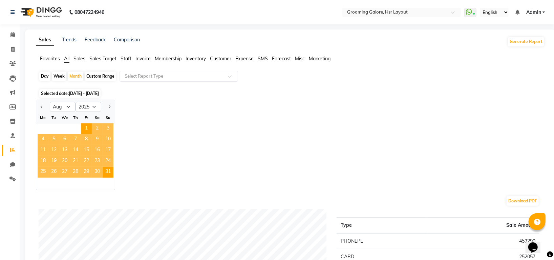
click at [63, 121] on div "We" at bounding box center [64, 117] width 11 height 11
click at [67, 132] on div "1 2 3" at bounding box center [75, 128] width 79 height 11
click at [68, 131] on div "1 2 3" at bounding box center [75, 128] width 79 height 11
click at [161, 138] on div "Jan Feb Mar Apr May Jun Jul Aug Sep Oct Nov Dec 2015 2016 2017 2018 2019 2020 2…" at bounding box center [290, 144] width 509 height 90
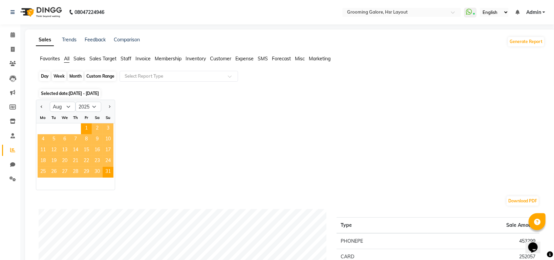
click at [73, 74] on div "Month" at bounding box center [76, 75] width 16 height 9
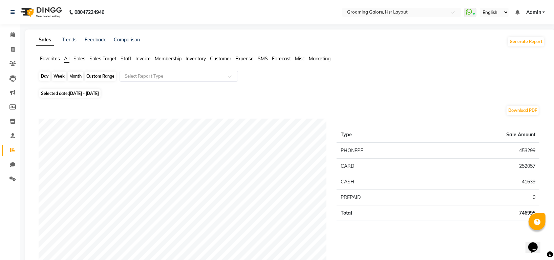
click at [73, 77] on div "Month" at bounding box center [76, 75] width 16 height 9
select select "8"
select select "2025"
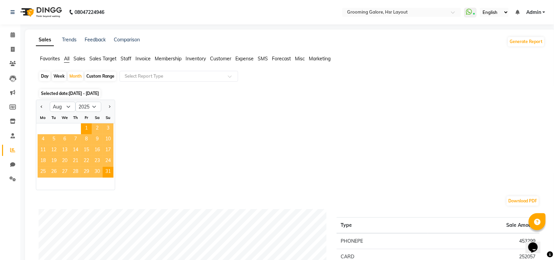
click at [80, 157] on span "21" at bounding box center [75, 161] width 11 height 11
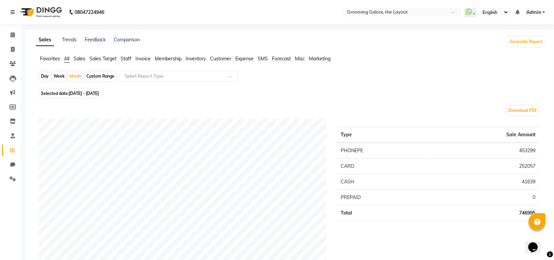
click at [45, 72] on div "Day" at bounding box center [44, 75] width 11 height 9
select select "8"
select select "2025"
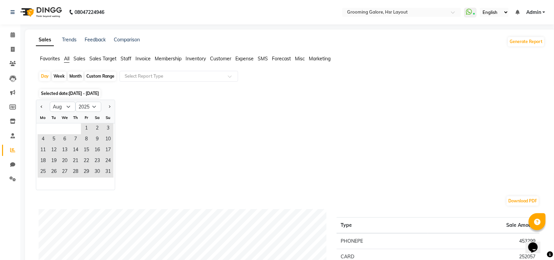
click at [64, 123] on div "1 2 3" at bounding box center [75, 128] width 79 height 11
click at [150, 162] on div "Jan Feb Mar Apr May Jun Jul Aug Sep Oct Nov Dec 2015 2016 2017 2018 2019 2020 2…" at bounding box center [290, 144] width 509 height 90
click at [53, 138] on span "5" at bounding box center [53, 139] width 11 height 11
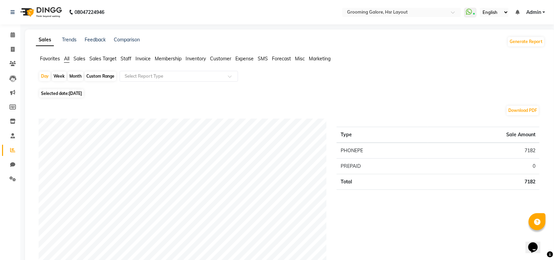
click at [73, 93] on span "05-08-2025" at bounding box center [75, 93] width 13 height 5
select select "8"
select select "2025"
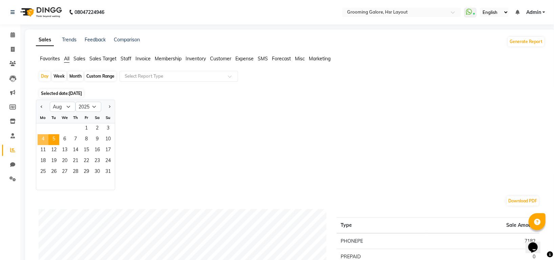
click at [46, 139] on span "4" at bounding box center [43, 139] width 11 height 11
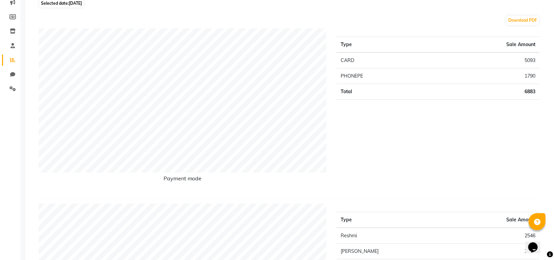
scroll to position [45, 0]
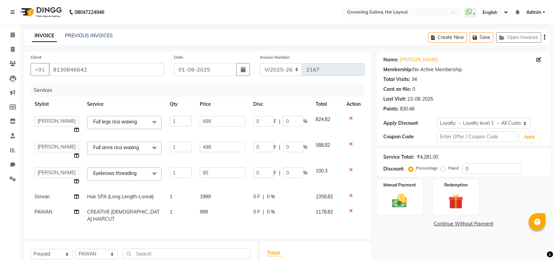
select select "6168"
select select "87770"
select select "P"
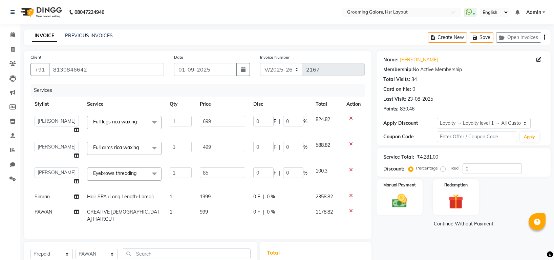
select select "45583"
select select "1: Object"
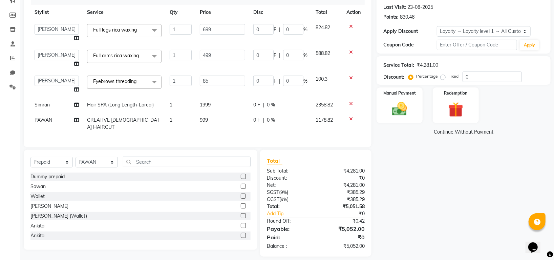
scroll to position [98, 0]
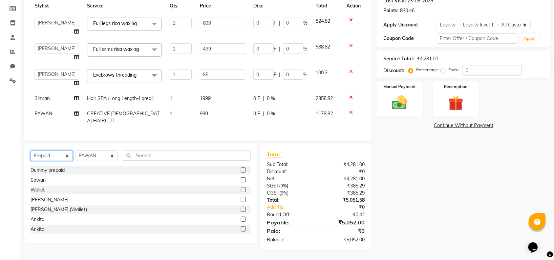
click at [57, 157] on select "Select Service Product Membership Package Voucher Prepaid Gift Card" at bounding box center [51, 155] width 42 height 10
select select "service"
click at [30, 150] on select "Select Service Product Membership Package Voucher Prepaid Gift Card" at bounding box center [51, 155] width 42 height 10
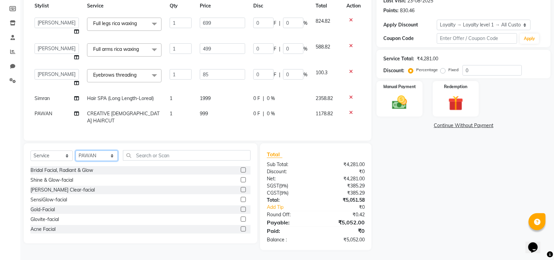
click at [107, 152] on select "Select Stylist Indira MEGH PAWAN [PERSON_NAME] SHANTI [PERSON_NAME] SURAJ TILUC…" at bounding box center [96, 155] width 42 height 10
select select "87770"
click at [75, 150] on select "Select Stylist Indira MEGH PAWAN [PERSON_NAME] SHANTI [PERSON_NAME] SURAJ TILUC…" at bounding box center [96, 155] width 42 height 10
click at [140, 154] on input "text" at bounding box center [187, 155] width 128 height 10
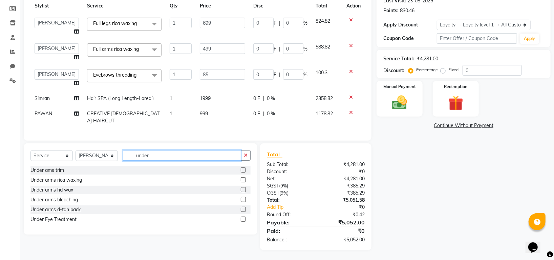
type input "under"
click at [242, 189] on label at bounding box center [243, 189] width 5 height 5
click at [242, 189] on input "checkbox" at bounding box center [243, 189] width 4 height 4
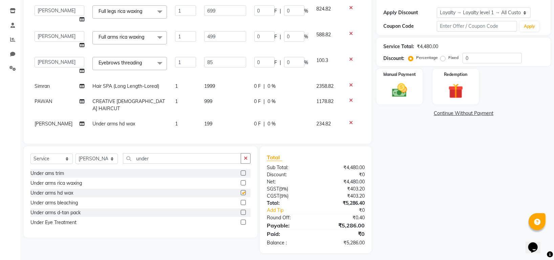
checkbox input "false"
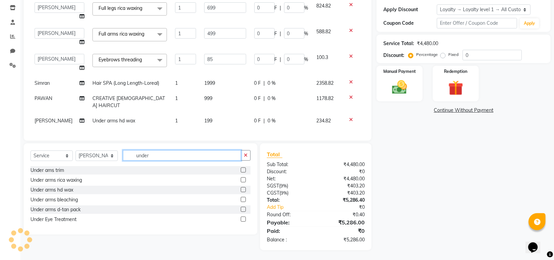
click at [179, 159] on input "under" at bounding box center [182, 155] width 118 height 10
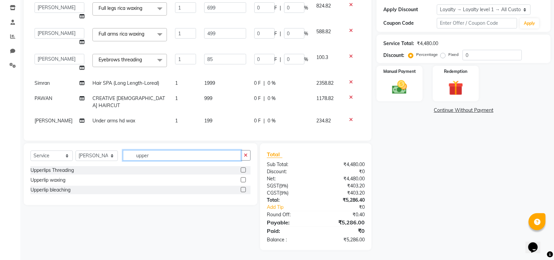
type input "upper"
click at [243, 179] on label at bounding box center [243, 179] width 5 height 5
click at [243, 179] on input "checkbox" at bounding box center [243, 180] width 4 height 4
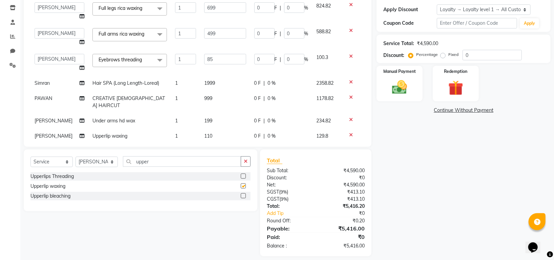
scroll to position [8, 0]
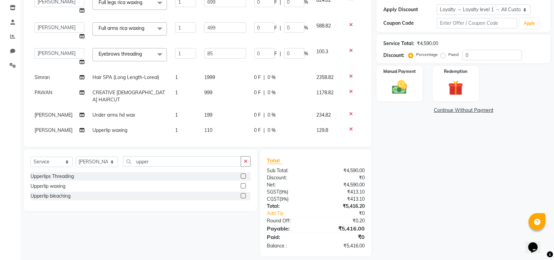
checkbox input "false"
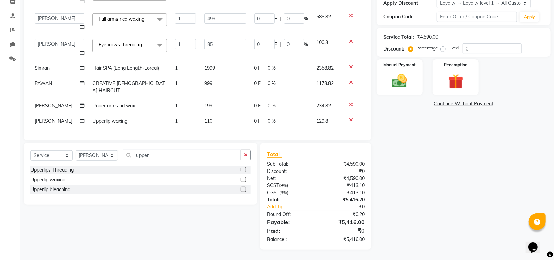
scroll to position [0, 0]
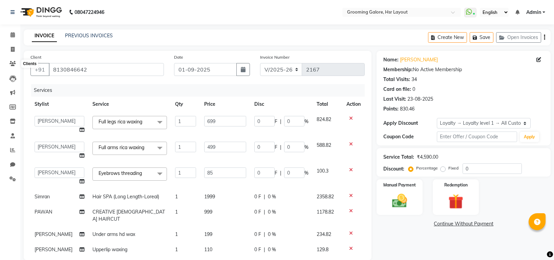
select select "6168"
select select "87770"
select select "service"
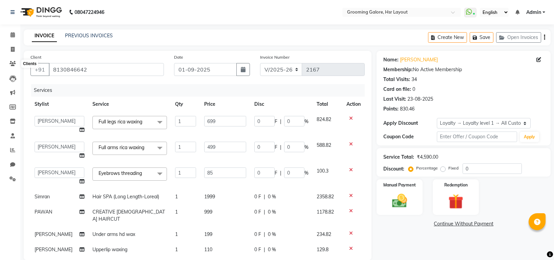
select select "87770"
select select "1: Object"
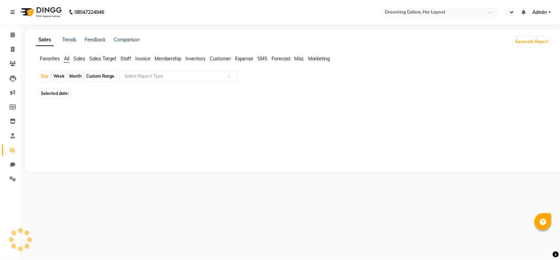
select select "en"
